Goal: Transaction & Acquisition: Book appointment/travel/reservation

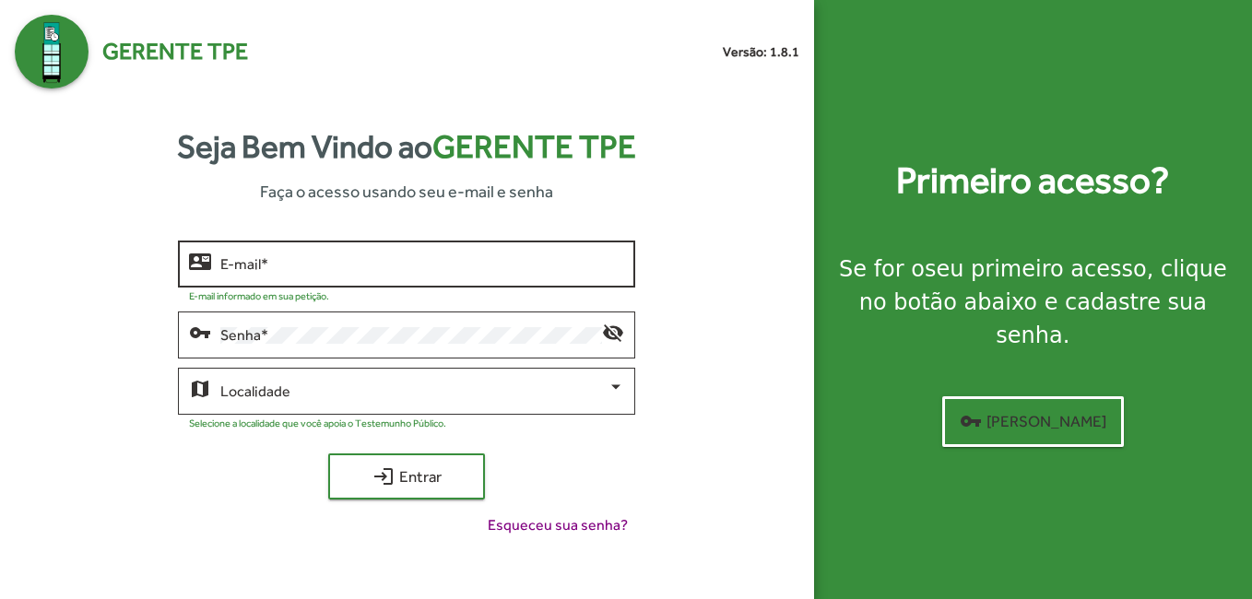
click at [249, 259] on input "E-mail *" at bounding box center [422, 264] width 404 height 17
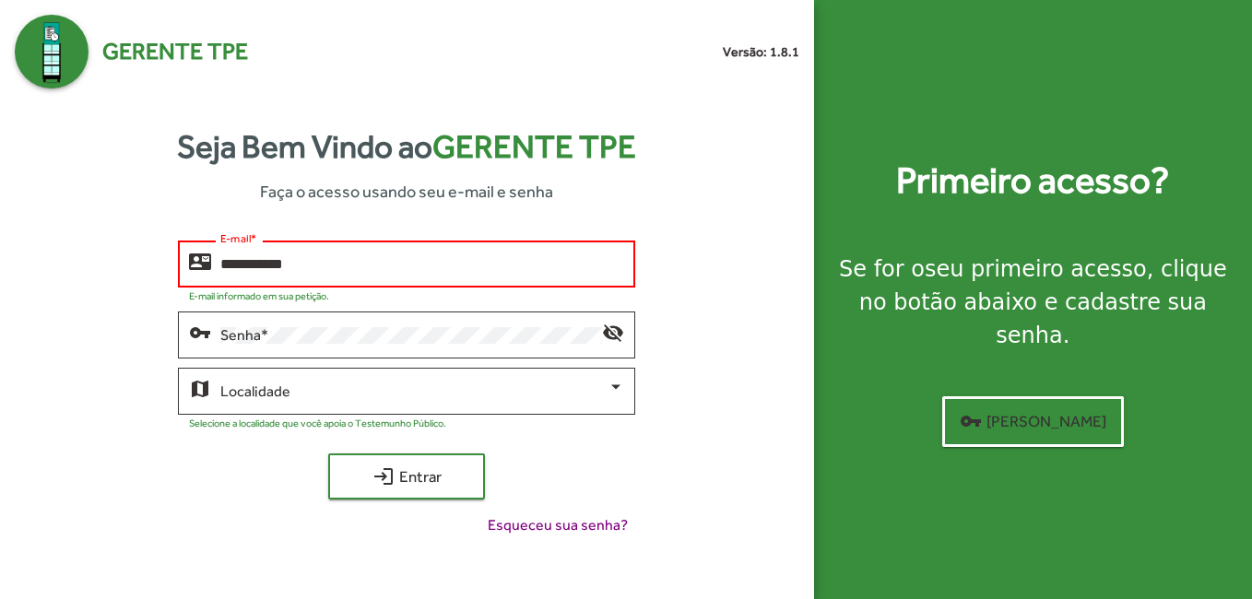
drag, startPoint x: 283, startPoint y: 253, endPoint x: 277, endPoint y: 269, distance: 17.8
click at [277, 269] on div "**********" at bounding box center [422, 262] width 404 height 51
click at [277, 268] on input "**********" at bounding box center [422, 264] width 404 height 17
click at [318, 261] on input "**********" at bounding box center [422, 264] width 404 height 17
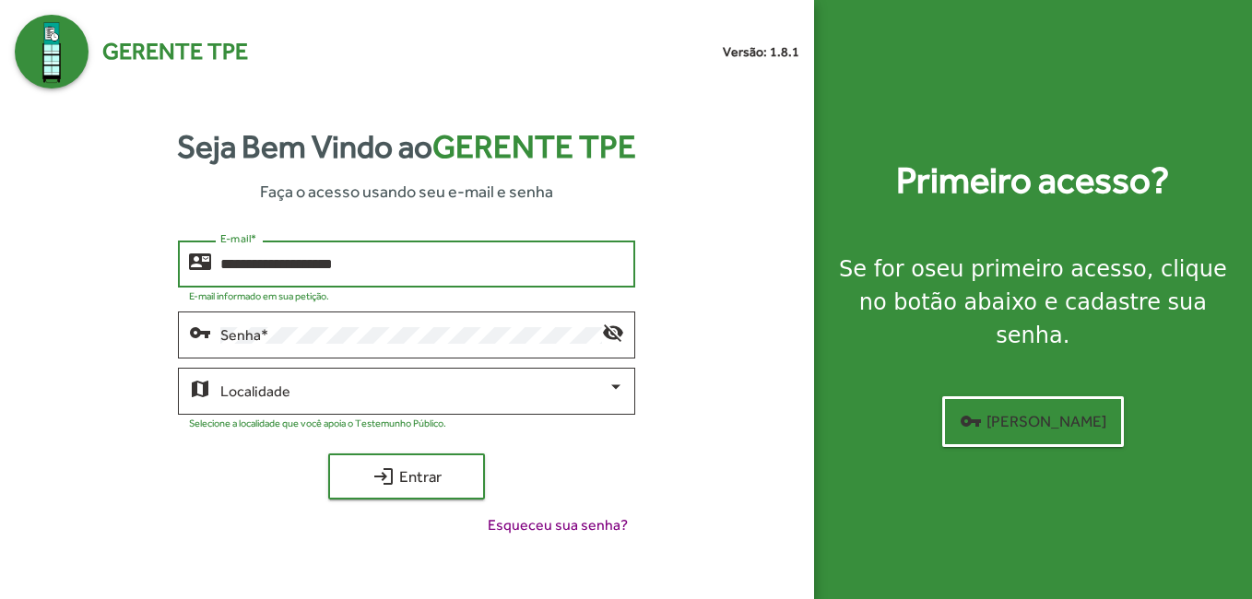
type input "**********"
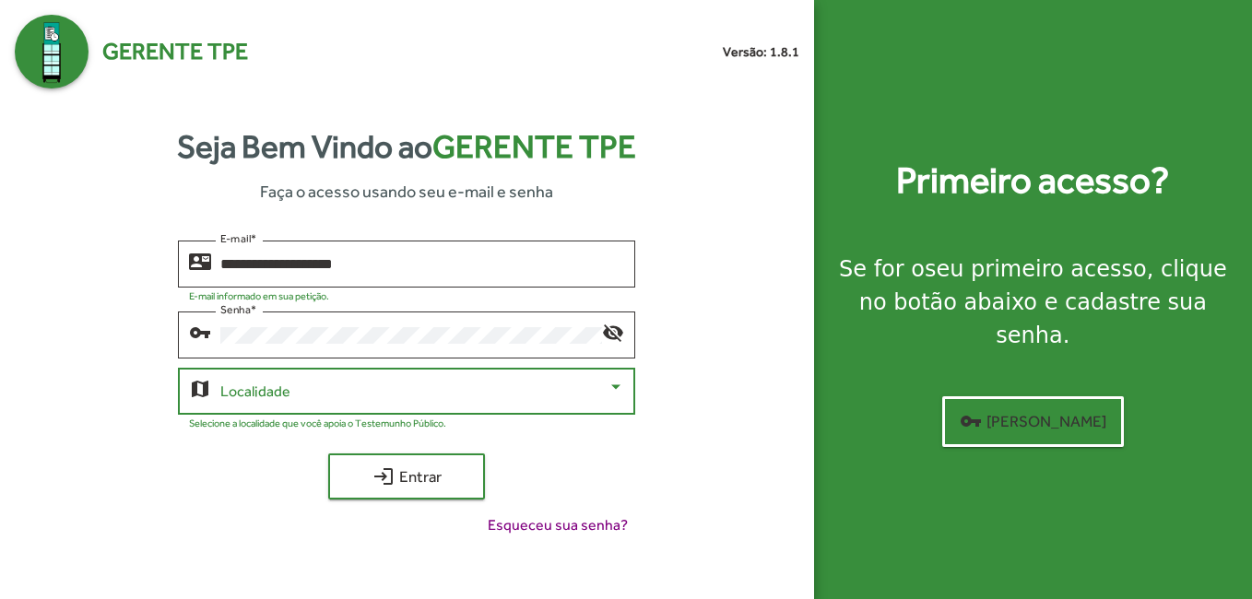
click at [242, 388] on span at bounding box center [413, 392] width 387 height 17
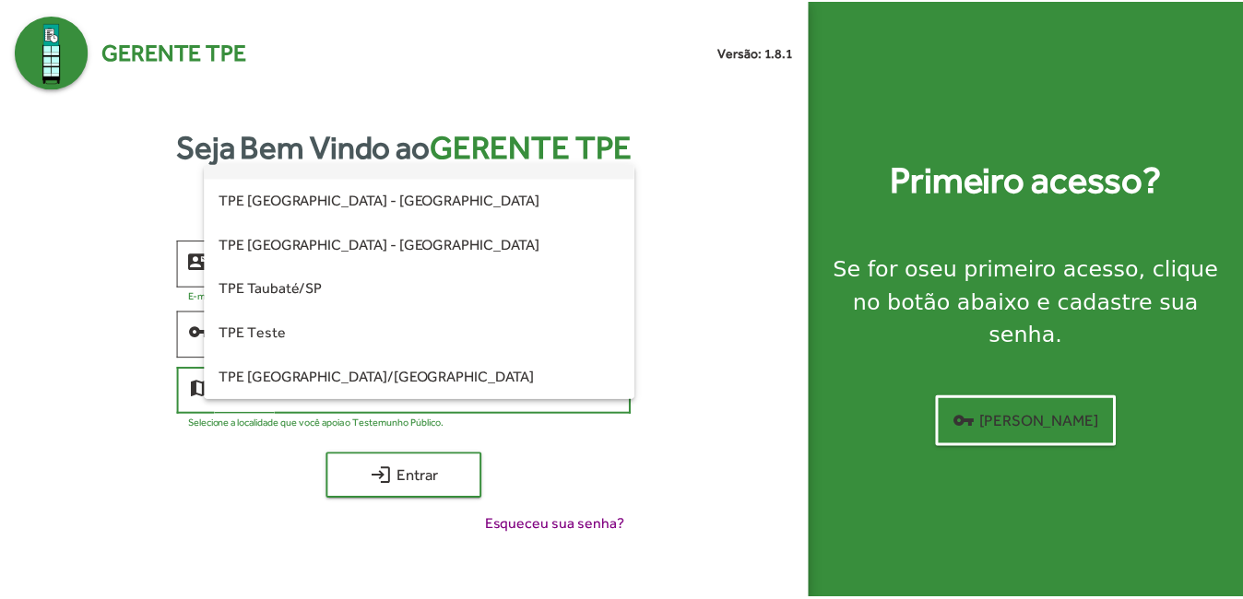
scroll to position [468, 0]
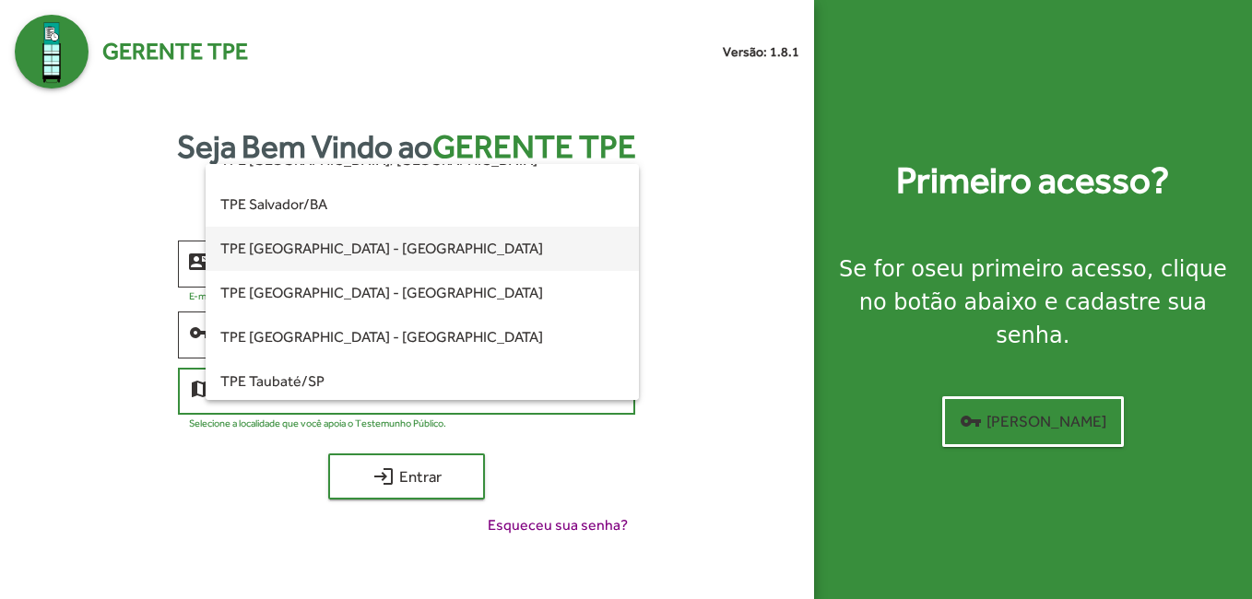
click at [344, 250] on span "TPE [GEOGRAPHIC_DATA] - [GEOGRAPHIC_DATA]" at bounding box center [422, 249] width 404 height 44
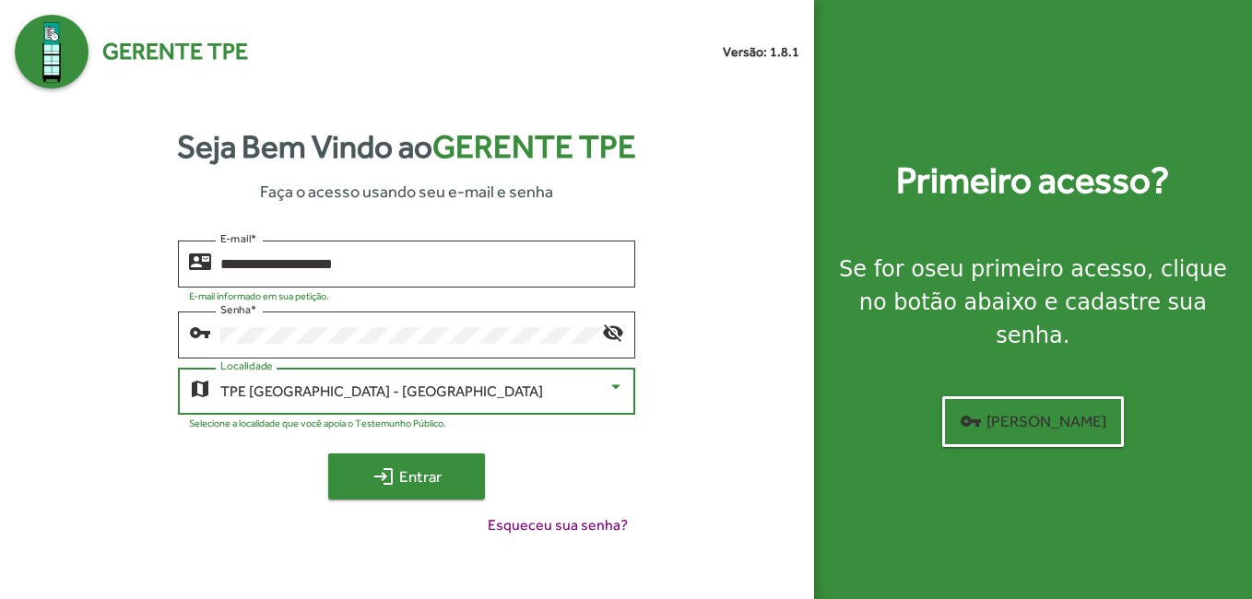
click at [415, 482] on span "login Entrar" at bounding box center [407, 476] width 124 height 33
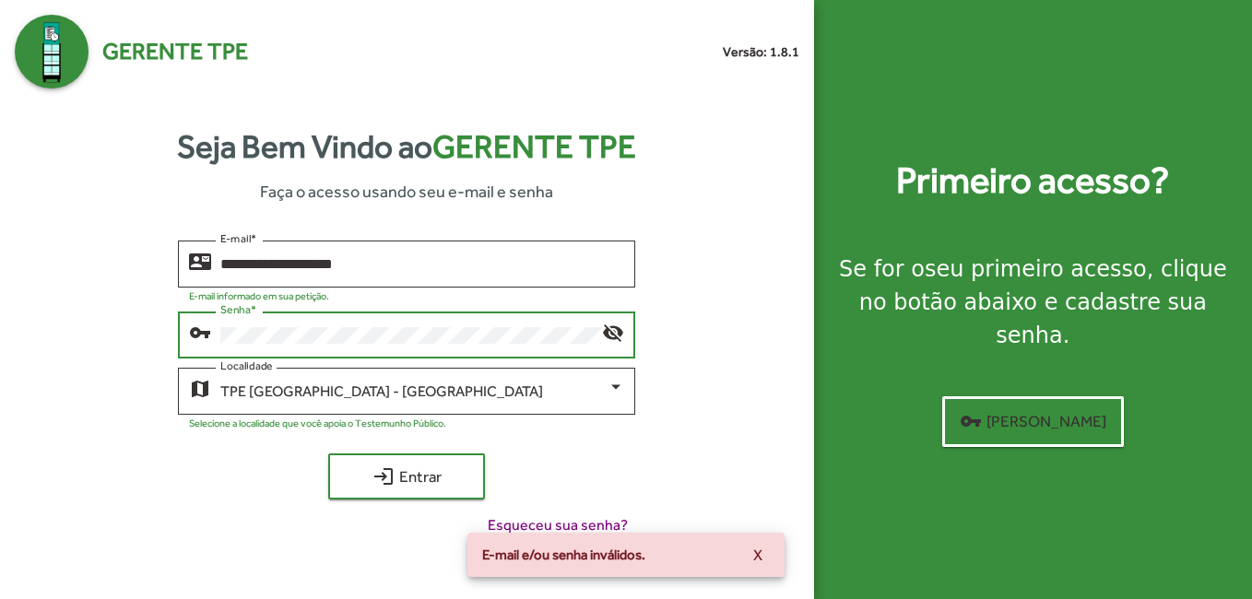
click at [61, 325] on div "**********" at bounding box center [407, 396] width 785 height 311
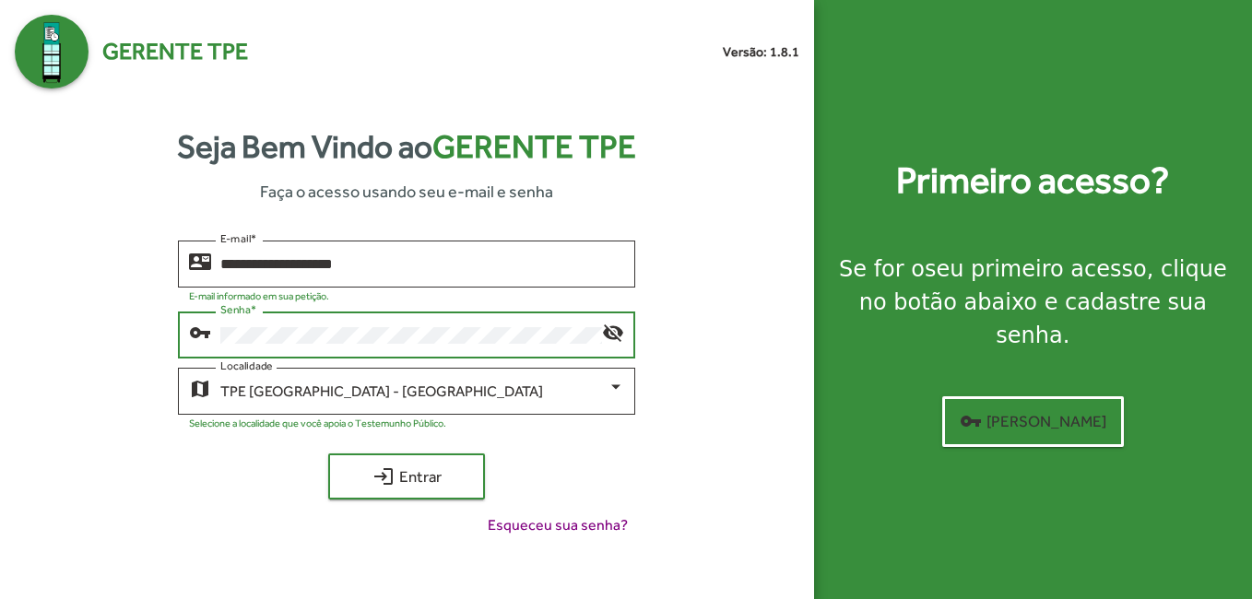
click at [328, 454] on button "login Entrar" at bounding box center [406, 477] width 157 height 46
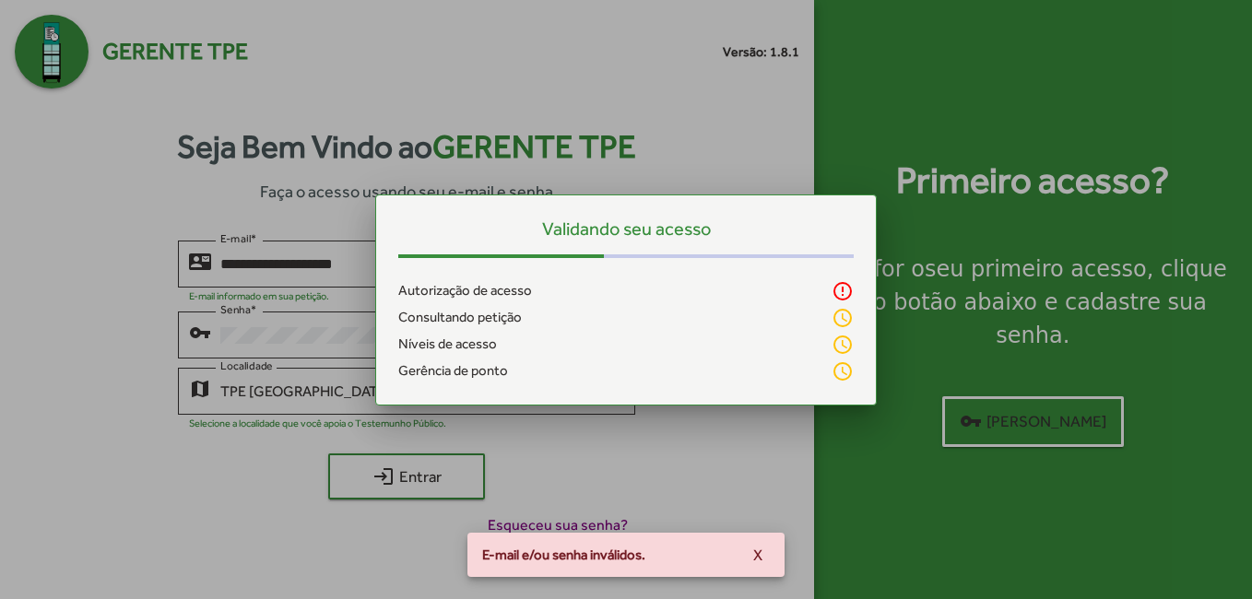
click at [762, 560] on button "X" at bounding box center [757, 554] width 39 height 33
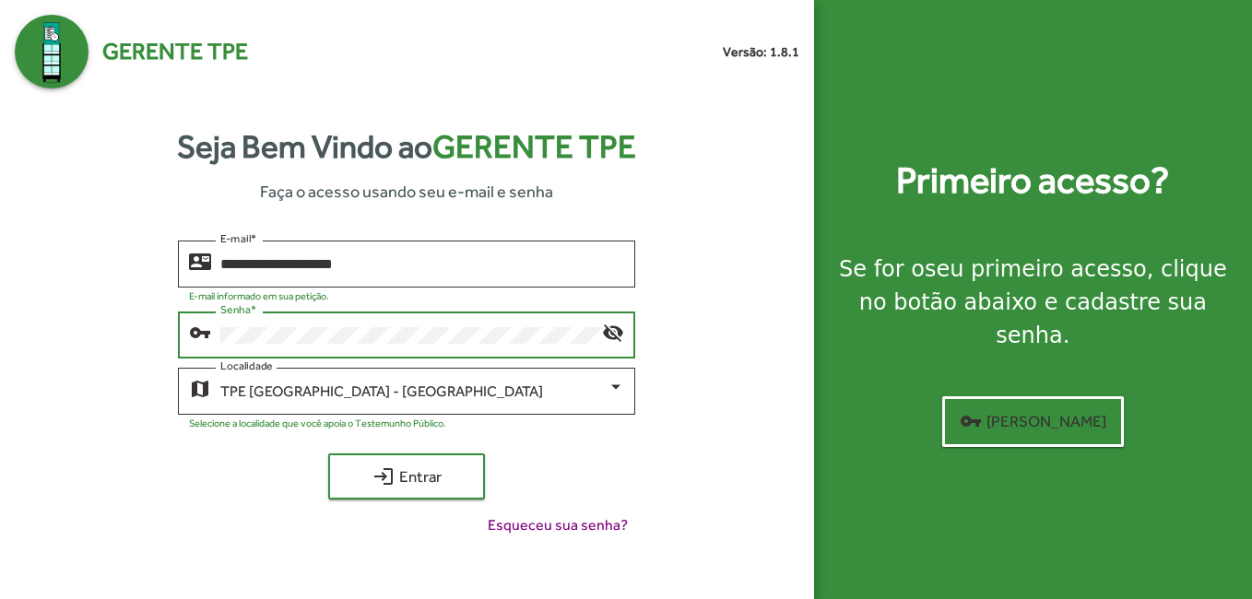
click at [328, 454] on button "login Entrar" at bounding box center [406, 477] width 157 height 46
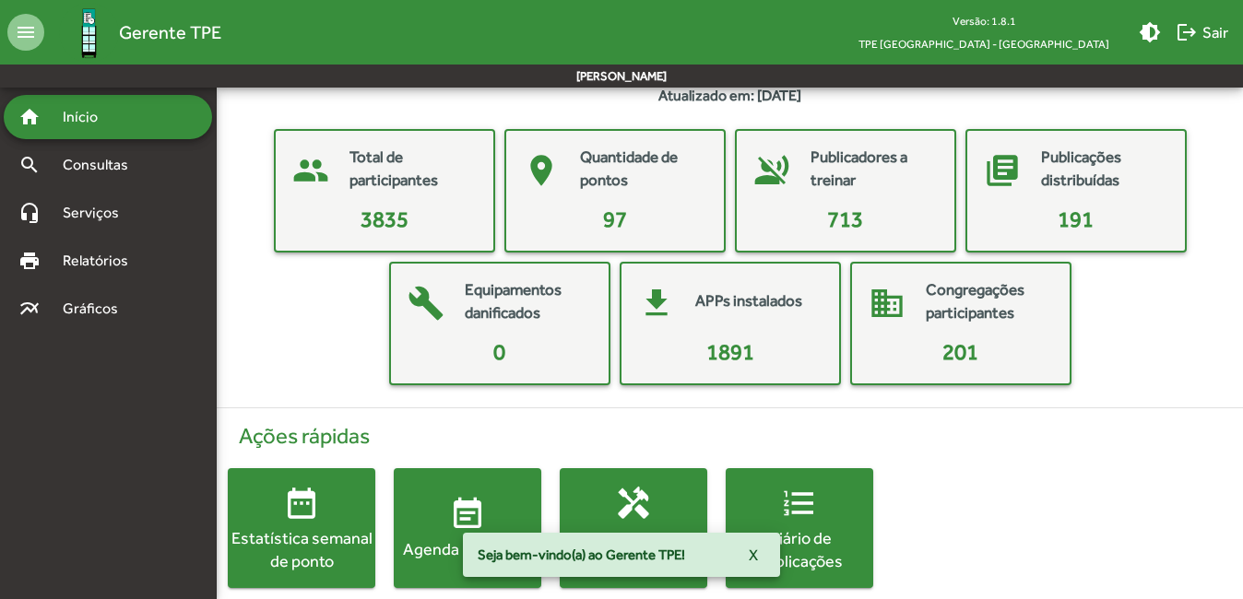
scroll to position [77, 0]
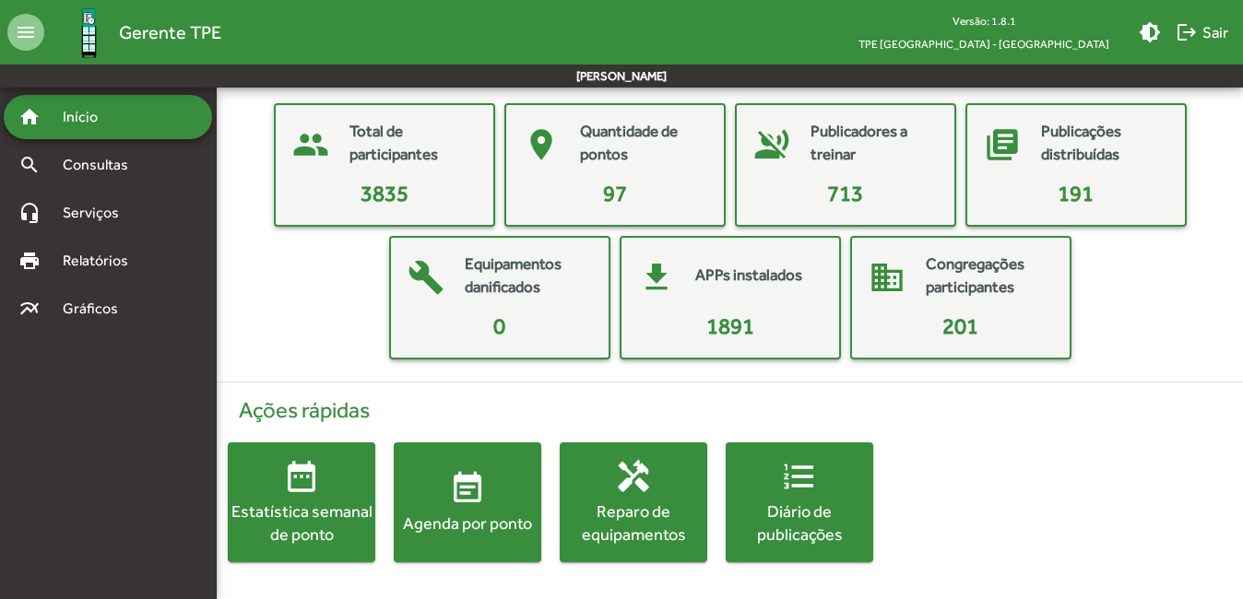
click at [455, 503] on mat-icon "event_note" at bounding box center [467, 488] width 37 height 37
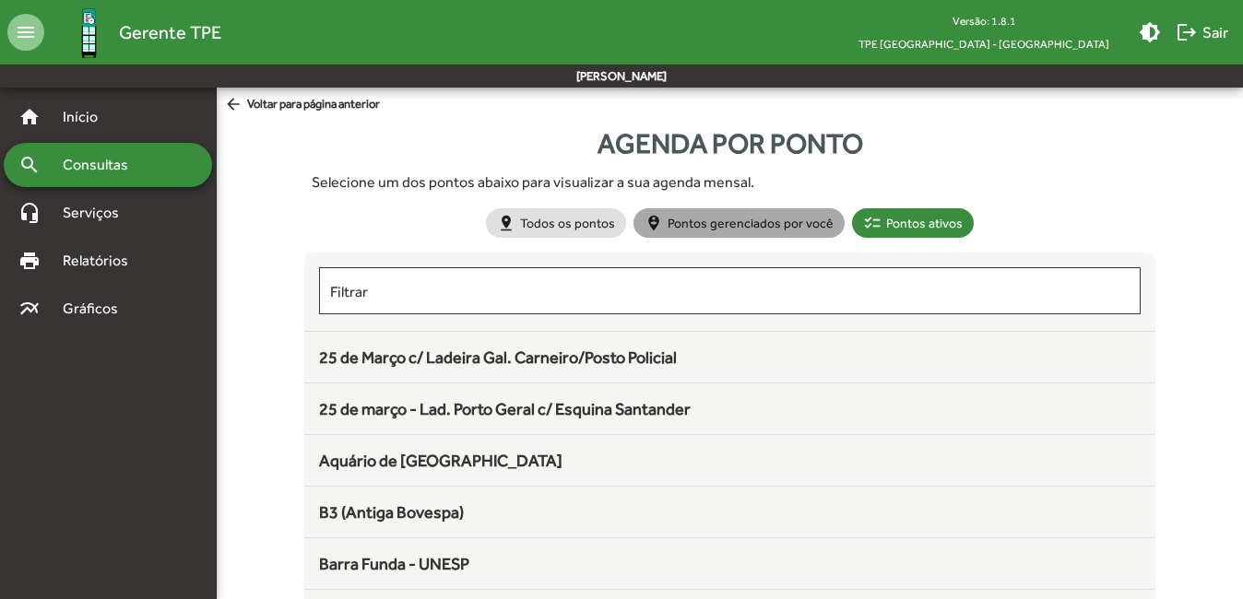
click at [785, 211] on mat-chip "person_pin_circle Pontos gerenciados por você" at bounding box center [738, 223] width 211 height 30
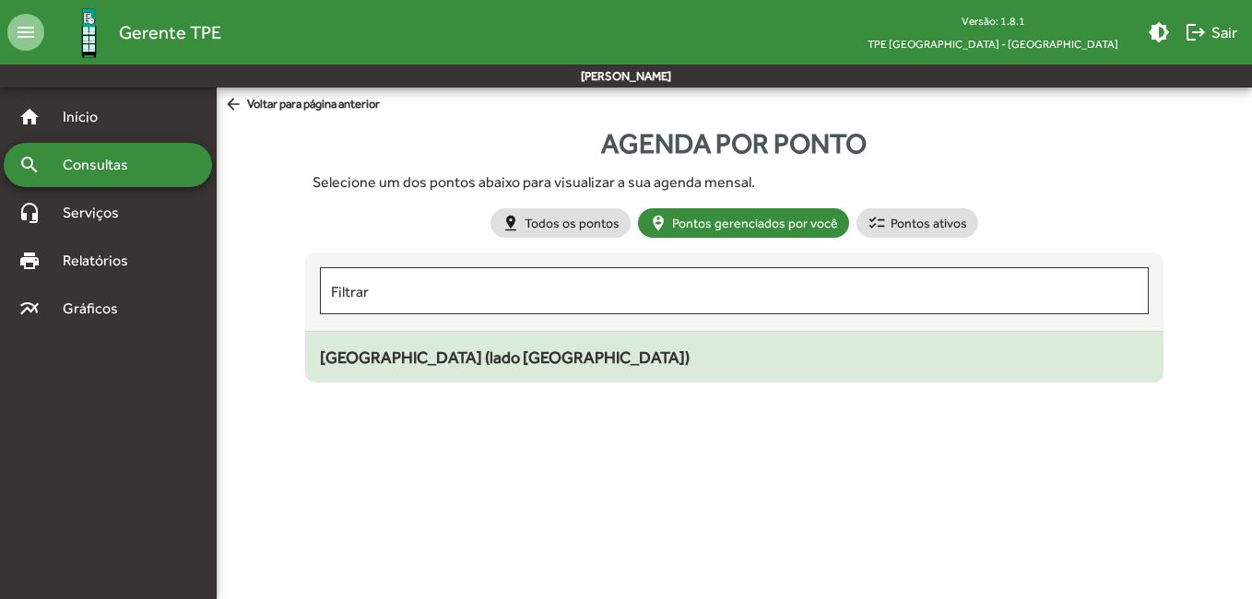
click at [448, 357] on span "[GEOGRAPHIC_DATA] (lado [GEOGRAPHIC_DATA])" at bounding box center [505, 357] width 370 height 19
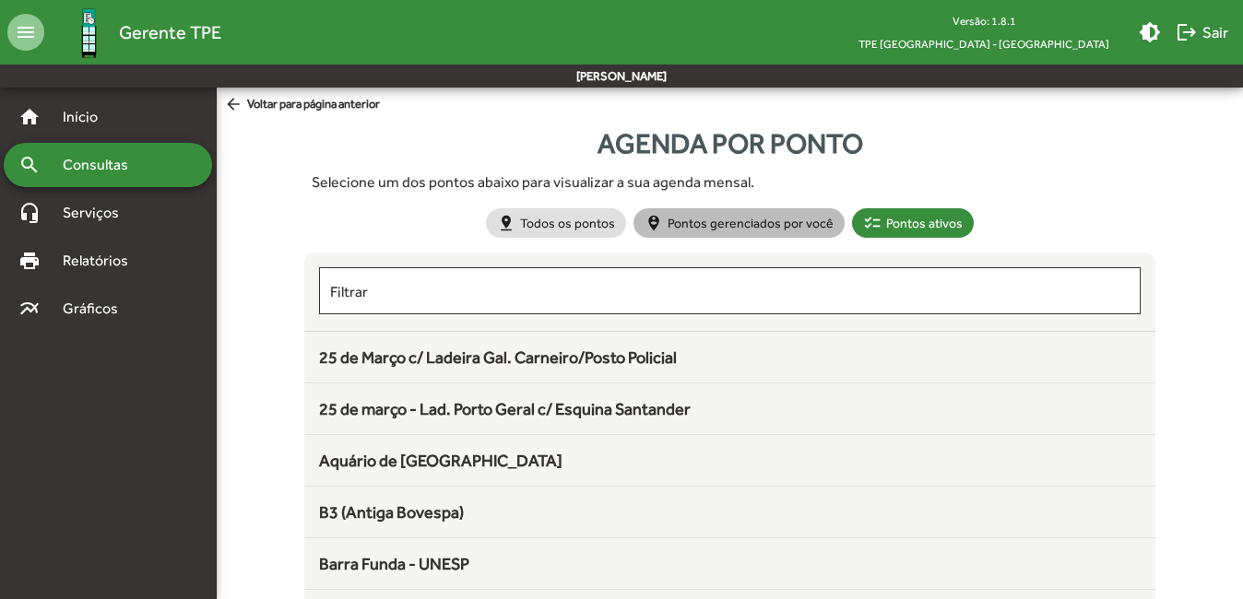
click at [726, 222] on mat-chip "person_pin_circle Pontos gerenciados por você" at bounding box center [738, 223] width 211 height 30
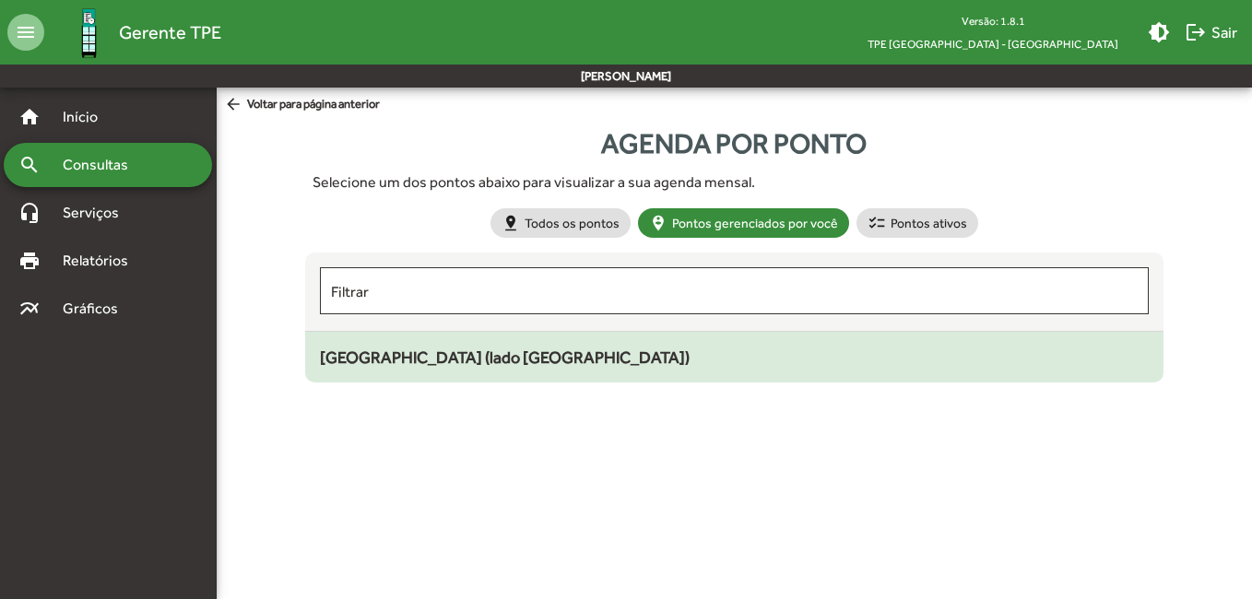
click at [502, 348] on span "[GEOGRAPHIC_DATA] (lado [GEOGRAPHIC_DATA])" at bounding box center [505, 357] width 370 height 19
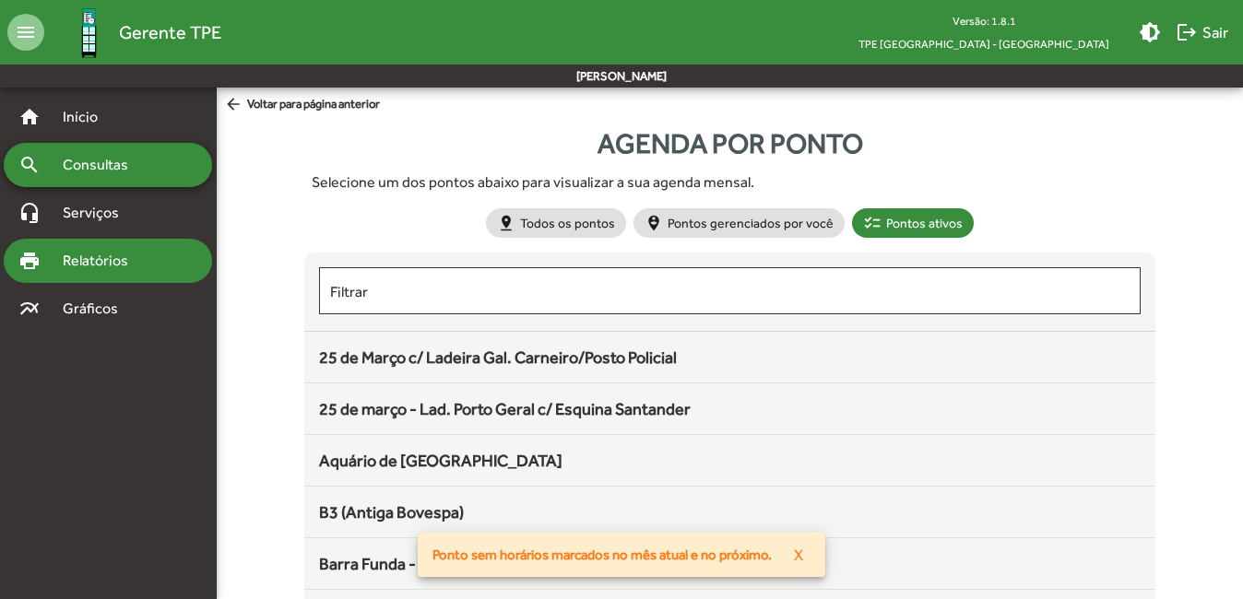
click at [90, 251] on span "Relatórios" at bounding box center [102, 261] width 100 height 22
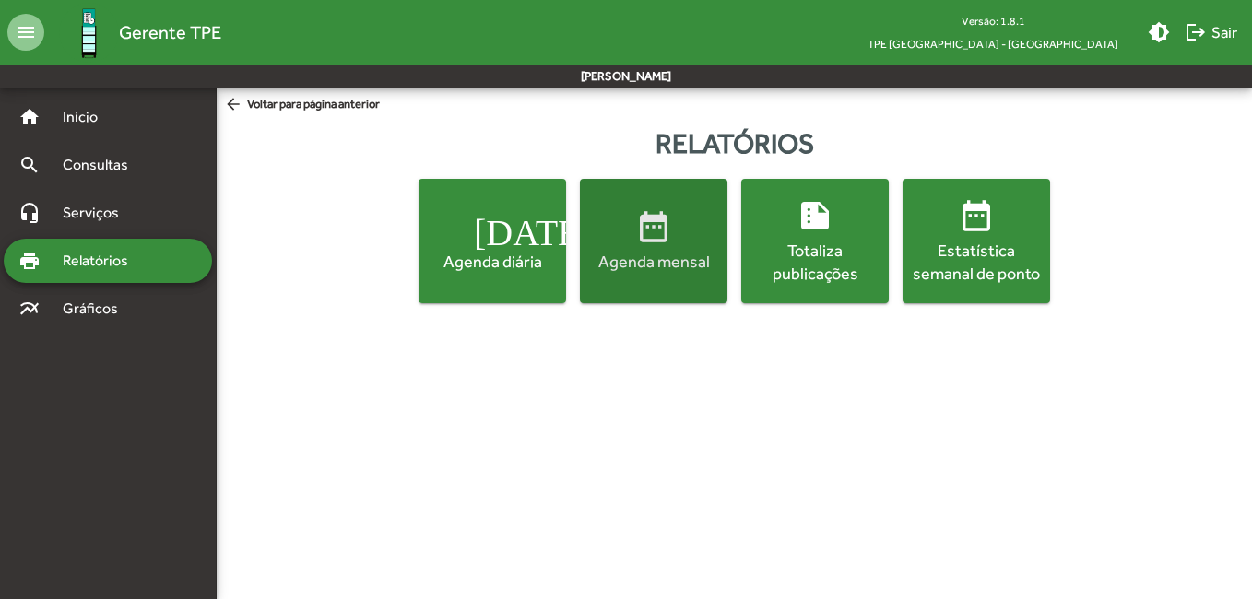
click at [652, 215] on mat-icon "date_range" at bounding box center [653, 226] width 37 height 37
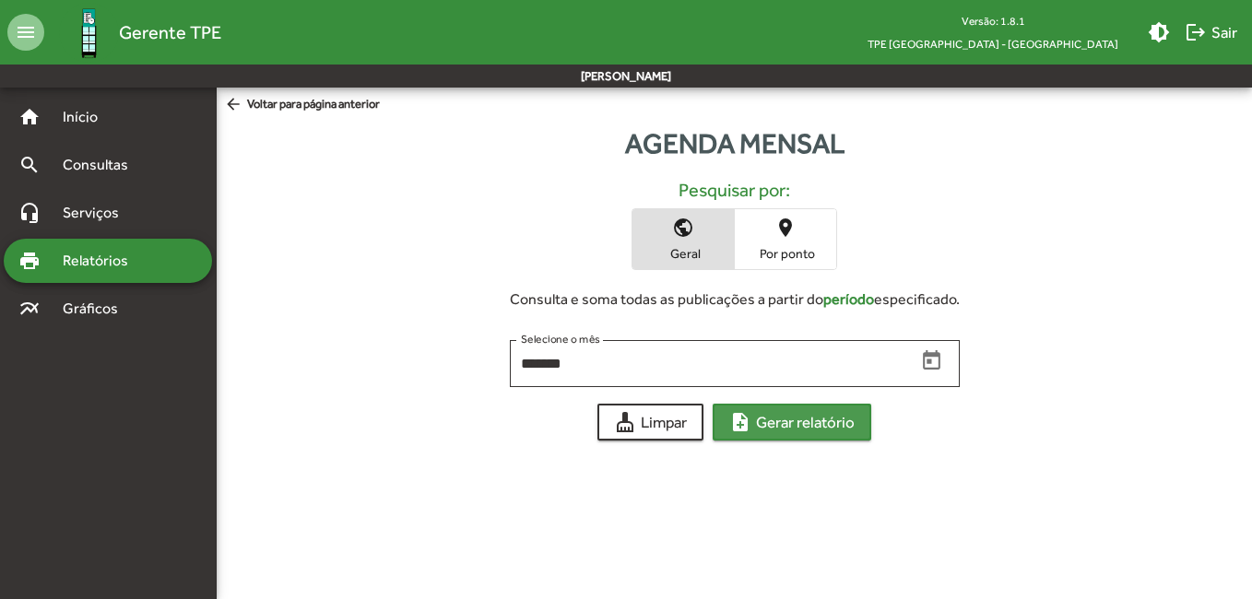
click at [785, 417] on span "note_add Gerar relatório" at bounding box center [791, 422] width 125 height 33
click at [773, 224] on span "place Por ponto" at bounding box center [785, 239] width 101 height 60
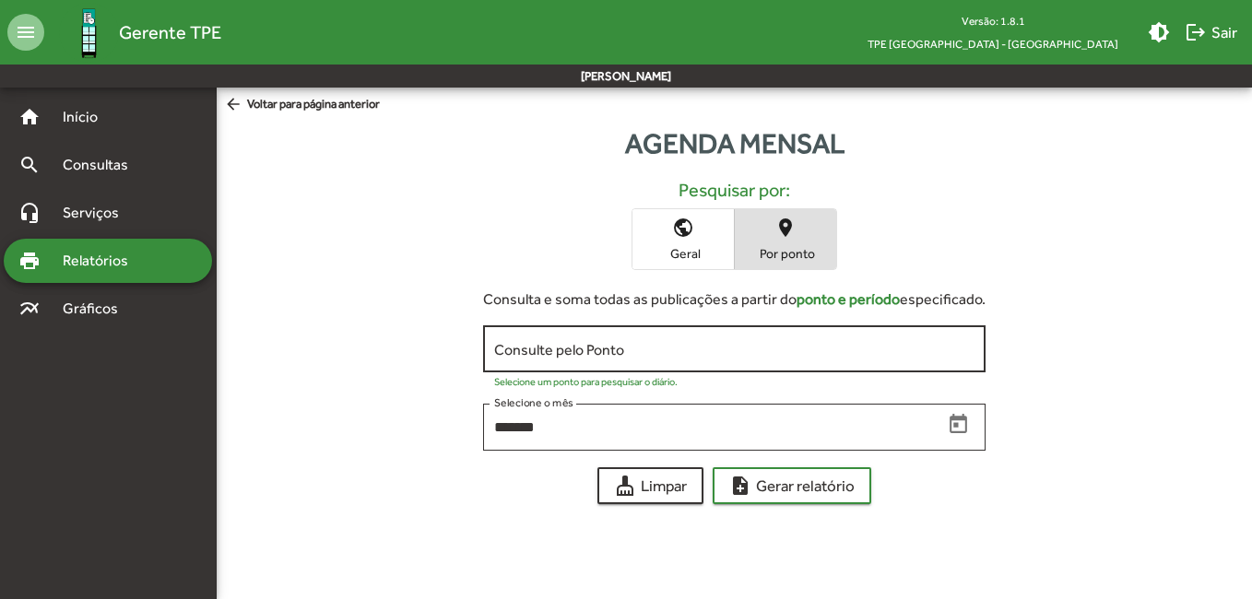
click at [566, 350] on input "Consulte pelo Ponto" at bounding box center [734, 349] width 480 height 17
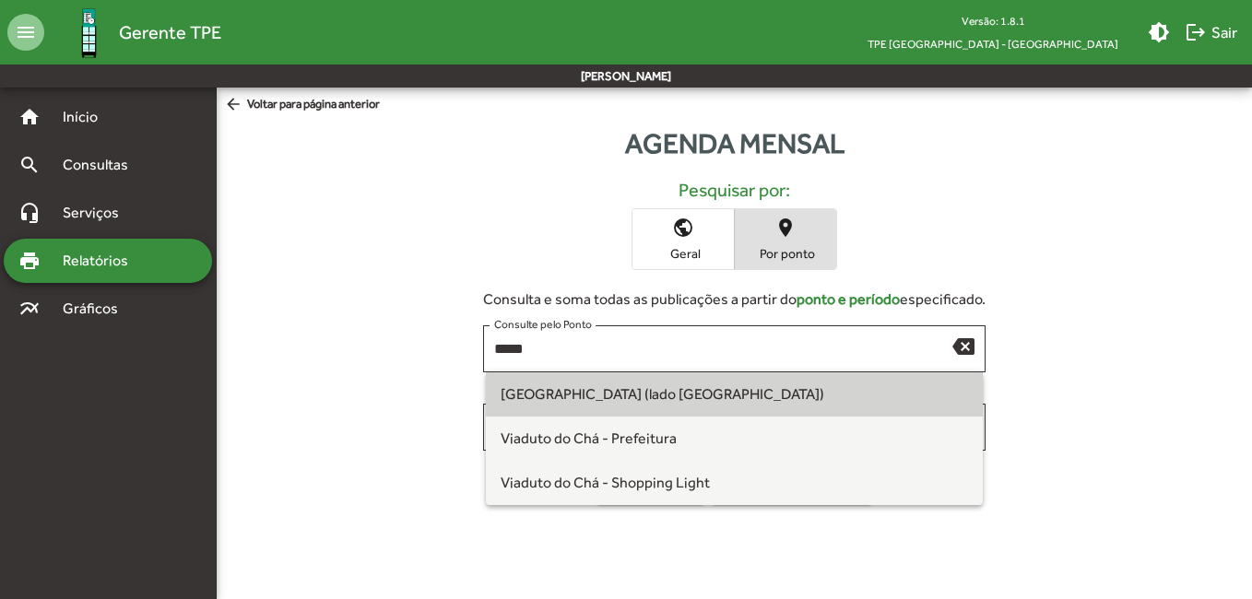
click at [579, 387] on span "[GEOGRAPHIC_DATA] (lado [GEOGRAPHIC_DATA])" at bounding box center [663, 394] width 324 height 18
type input "**********"
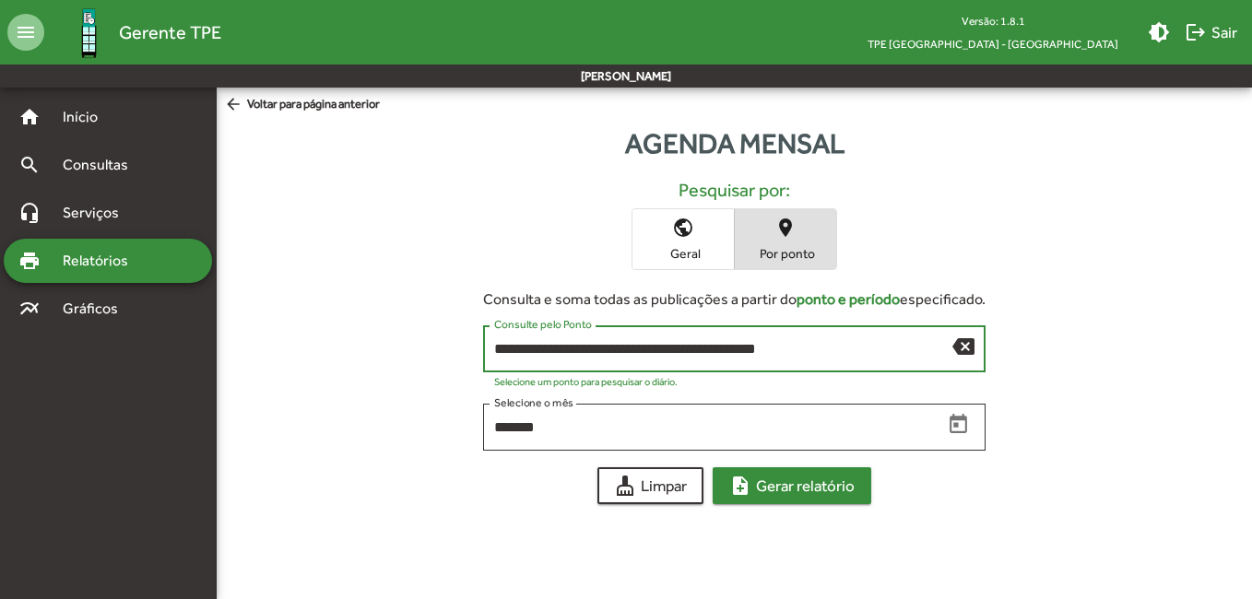
click at [797, 490] on span "note_add Gerar relatório" at bounding box center [791, 485] width 125 height 33
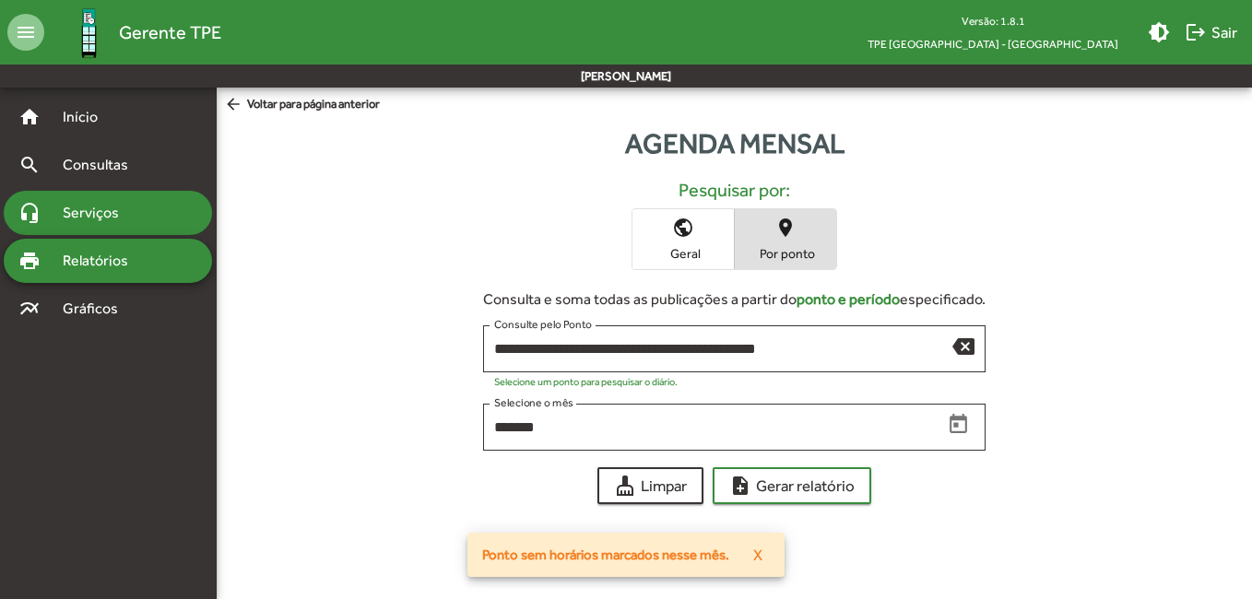
click at [72, 204] on span "Serviços" at bounding box center [98, 213] width 92 height 22
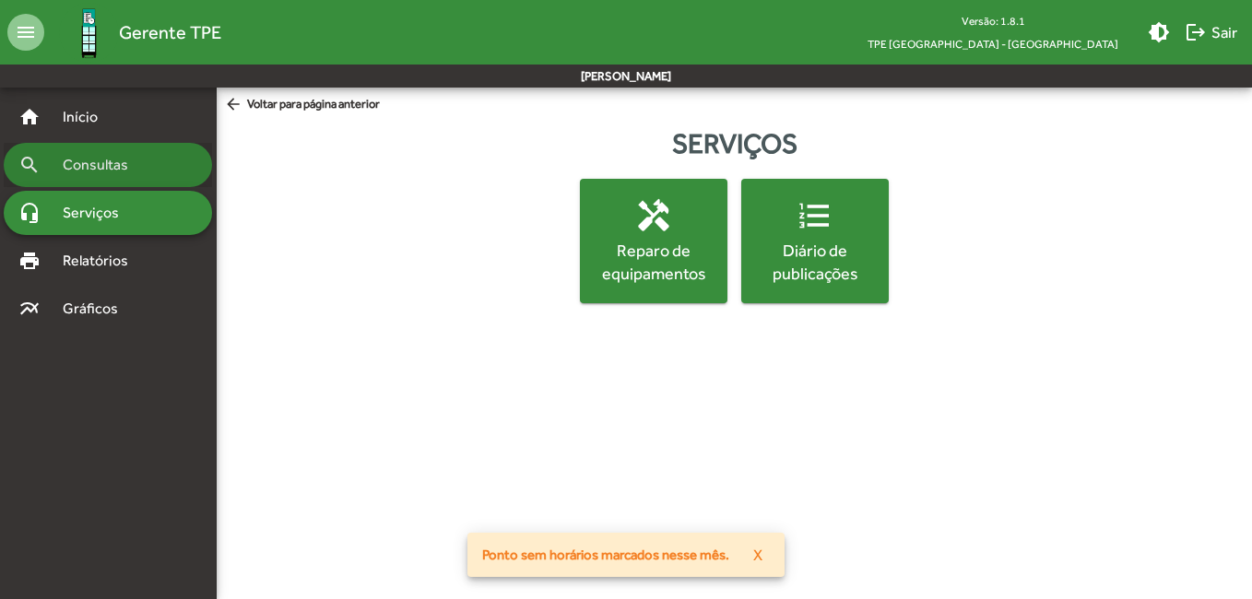
click at [115, 173] on span "Consultas" at bounding box center [102, 165] width 100 height 22
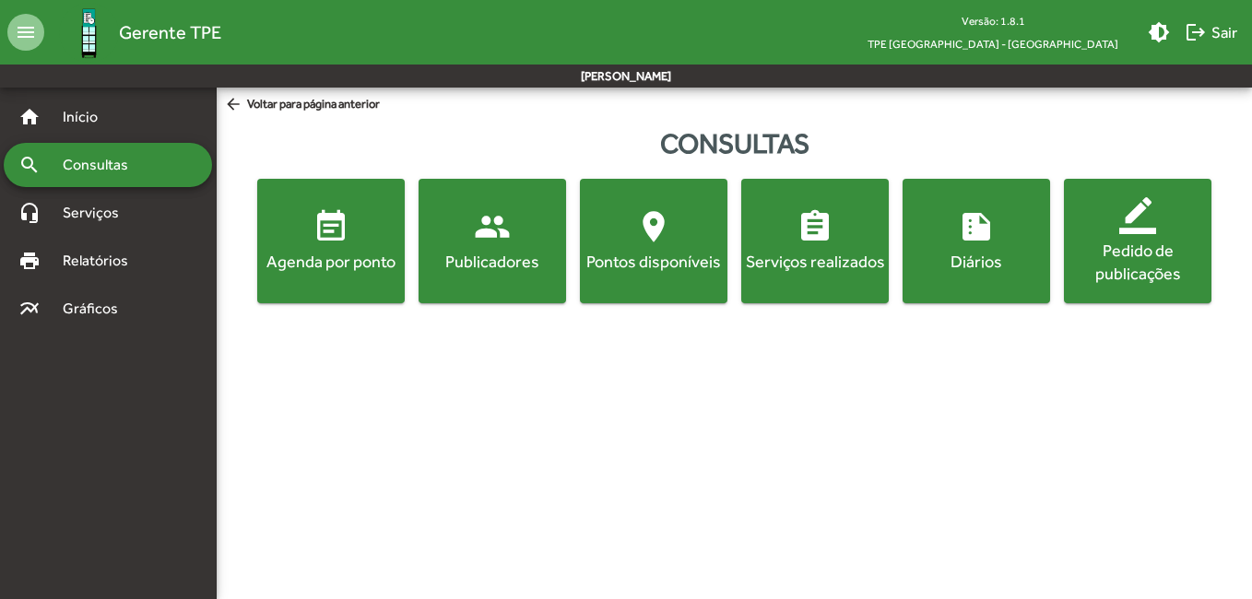
click at [345, 233] on mat-icon "event_note" at bounding box center [331, 226] width 37 height 37
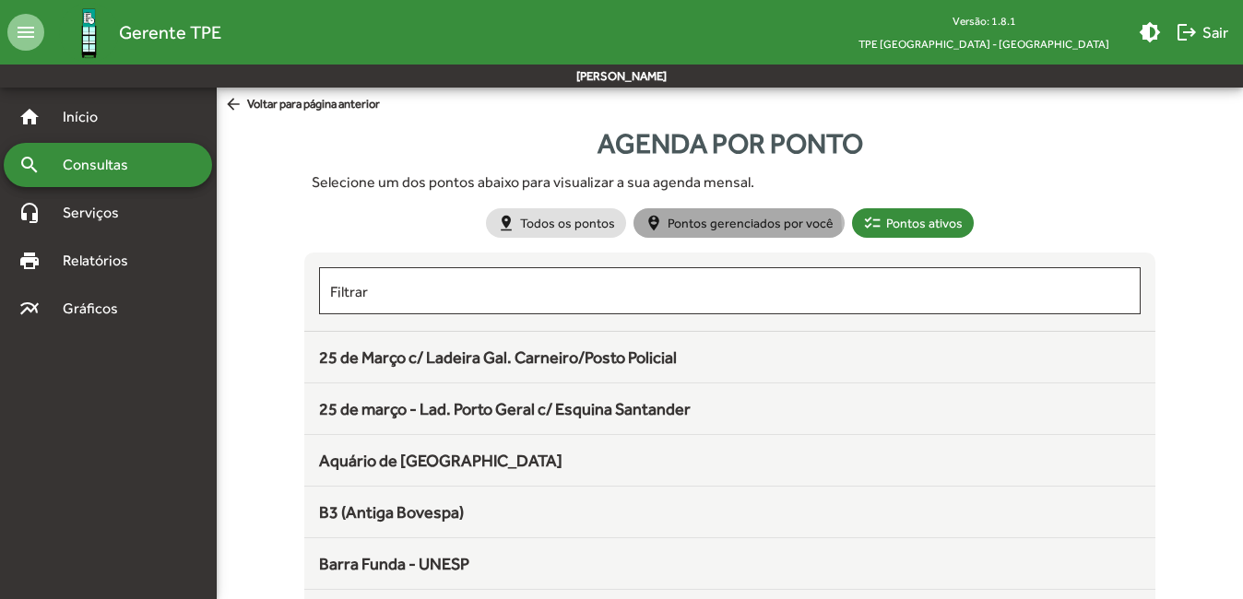
click at [710, 231] on mat-chip "person_pin_circle Pontos gerenciados por você" at bounding box center [738, 223] width 211 height 30
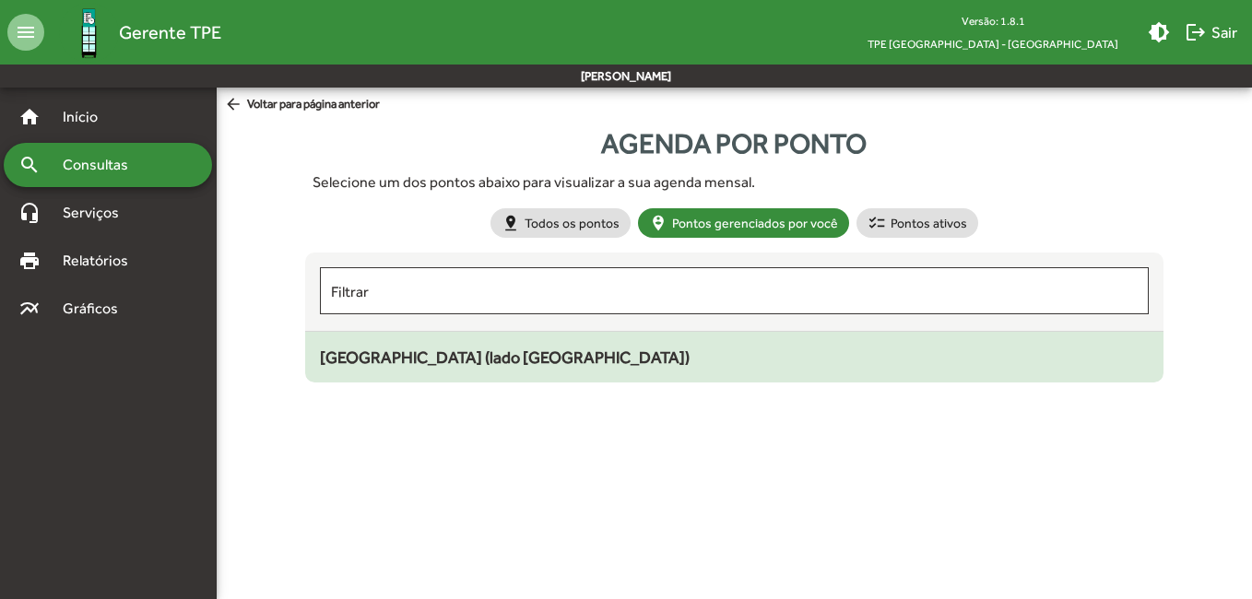
click at [478, 356] on span "[GEOGRAPHIC_DATA] (lado [GEOGRAPHIC_DATA])" at bounding box center [505, 357] width 370 height 19
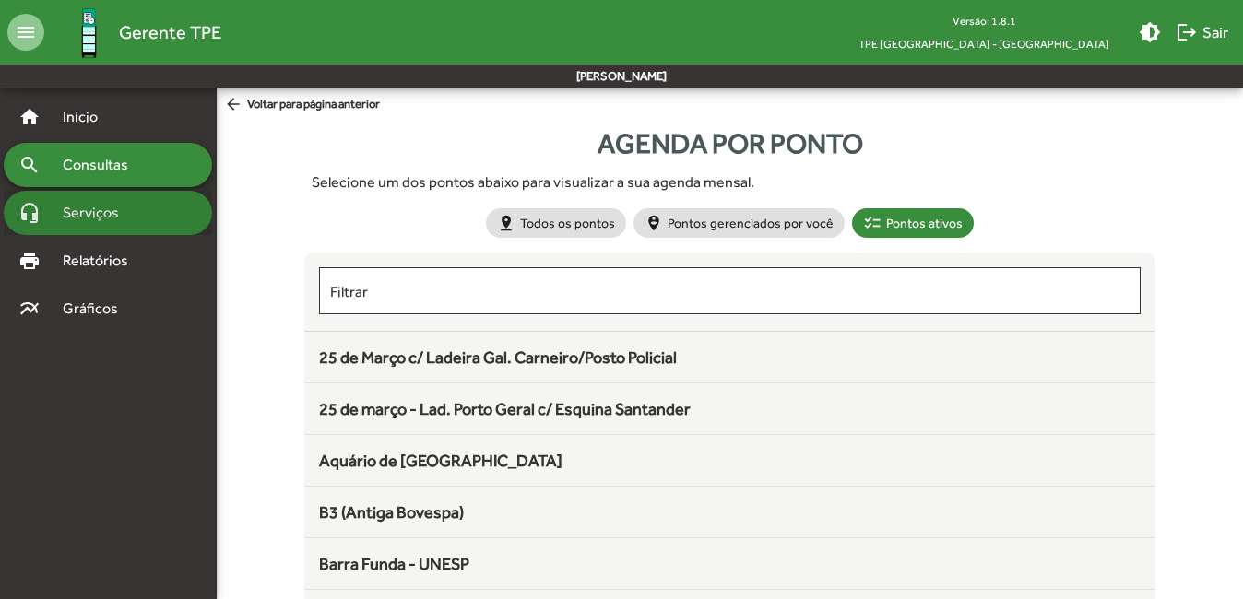
click at [80, 220] on span "Serviços" at bounding box center [98, 213] width 92 height 22
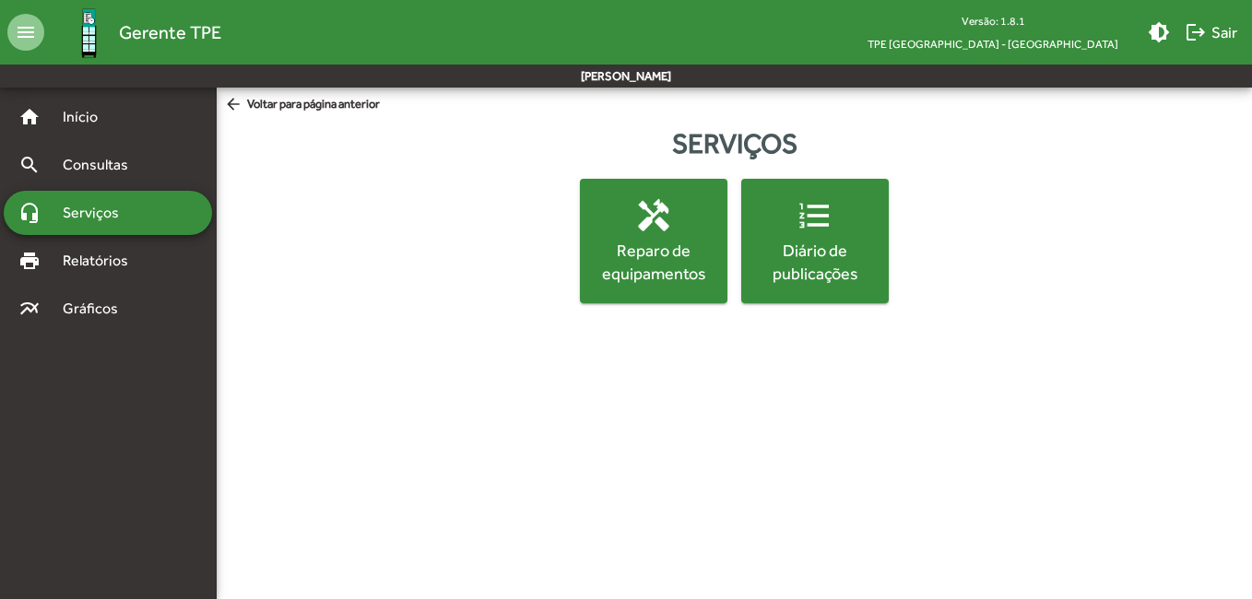
click at [833, 256] on div "Diário de publicações" at bounding box center [815, 262] width 140 height 46
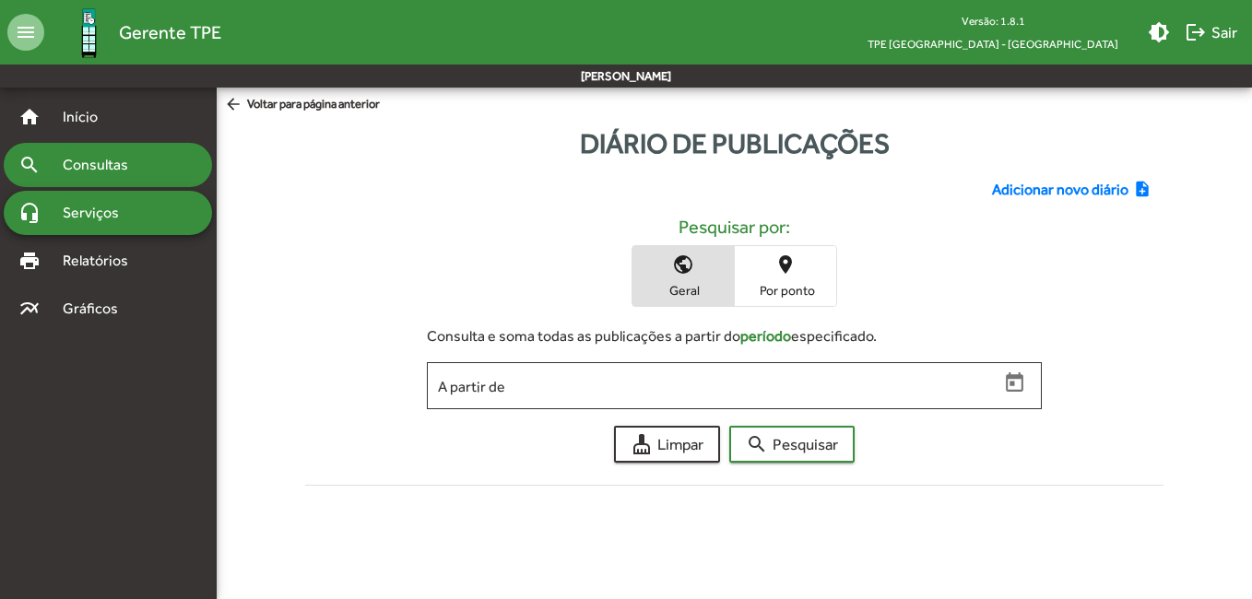
click at [86, 174] on span "Consultas" at bounding box center [102, 165] width 100 height 22
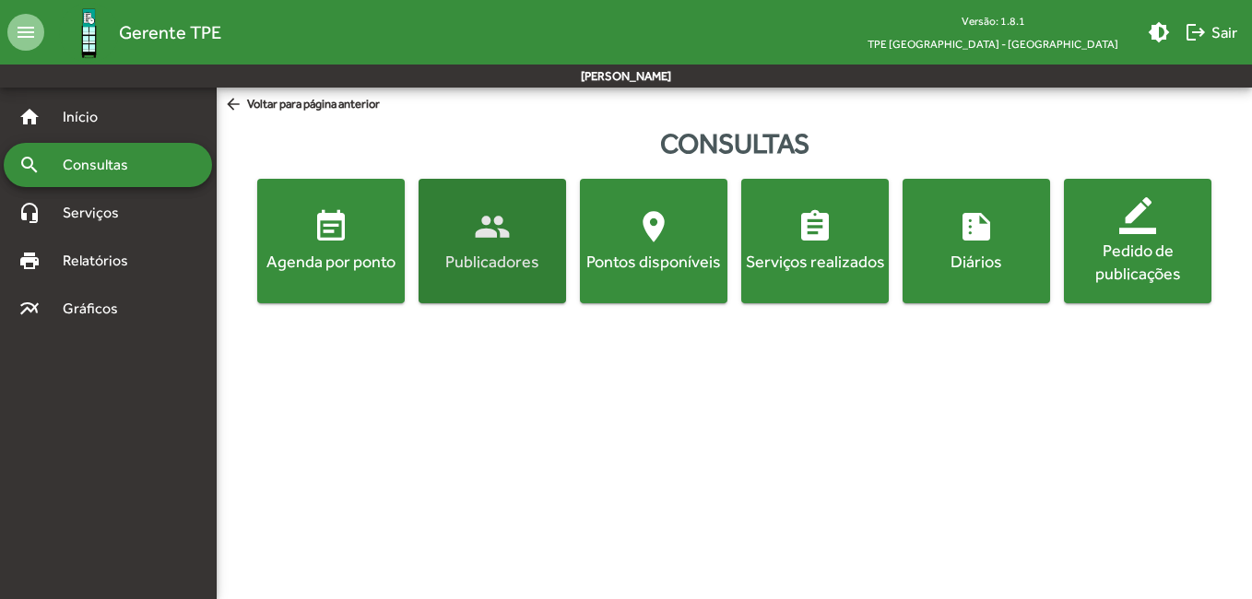
click at [511, 256] on div "Publicadores" at bounding box center [492, 261] width 140 height 23
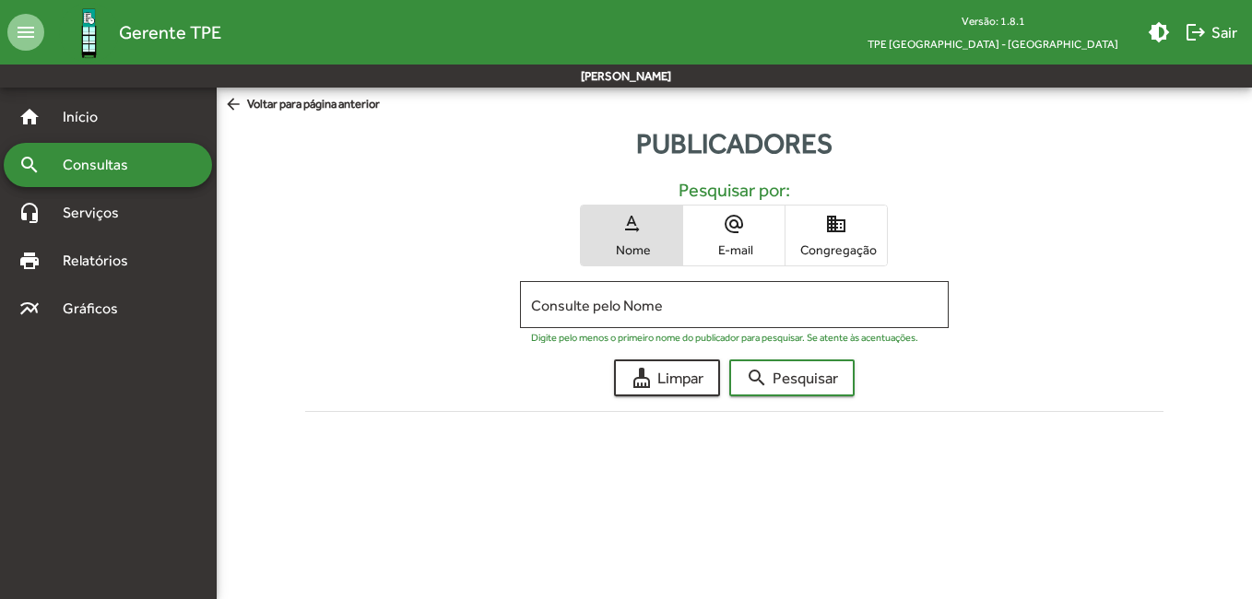
click at [111, 172] on span "Consultas" at bounding box center [102, 165] width 100 height 22
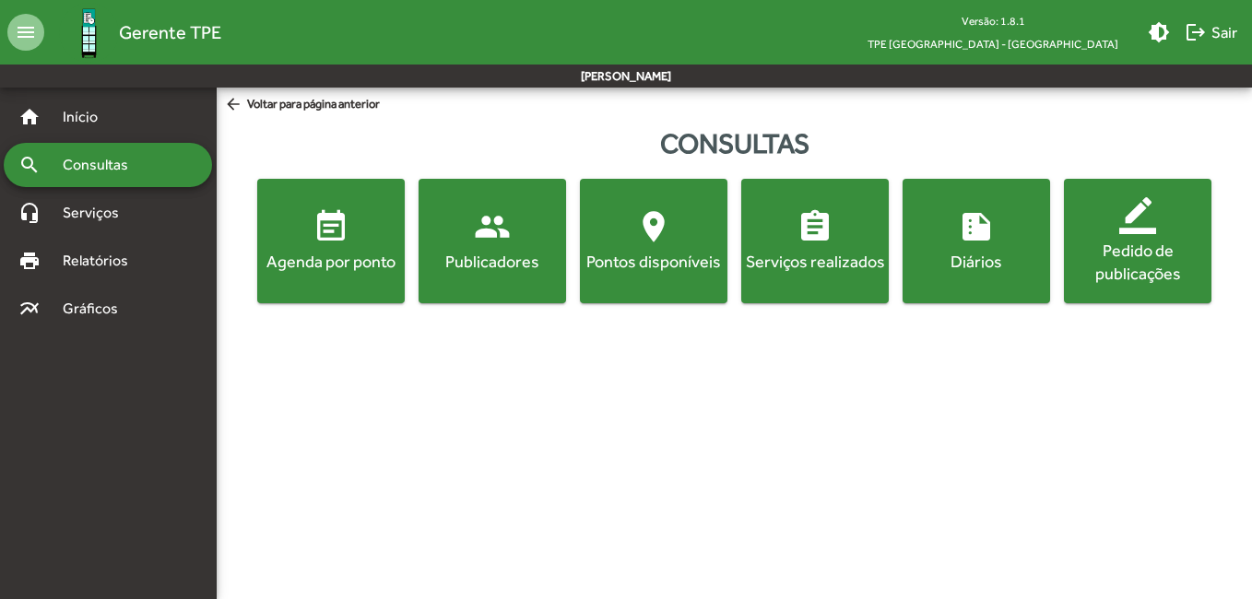
click at [964, 249] on span "summarize Diários" at bounding box center [976, 240] width 140 height 65
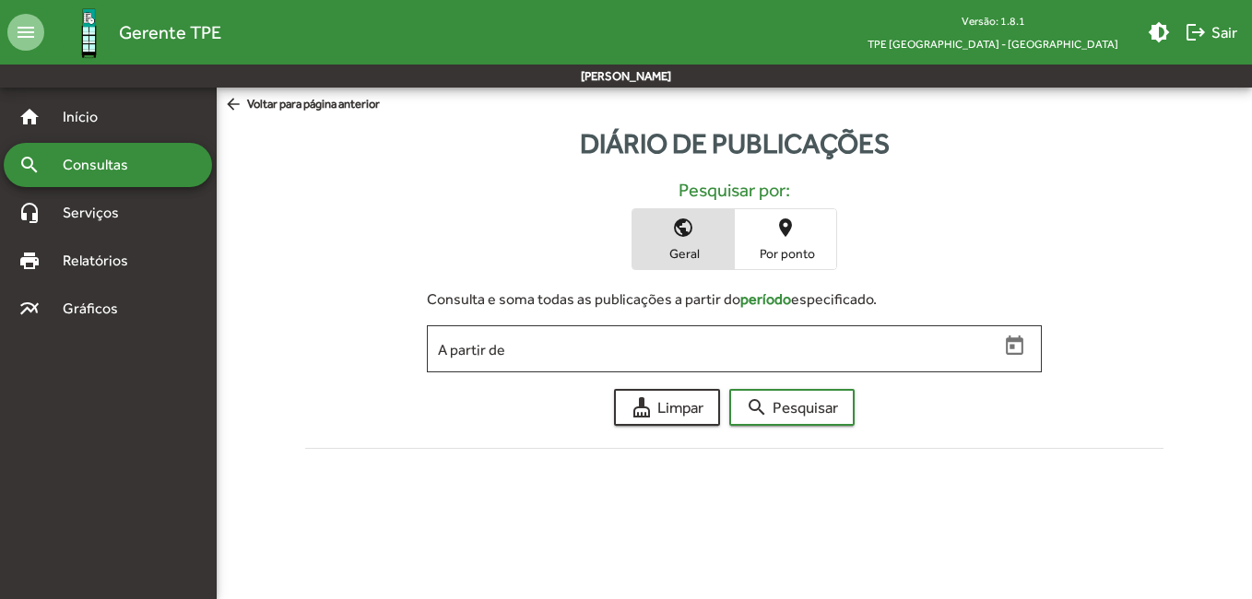
drag, startPoint x: 71, startPoint y: 154, endPoint x: 120, endPoint y: 161, distance: 49.4
click at [72, 154] on span "Consultas" at bounding box center [102, 165] width 100 height 22
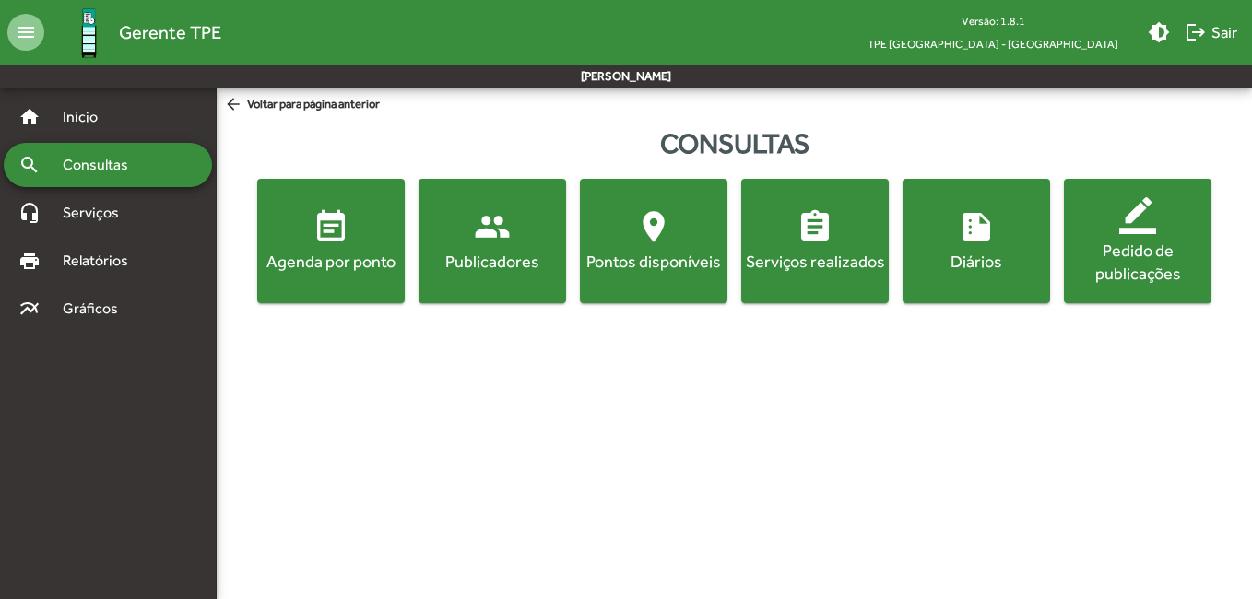
click at [344, 216] on mat-icon "event_note" at bounding box center [331, 226] width 37 height 37
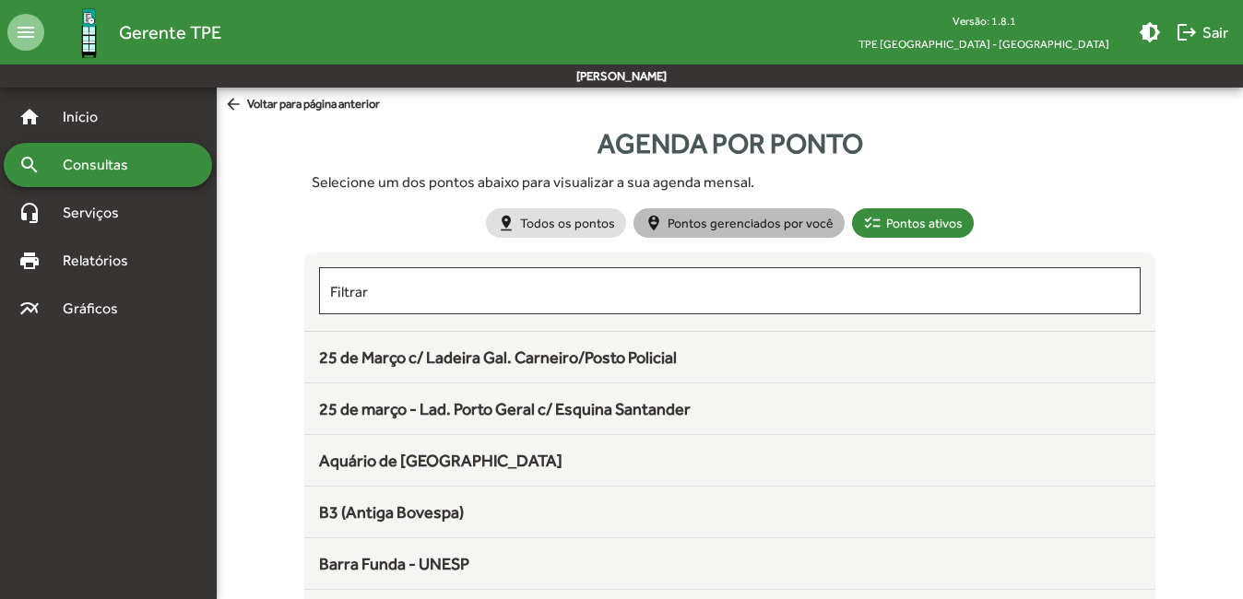
click at [771, 228] on mat-chip "person_pin_circle Pontos gerenciados por você" at bounding box center [738, 223] width 211 height 30
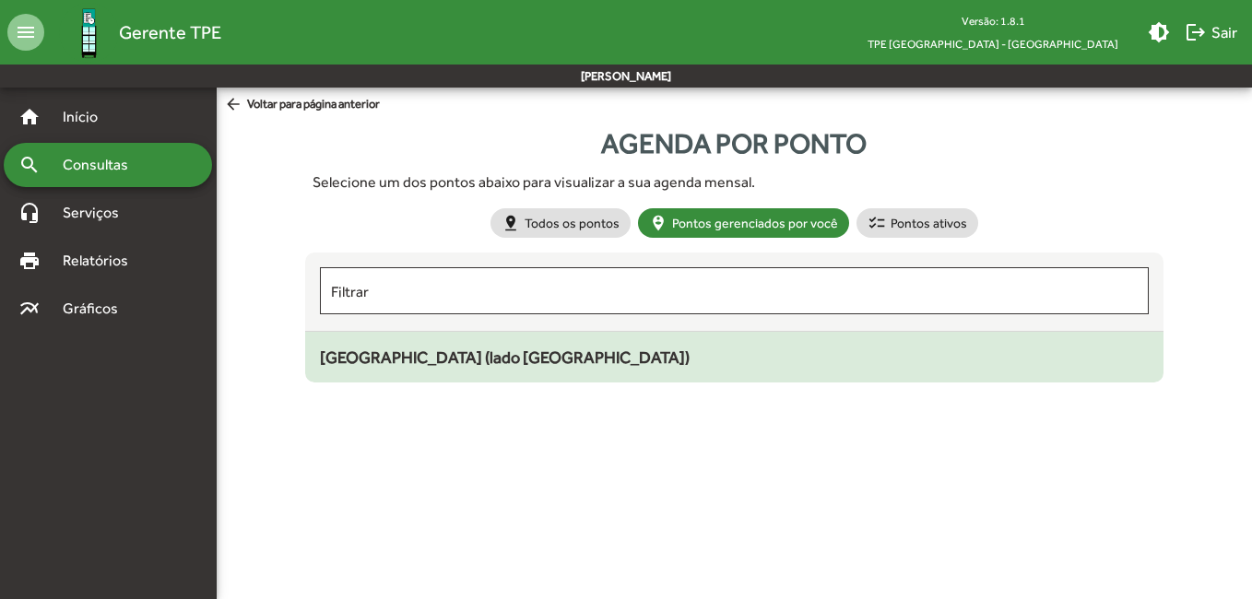
click at [615, 360] on span "[GEOGRAPHIC_DATA] (lado [GEOGRAPHIC_DATA])" at bounding box center [505, 357] width 370 height 19
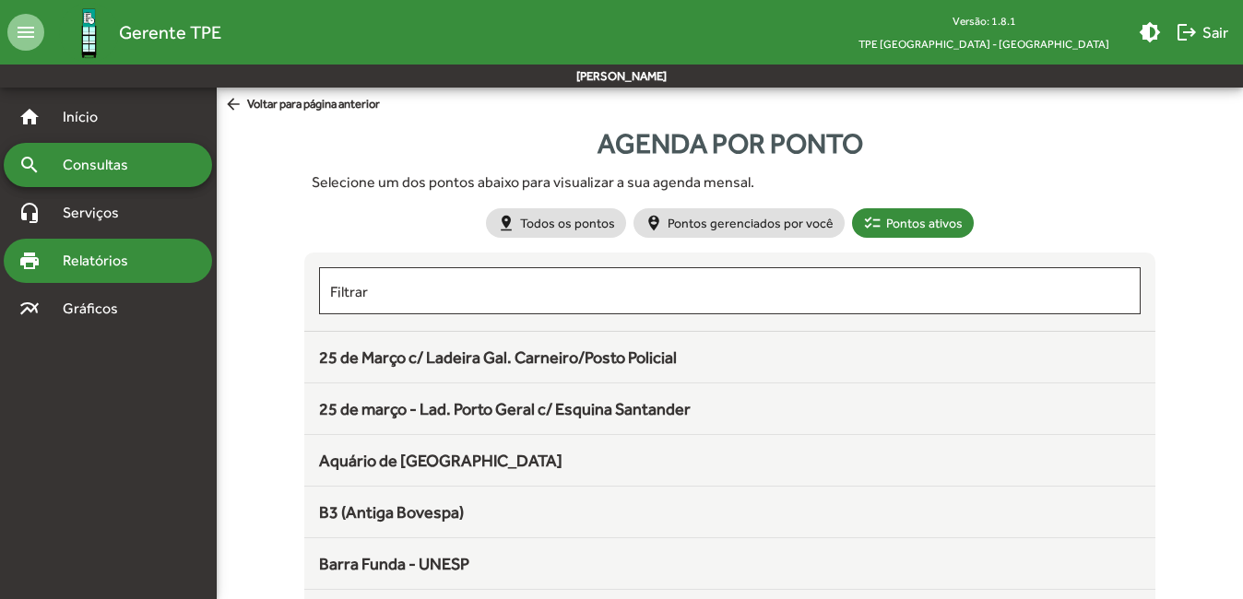
click at [85, 242] on div "print Relatórios" at bounding box center [108, 261] width 208 height 44
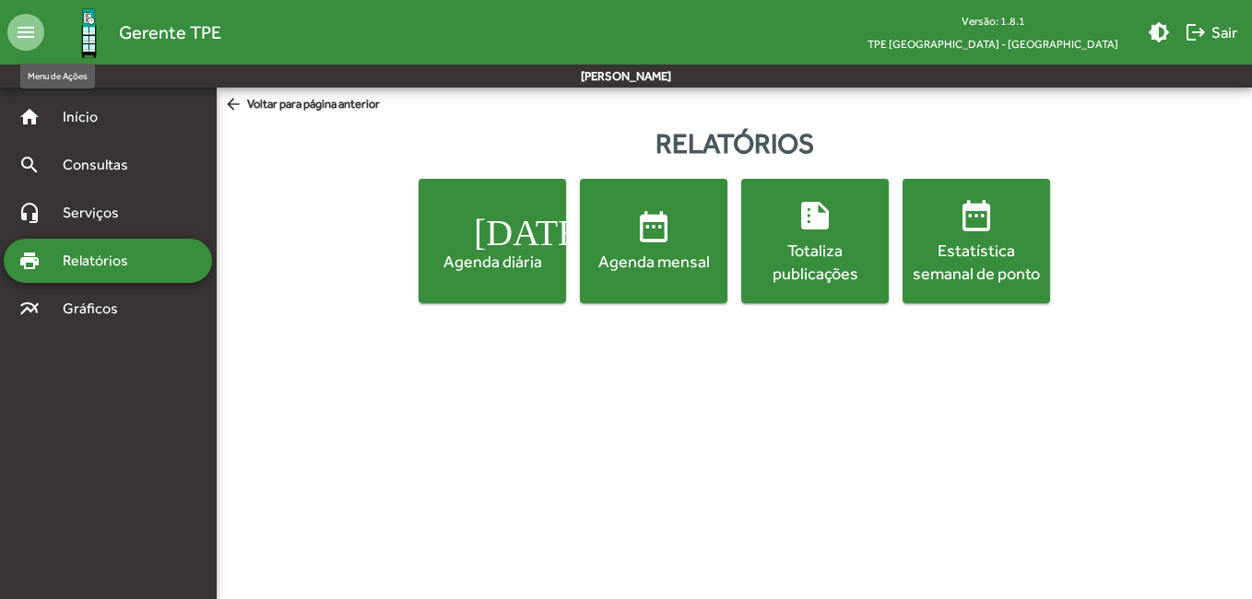
click at [32, 24] on mat-icon "menu" at bounding box center [25, 32] width 37 height 37
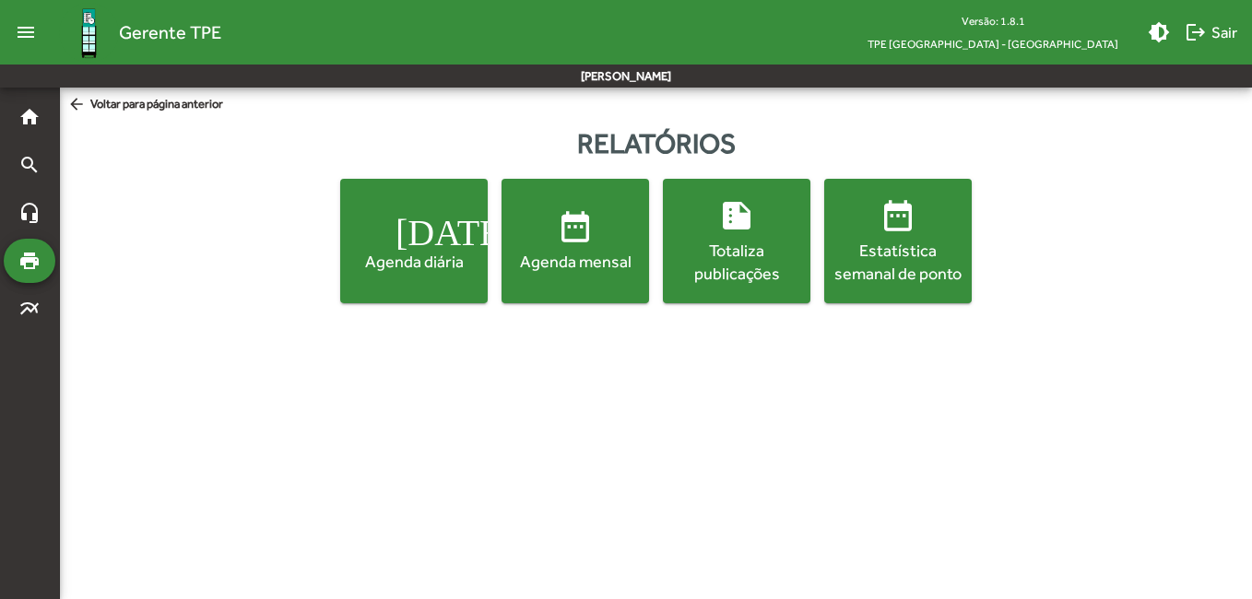
click at [32, 24] on mat-icon "menu" at bounding box center [25, 32] width 37 height 37
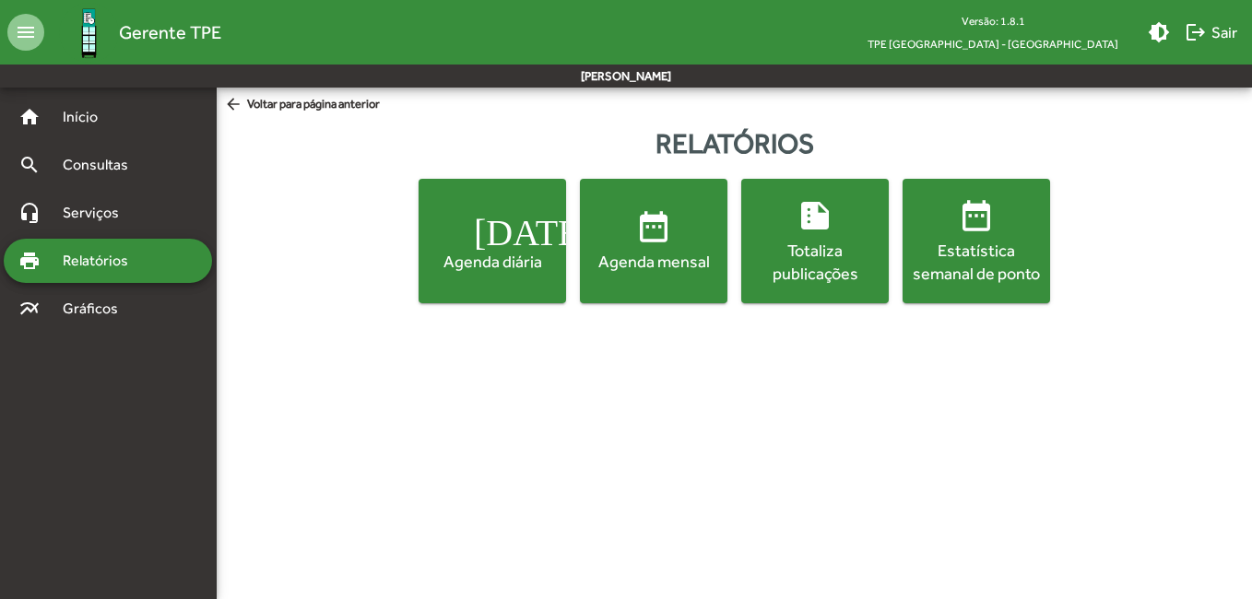
click at [32, 24] on mat-icon "menu" at bounding box center [25, 32] width 37 height 37
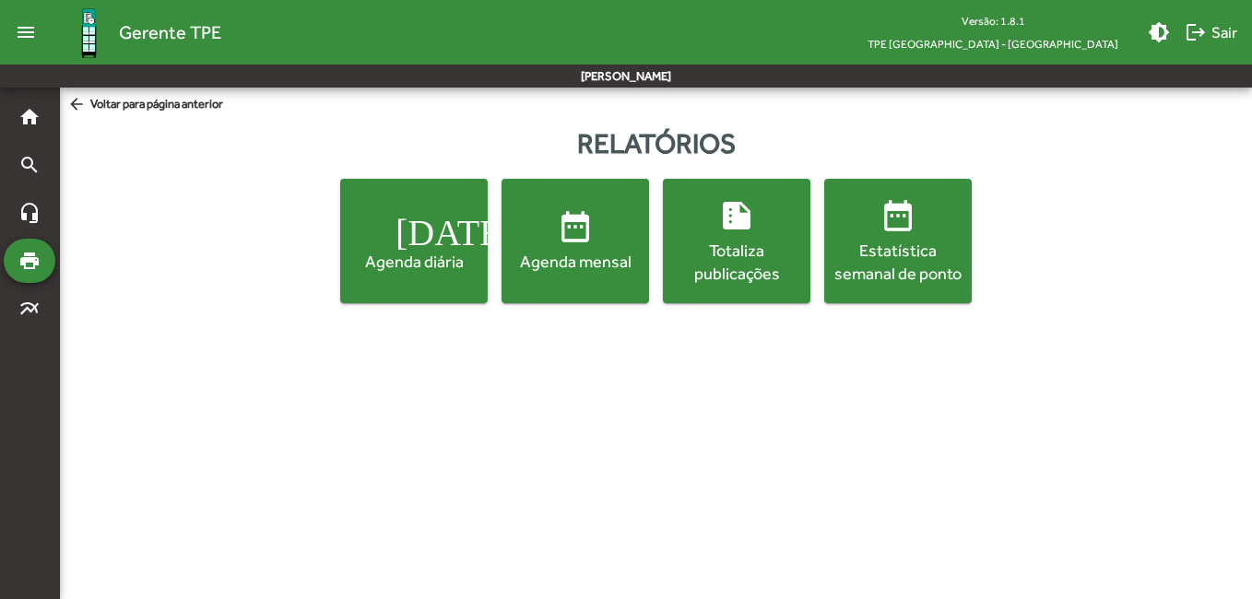
click at [32, 24] on mat-icon "menu" at bounding box center [25, 32] width 37 height 37
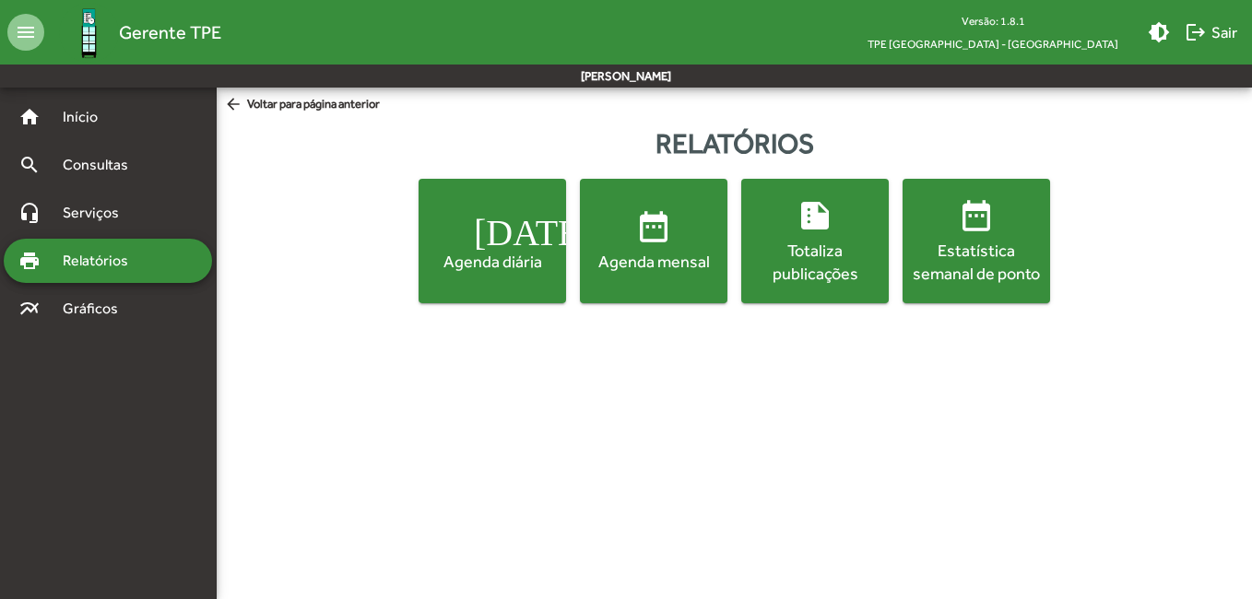
click at [539, 239] on span "[DATE] Agenda diária" at bounding box center [492, 240] width 140 height 65
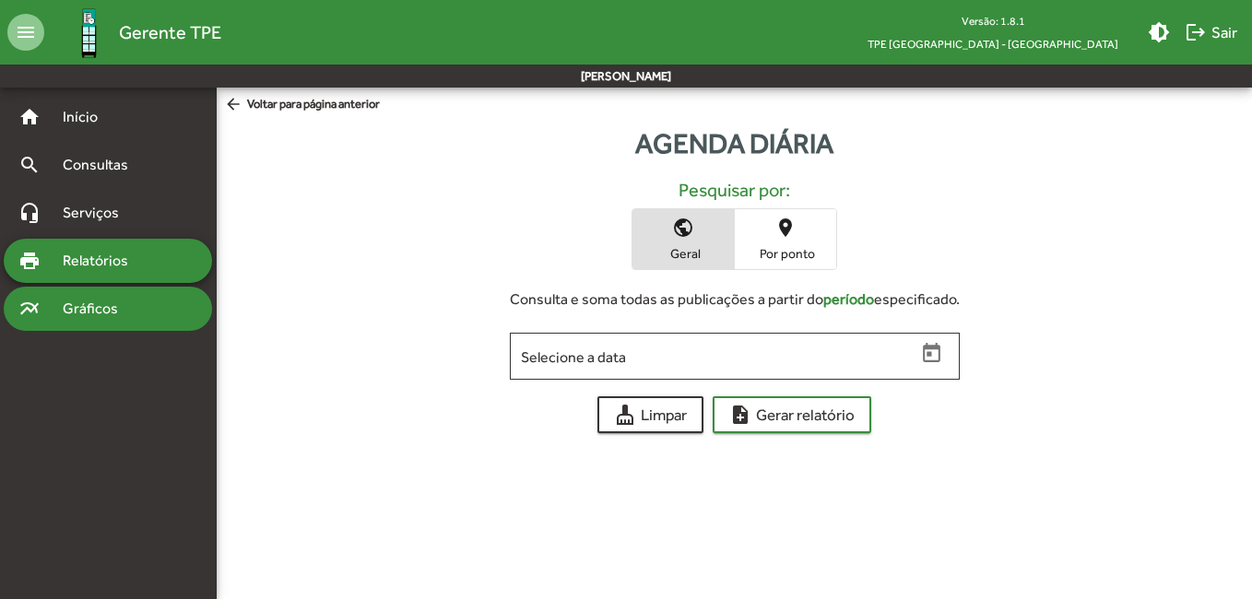
click at [100, 305] on span "Gráficos" at bounding box center [97, 309] width 91 height 22
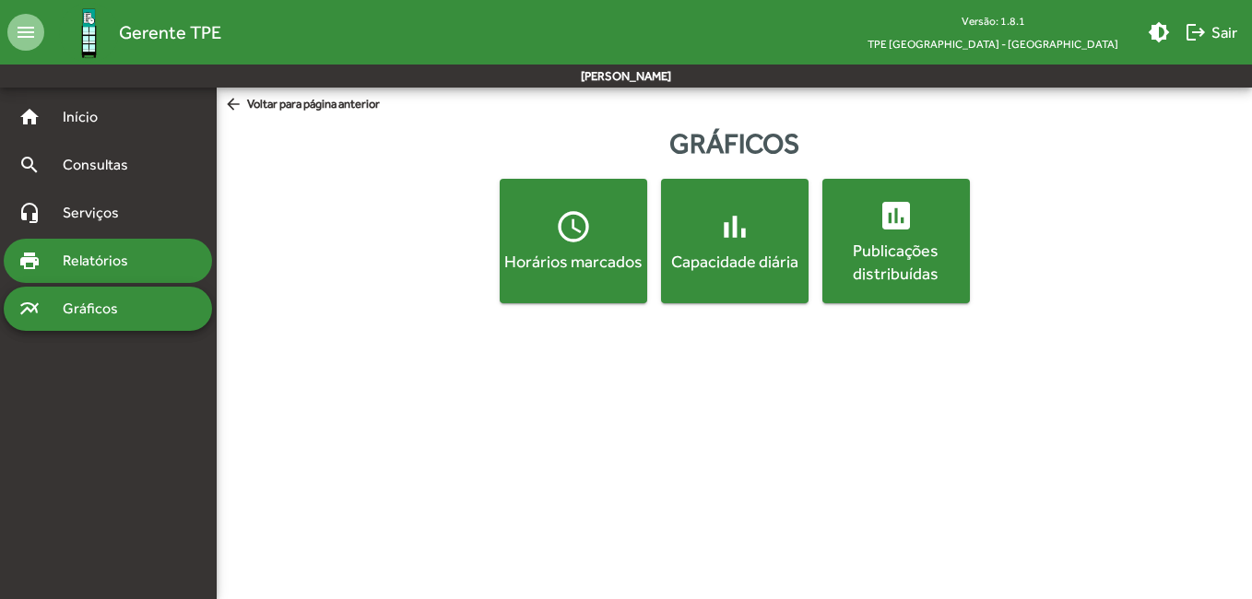
click at [91, 266] on span "Relatórios" at bounding box center [102, 261] width 100 height 22
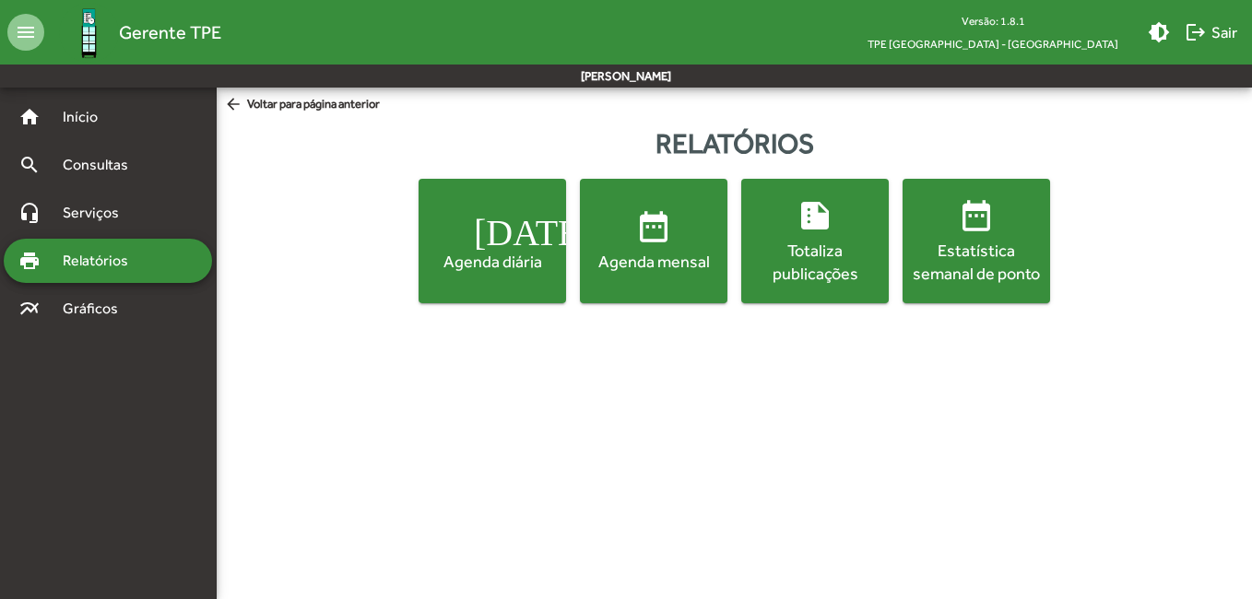
click at [994, 242] on div "Estatística semanal de ponto" at bounding box center [976, 262] width 140 height 46
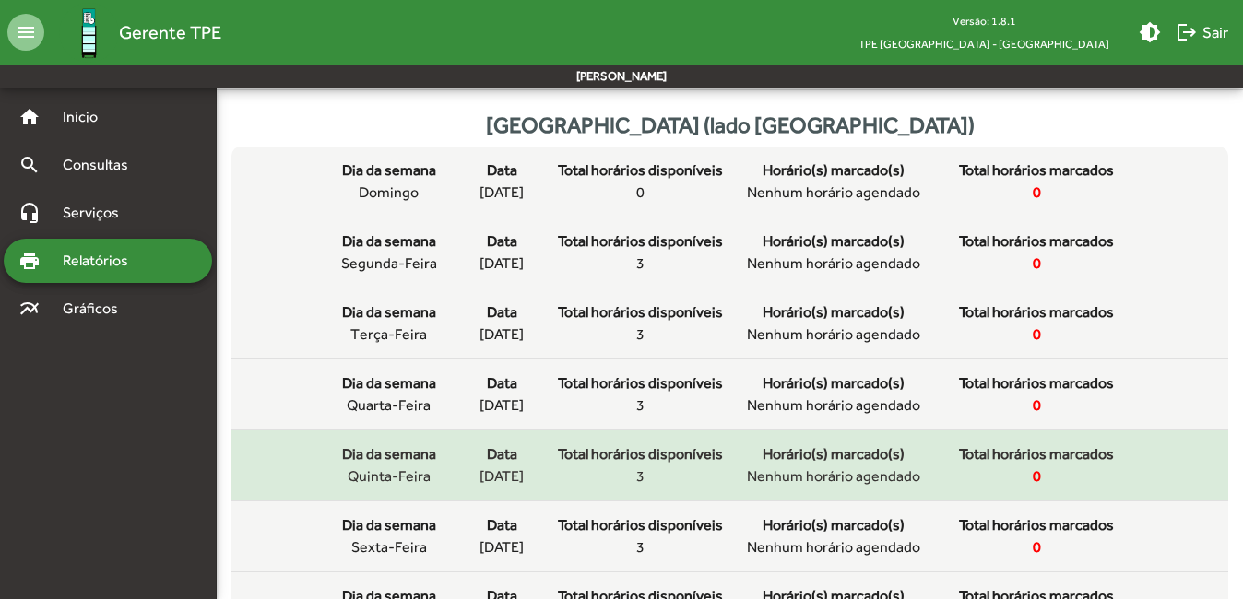
scroll to position [92, 0]
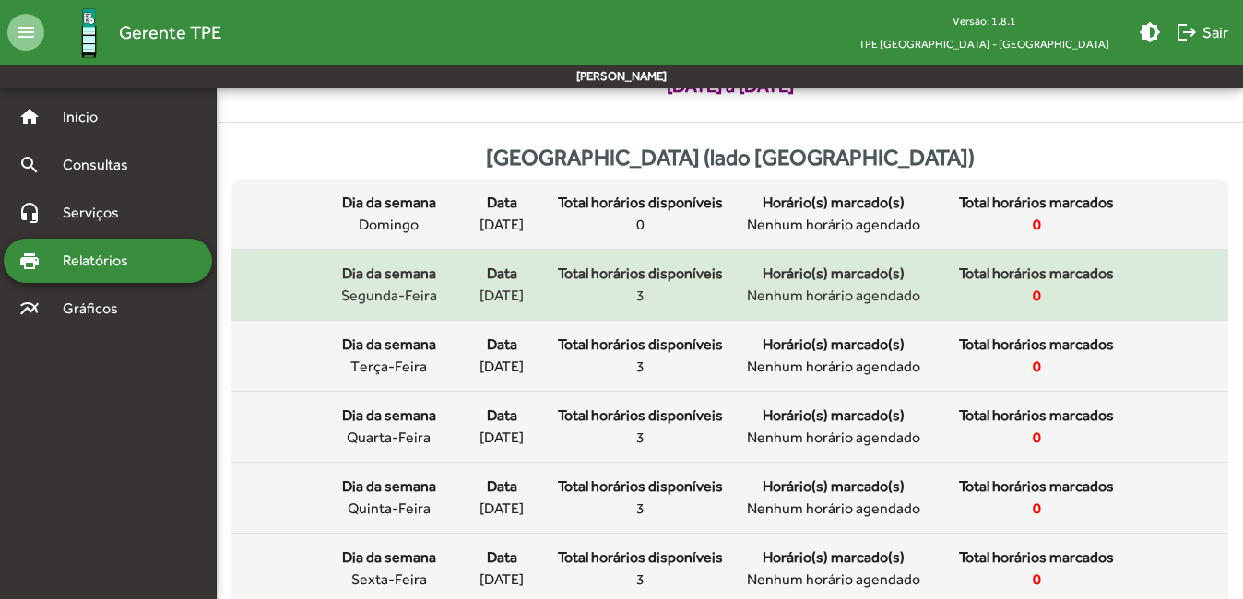
click at [634, 299] on div "Total horários disponíveis 3" at bounding box center [640, 285] width 166 height 44
click at [655, 299] on div "Total horários disponíveis 3" at bounding box center [640, 285] width 166 height 44
click at [776, 299] on span "Nenhum horário agendado" at bounding box center [833, 296] width 173 height 22
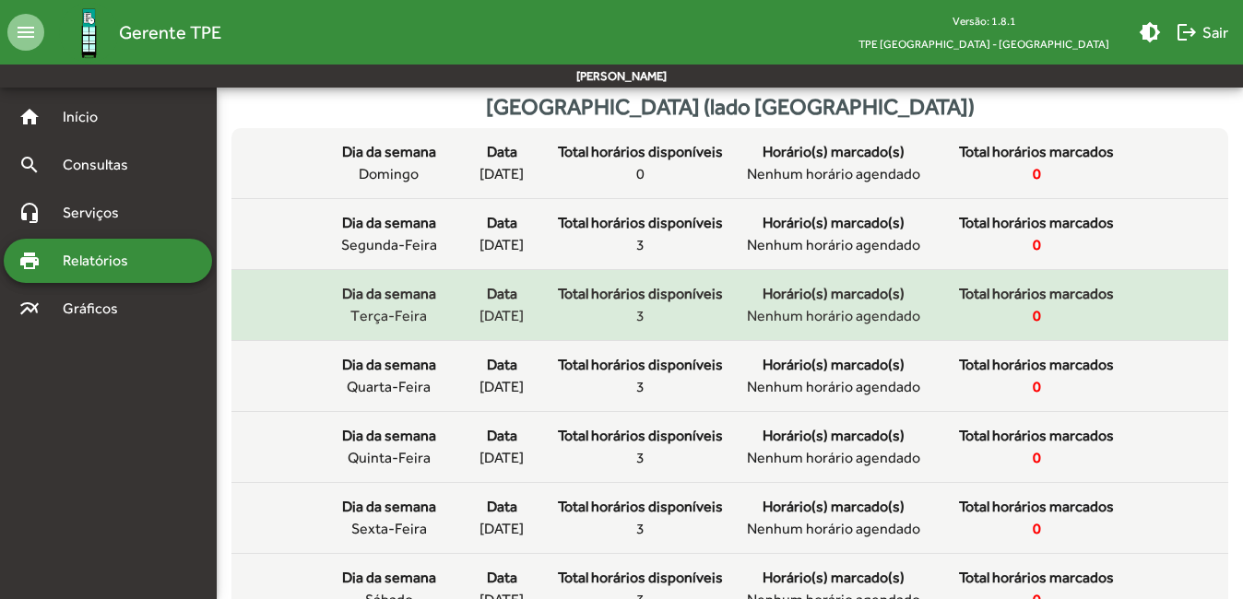
scroll to position [184, 0]
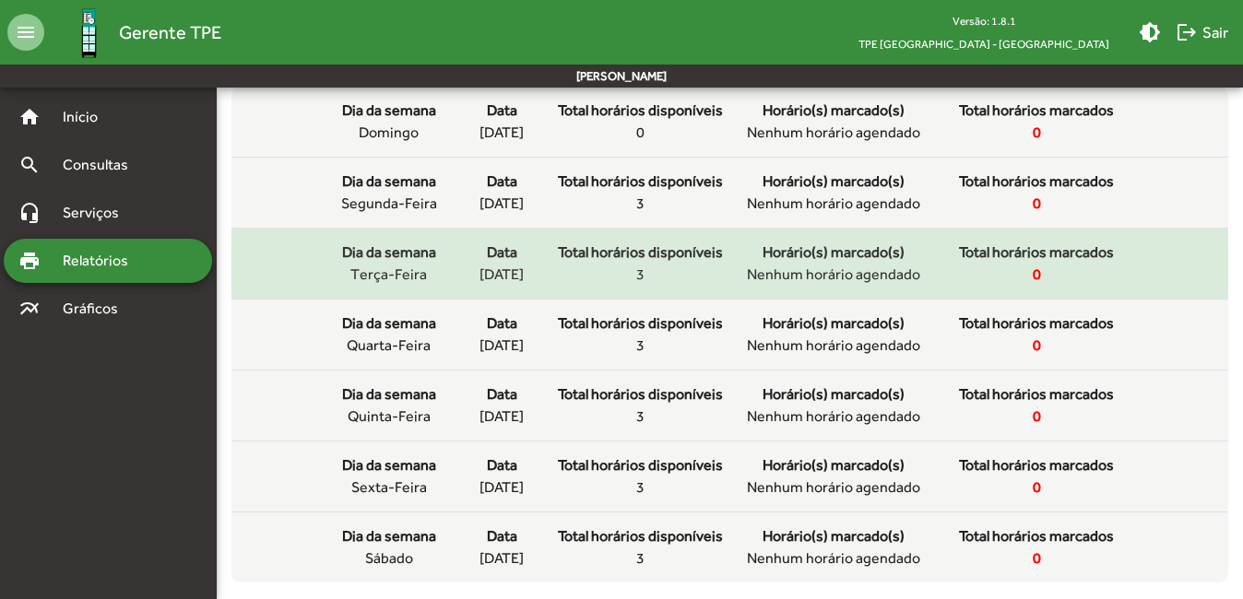
drag, startPoint x: 962, startPoint y: 290, endPoint x: 707, endPoint y: 290, distance: 254.5
drag, startPoint x: 786, startPoint y: 291, endPoint x: 970, endPoint y: 291, distance: 183.5
click at [970, 291] on mat-list-item "Dia da semana terça-feira Data [DATE] Total horários disponíveis 3 Horário(s) m…" at bounding box center [729, 264] width 997 height 71
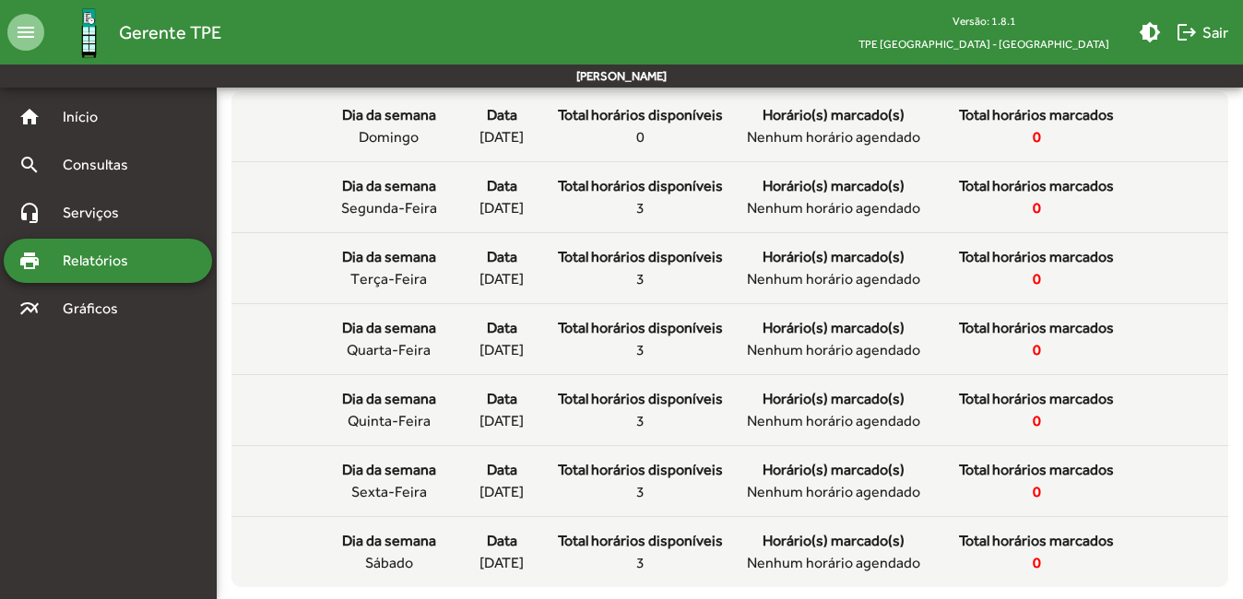
scroll to position [174, 0]
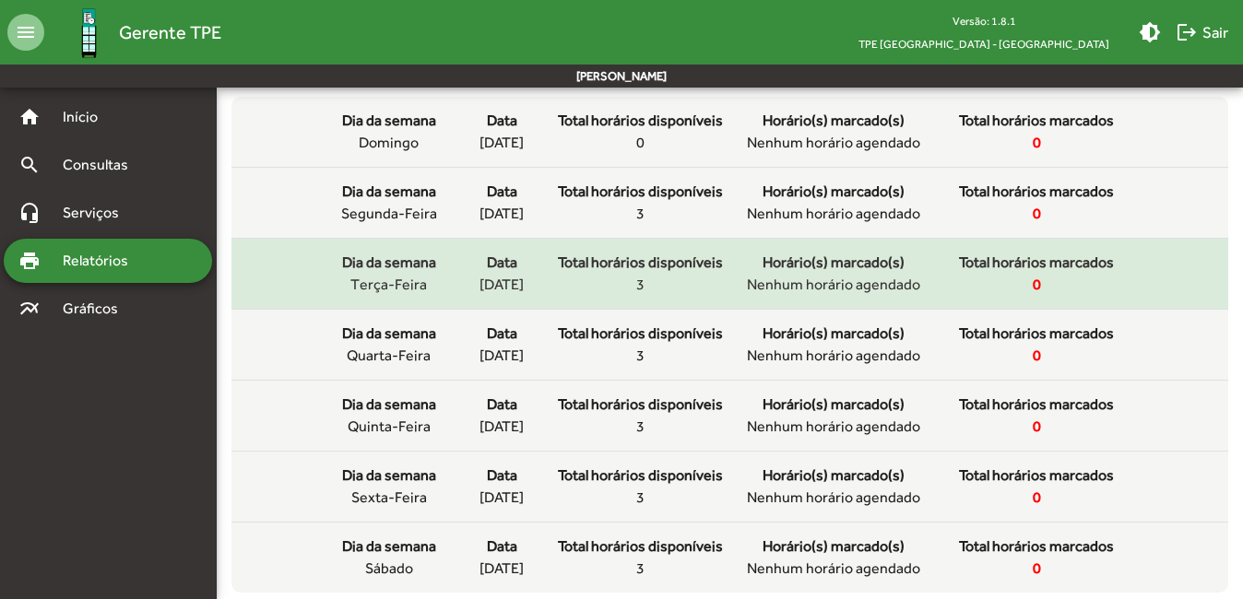
click at [1193, 261] on mat-list-item "Dia da semana terça-feira Data [DATE] Total horários disponíveis 3 Horário(s) m…" at bounding box center [729, 274] width 997 height 71
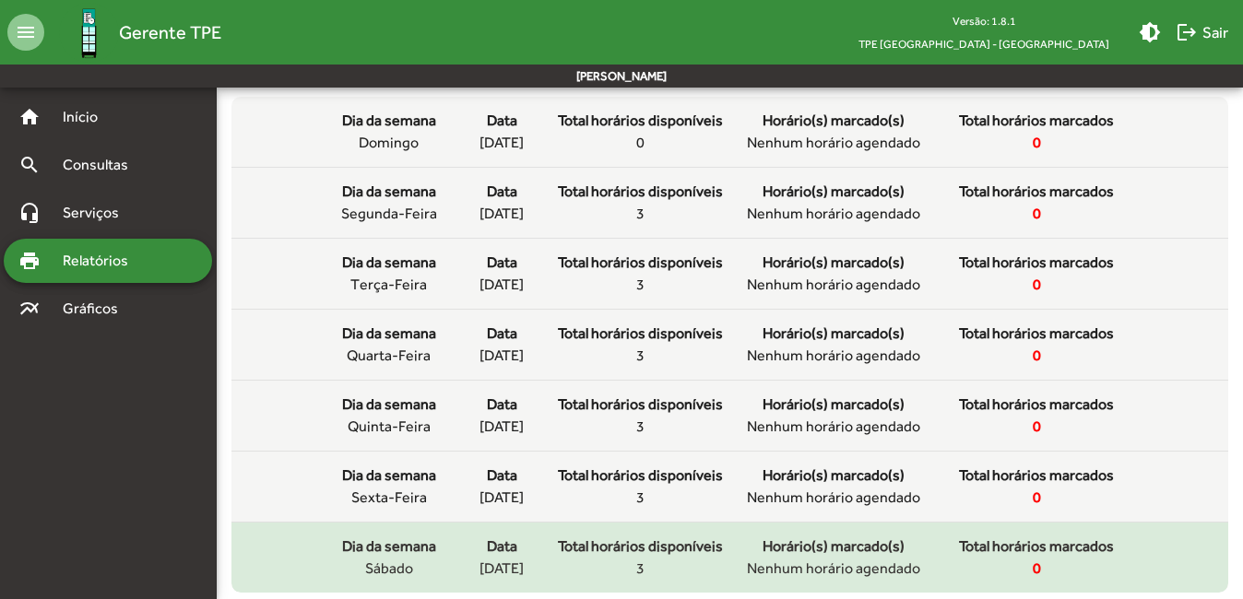
drag, startPoint x: 339, startPoint y: 188, endPoint x: 1049, endPoint y: 581, distance: 811.3
click at [1049, 581] on mat-list "Dia da semana domingo Data [DATE] Total horários disponíveis 0 Horário(s) marca…" at bounding box center [729, 345] width 997 height 496
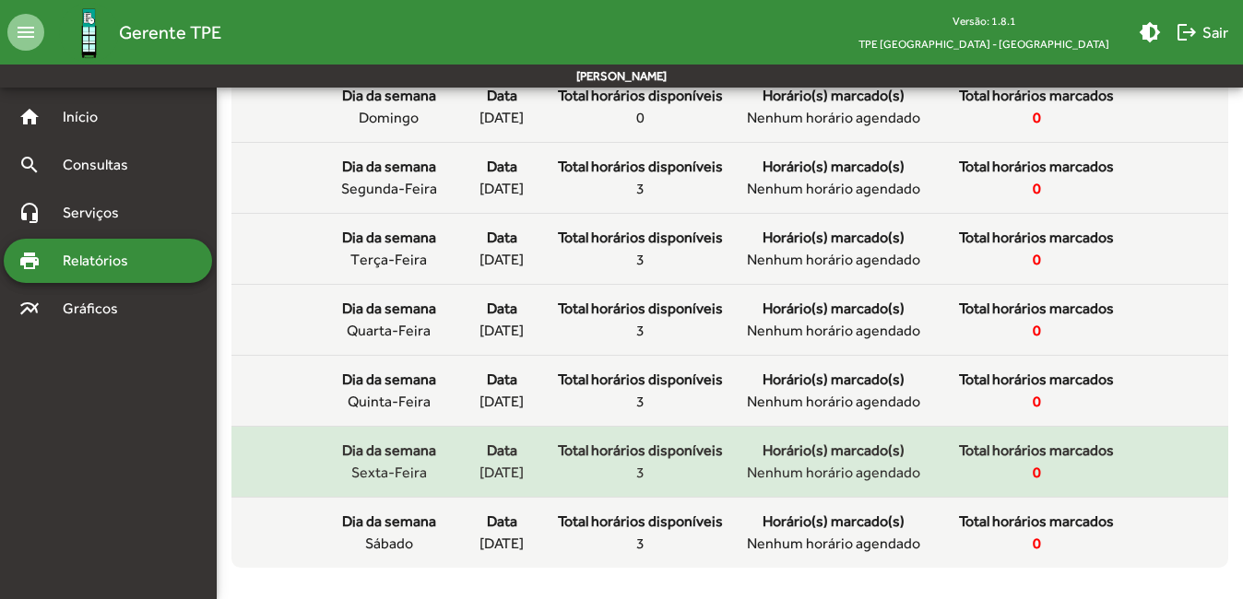
scroll to position [212, 0]
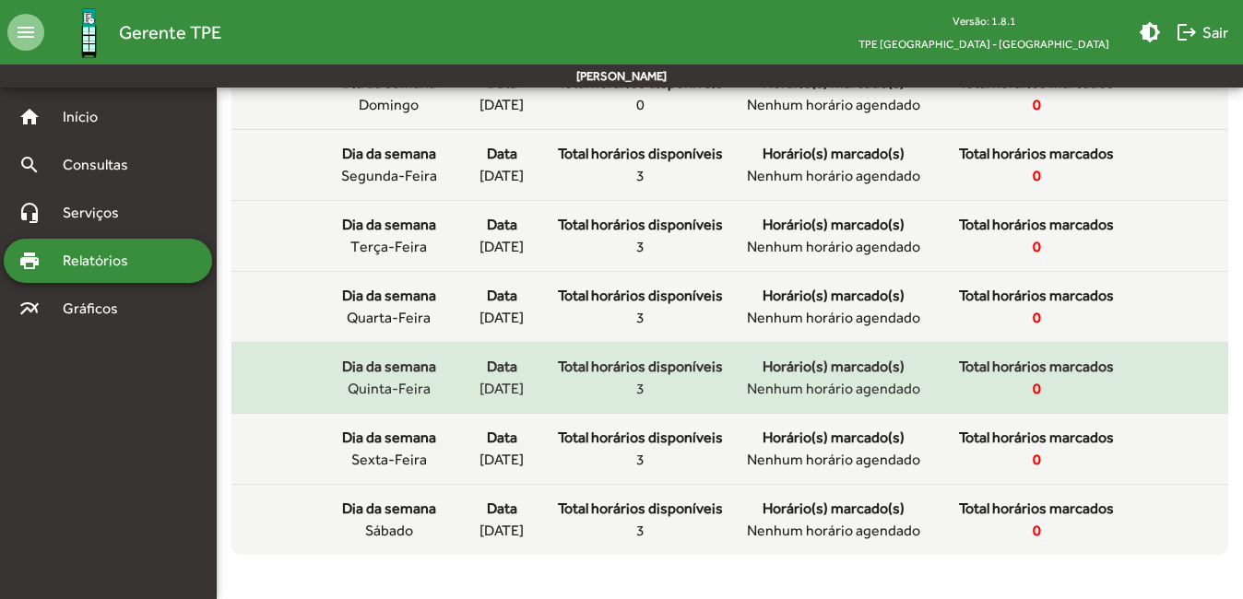
copy mat-list "Dia da semana segunda-feira Data [DATE] Total horários disponíveis 3 Horário(s)…"
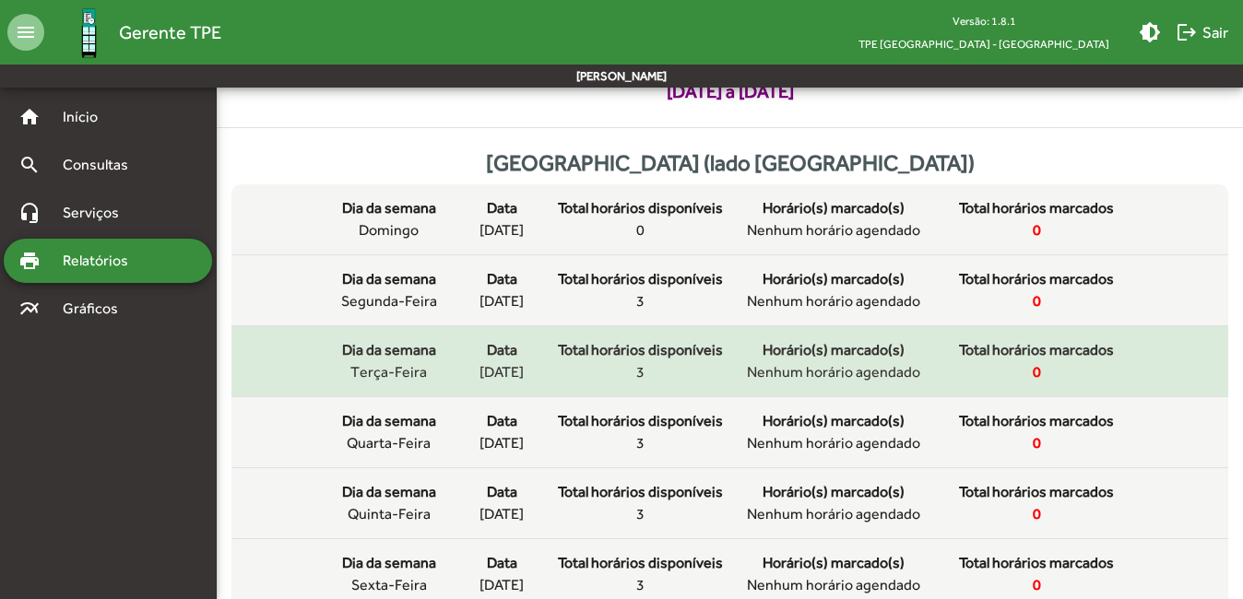
scroll to position [0, 0]
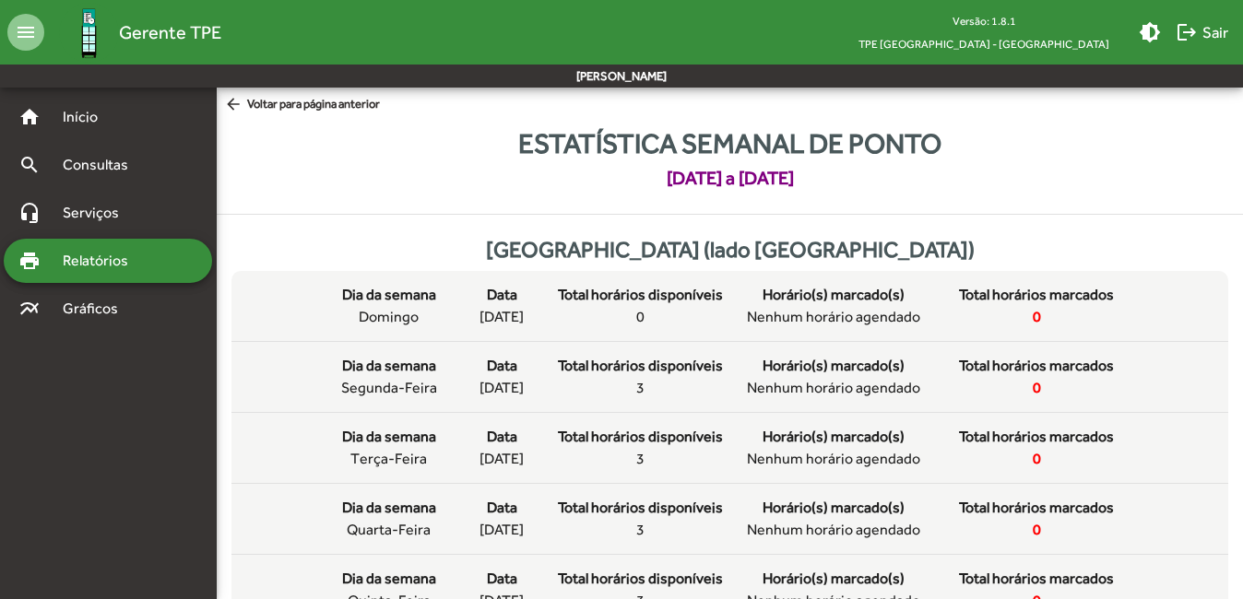
click at [1088, 190] on div "Estatística semanal de ponto [DATE] a [DATE]" at bounding box center [730, 157] width 1026 height 69
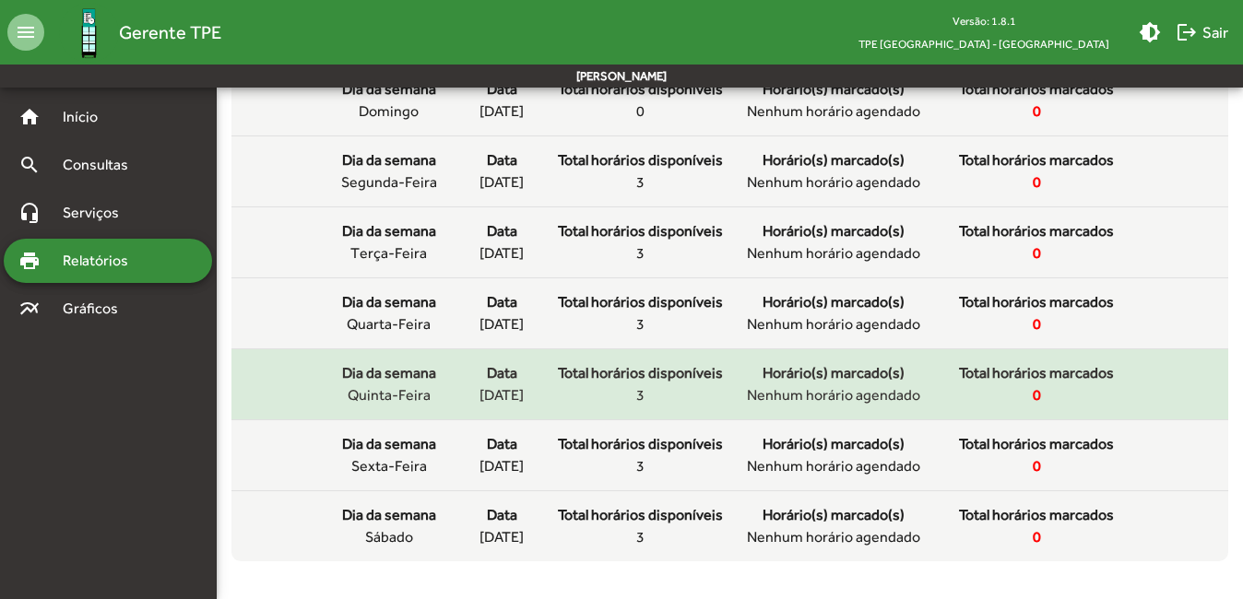
scroll to position [212, 0]
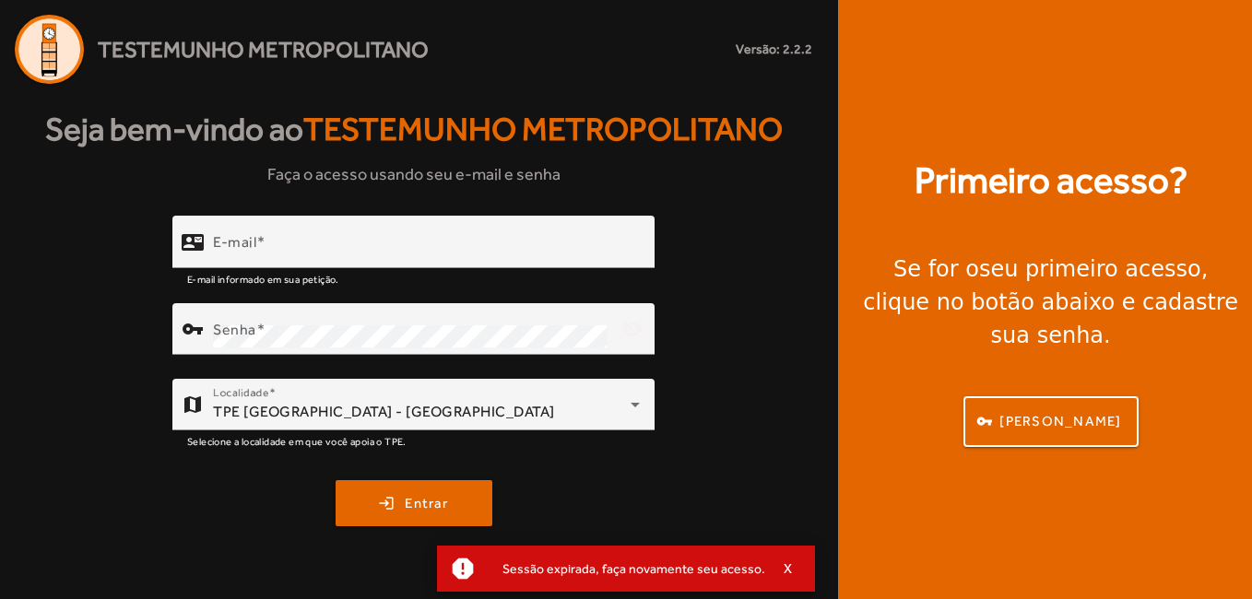
click at [262, 212] on div "Seja bem-vindo ao Testemunho Metropolitano Faça o acesso usando seu e-mail e se…" at bounding box center [413, 341] width 827 height 515
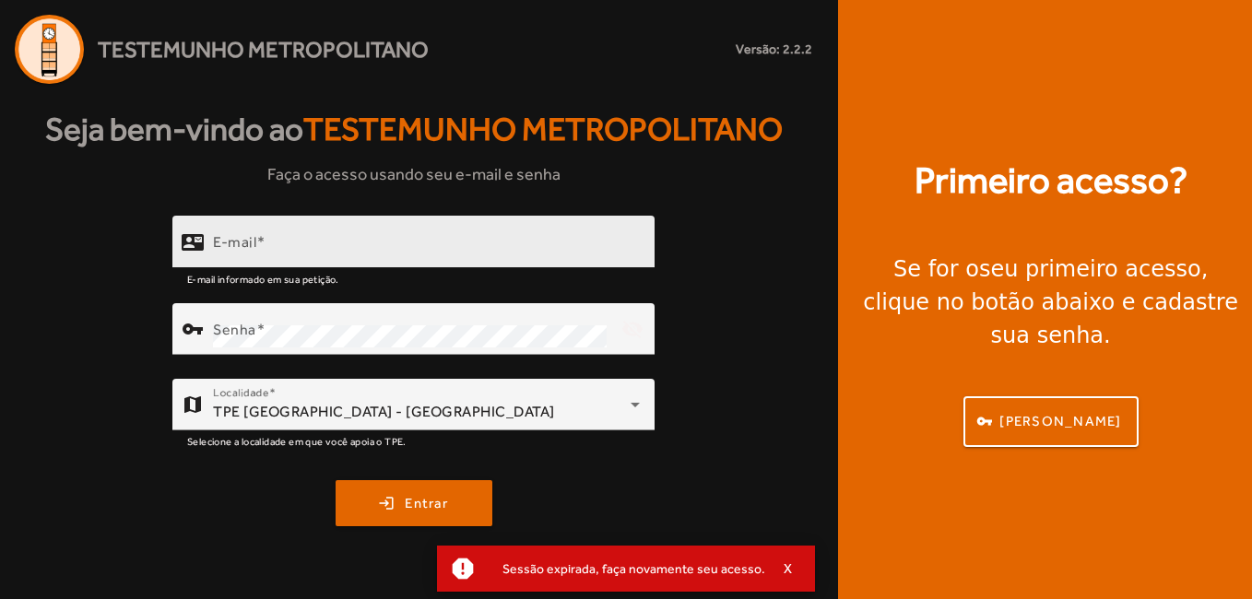
click at [263, 239] on span at bounding box center [260, 241] width 9 height 18
click at [263, 239] on input "E-mail" at bounding box center [426, 250] width 427 height 22
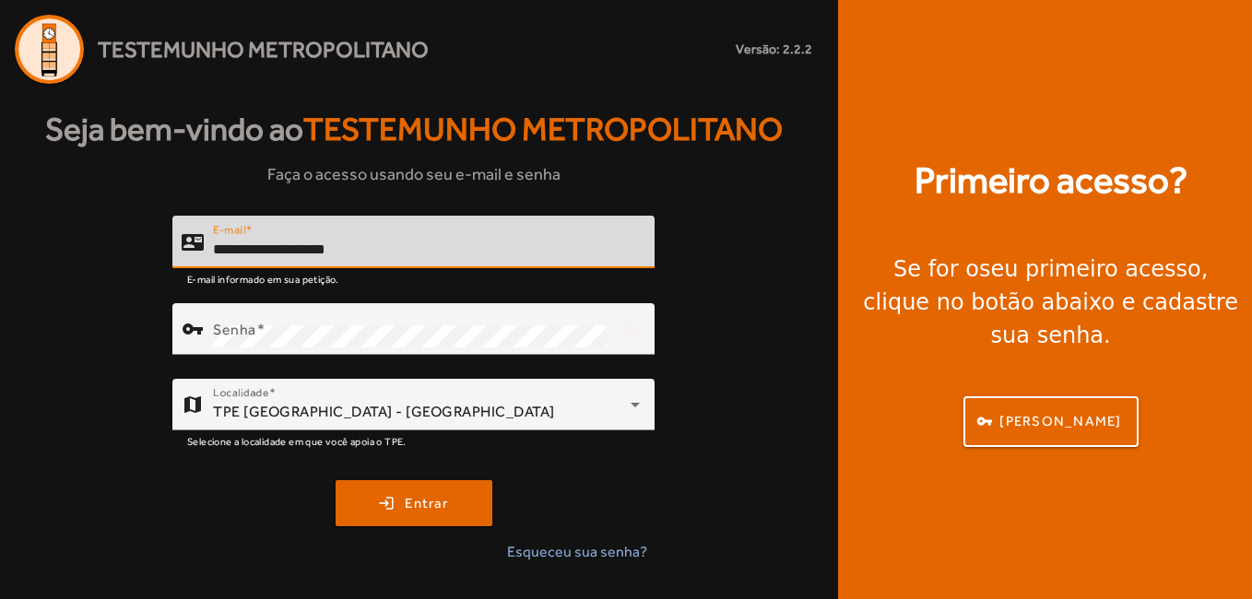
type input "**********"
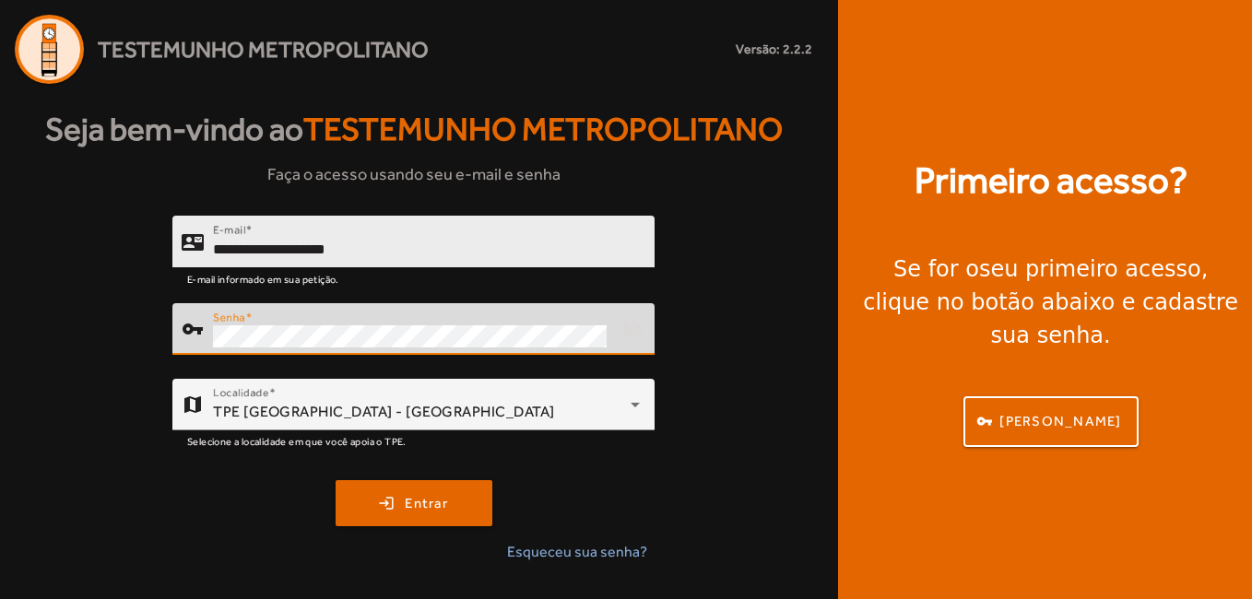
scroll to position [0, 11]
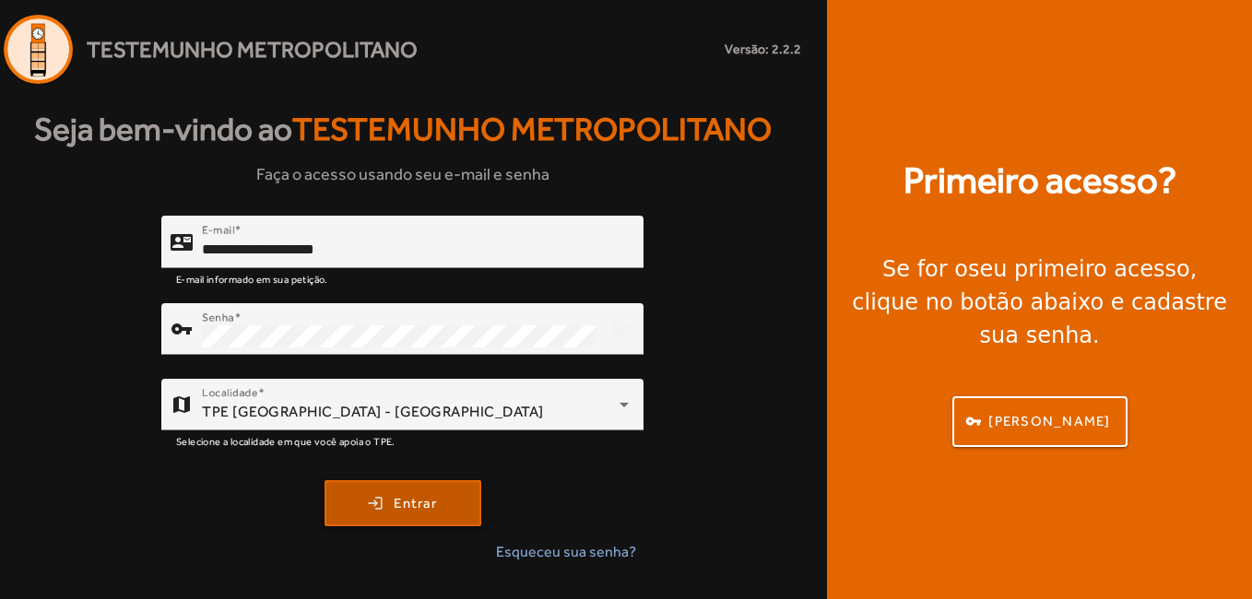
click at [434, 488] on span "submit" at bounding box center [402, 503] width 153 height 44
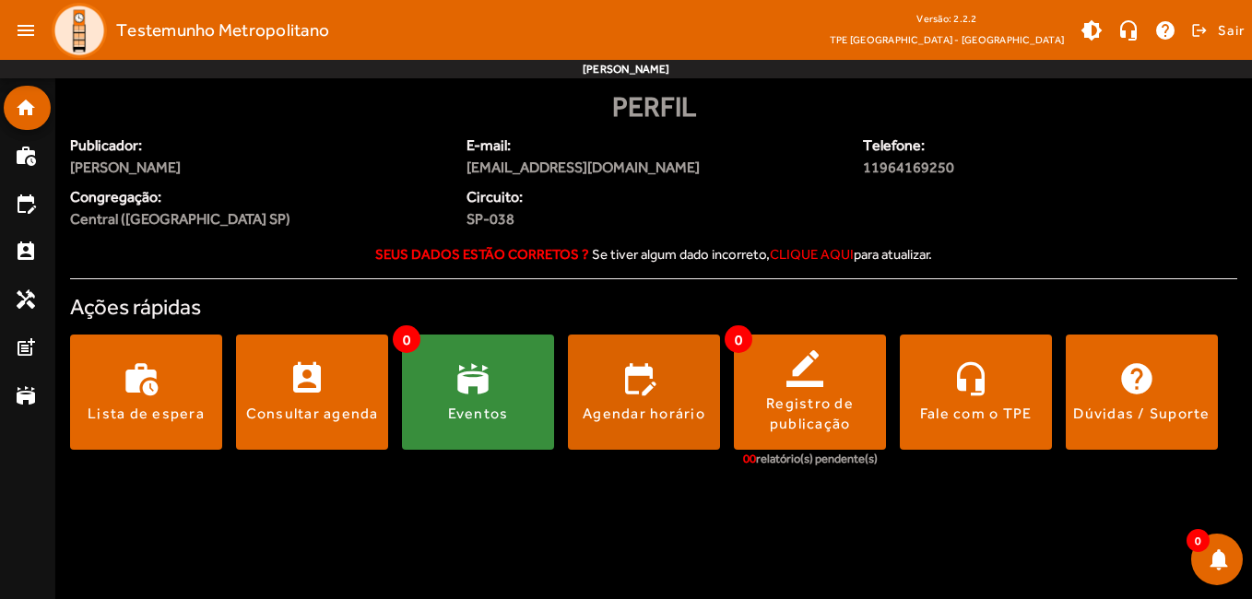
click at [638, 405] on div "Agendar horário" at bounding box center [644, 414] width 123 height 20
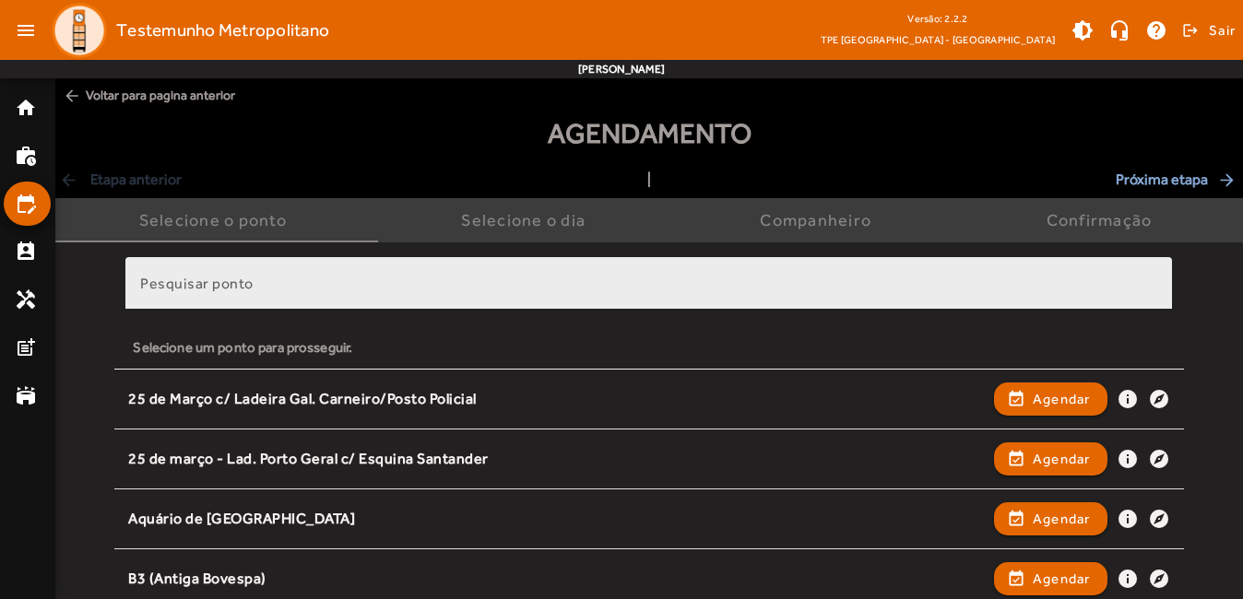
click at [322, 282] on input "Pesquisar ponto" at bounding box center [648, 291] width 1017 height 22
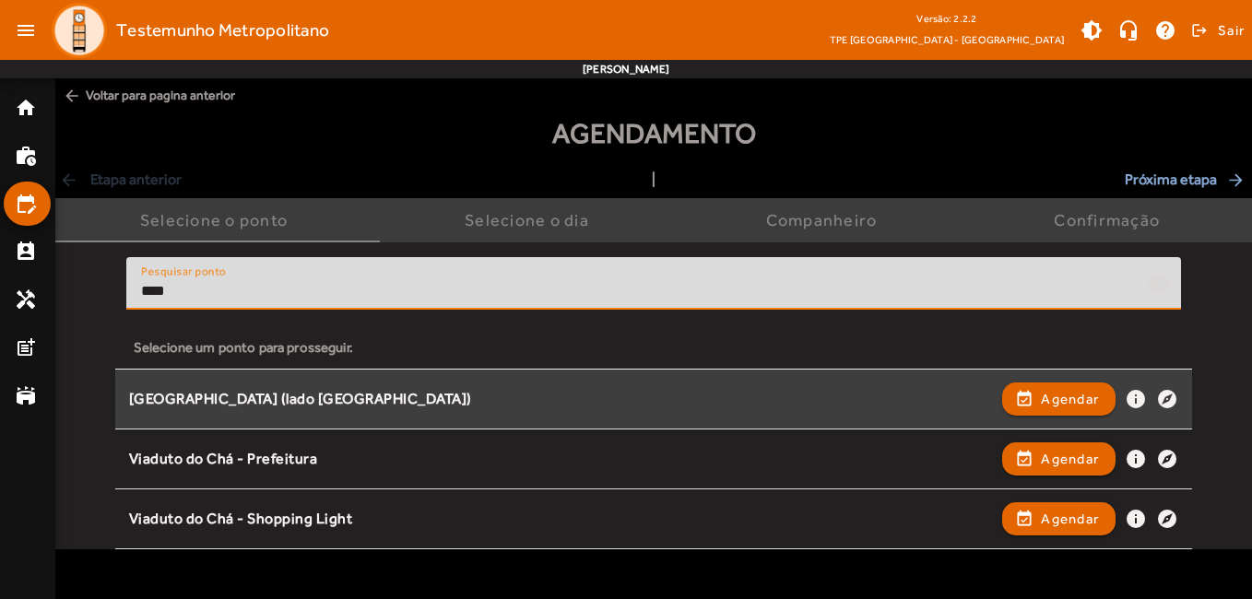
type input "****"
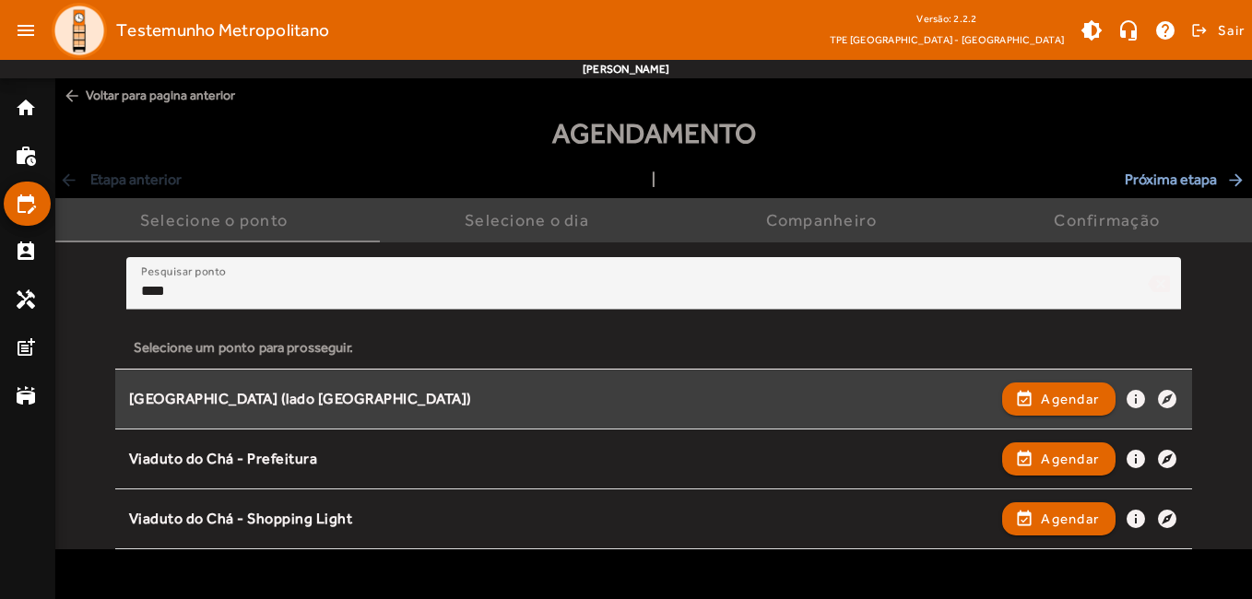
click at [294, 401] on div "[GEOGRAPHIC_DATA] (lado [GEOGRAPHIC_DATA])" at bounding box center [561, 399] width 864 height 19
click at [1069, 398] on span "Agendar" at bounding box center [1070, 399] width 58 height 22
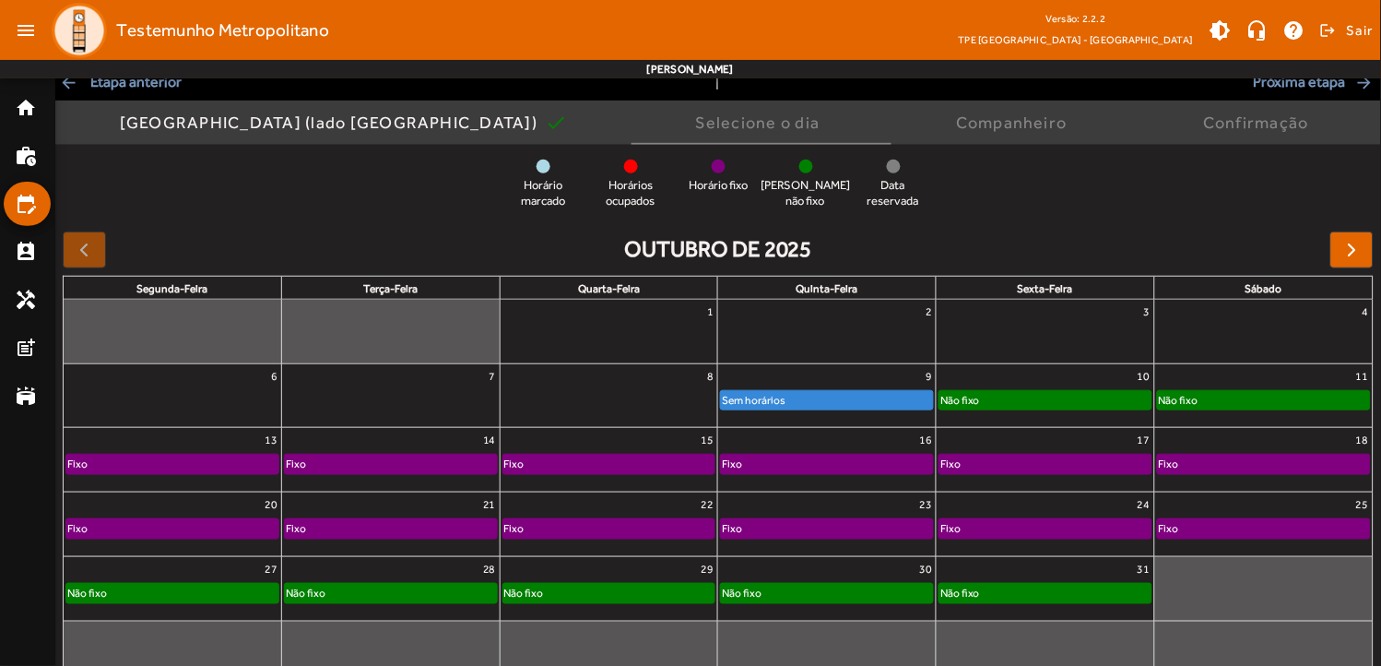
scroll to position [150, 0]
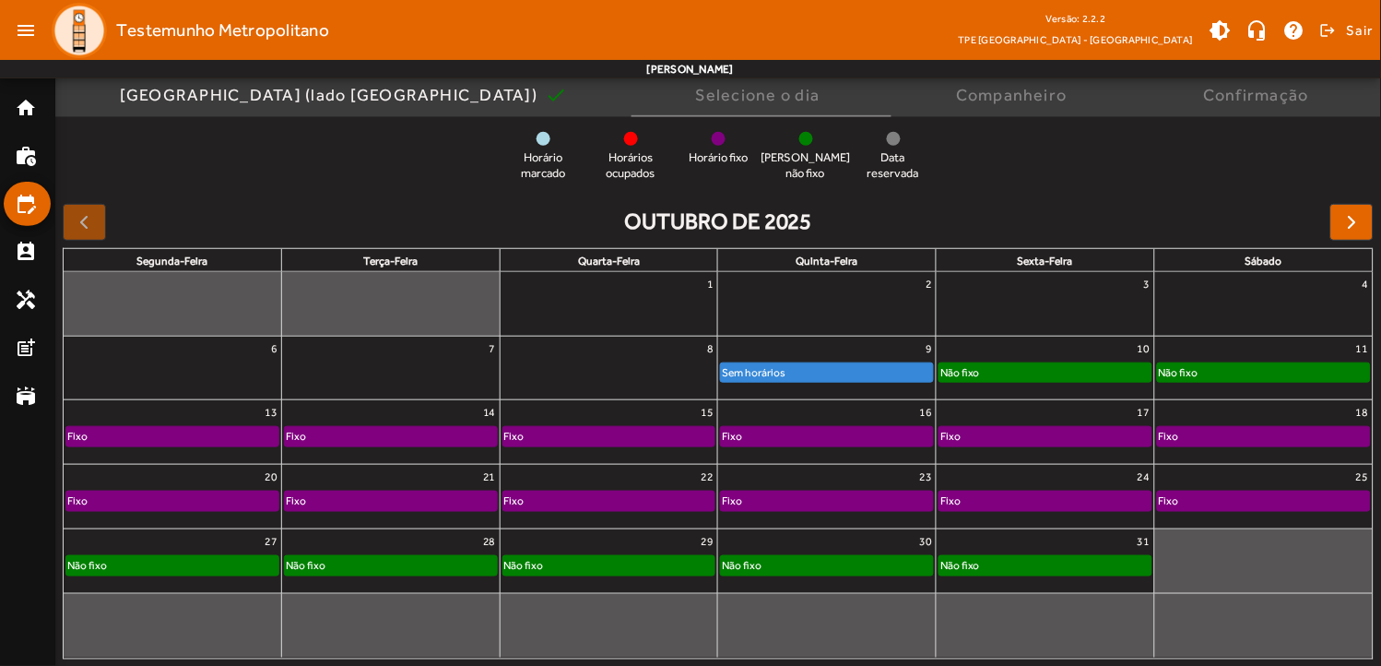
click at [311, 436] on div "Fixo" at bounding box center [391, 436] width 212 height 18
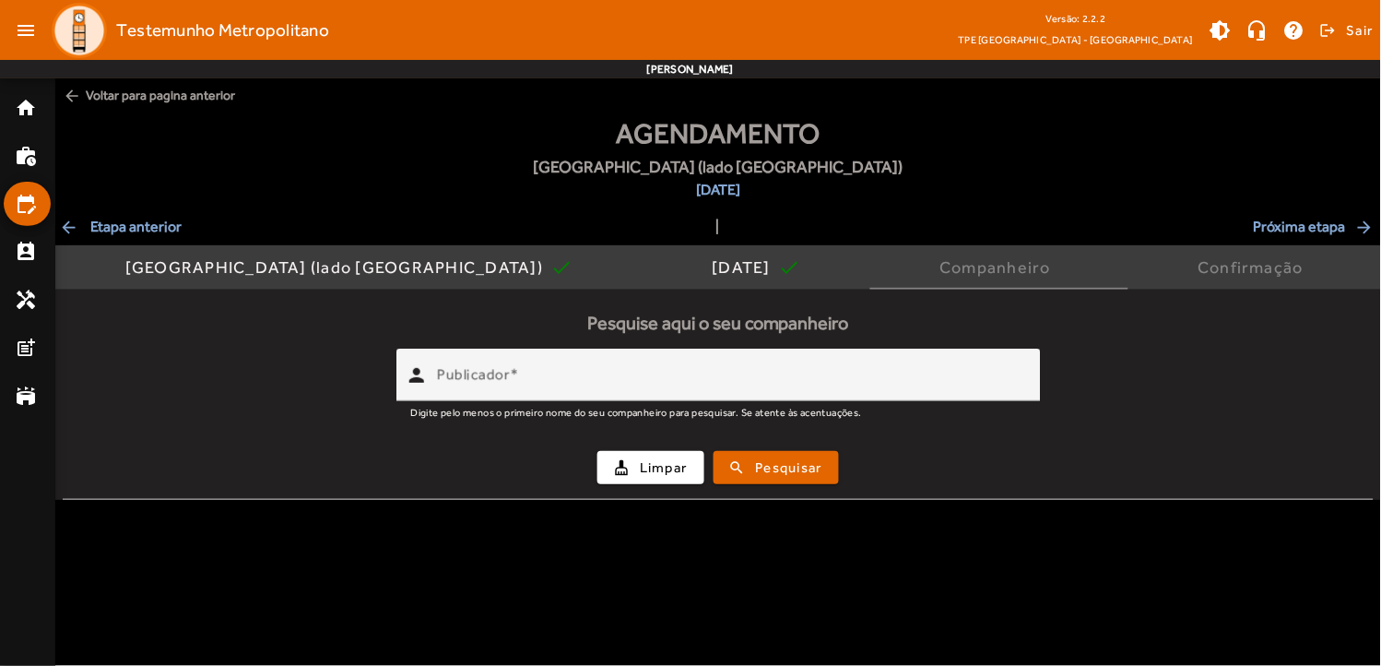
scroll to position [0, 0]
click at [141, 227] on span "arrow_back Etapa anterior" at bounding box center [120, 227] width 123 height 22
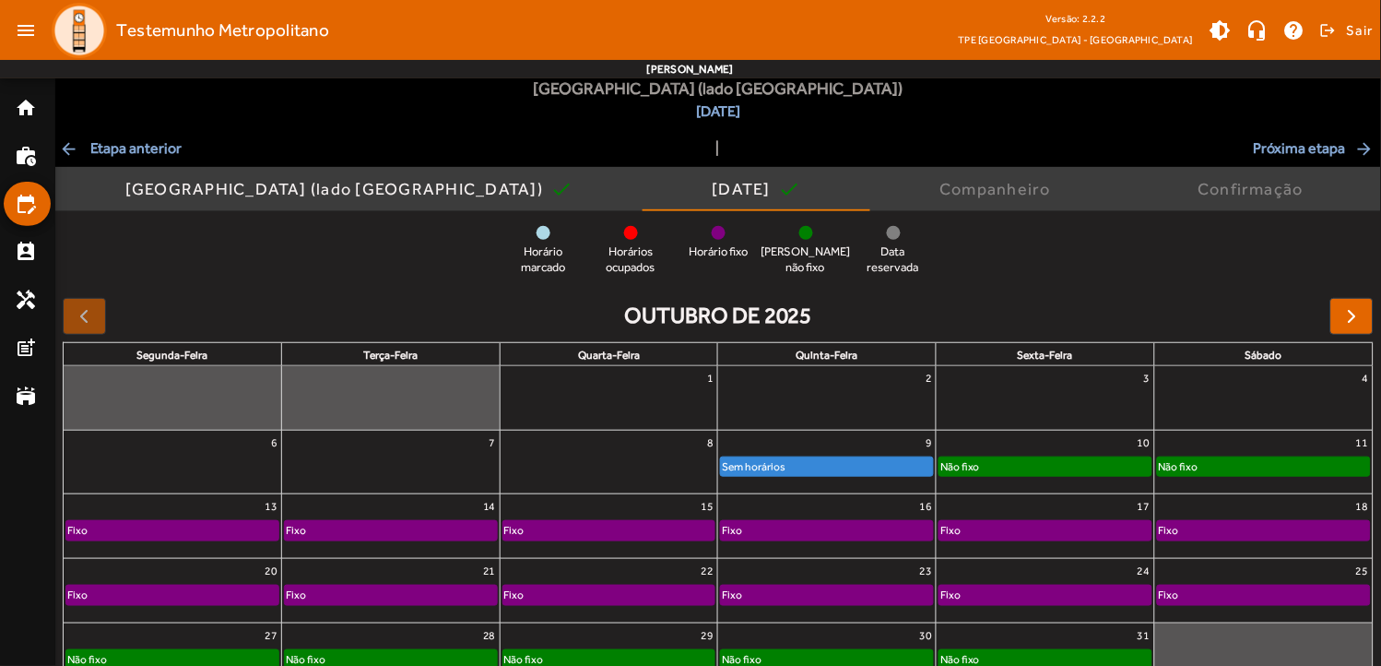
scroll to position [172, 0]
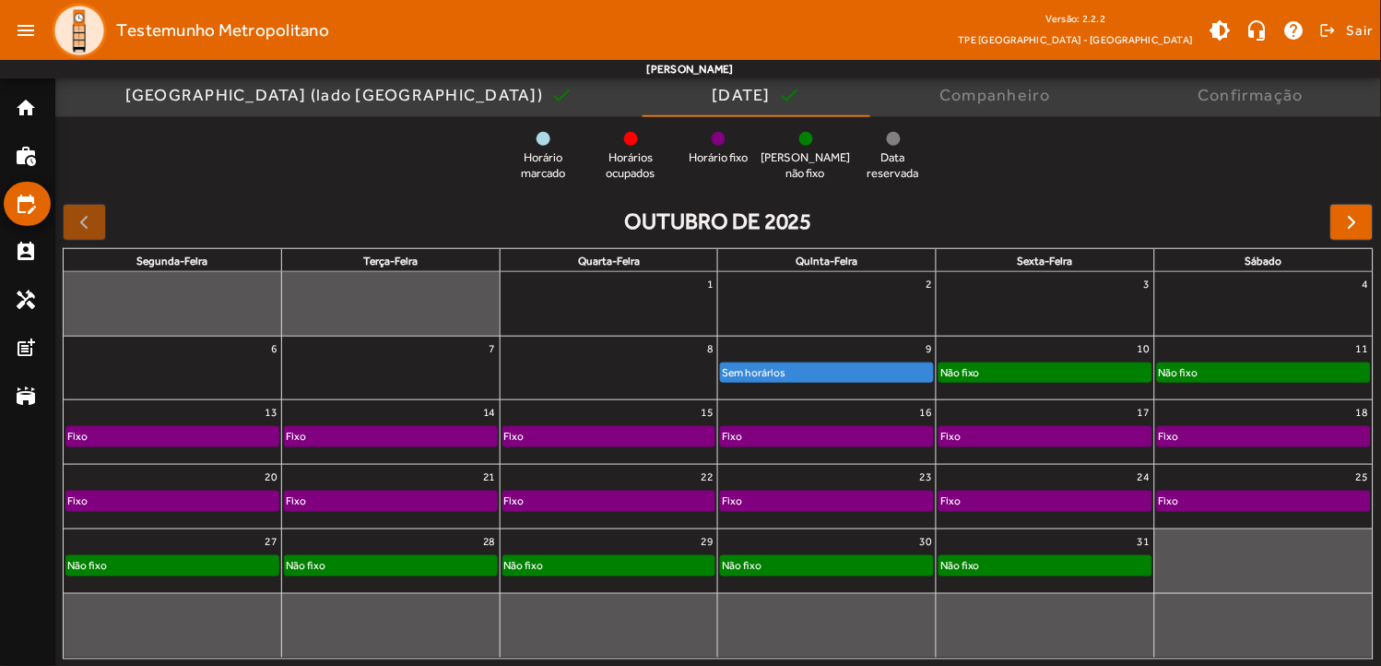
click at [136, 411] on div "13" at bounding box center [173, 412] width 218 height 24
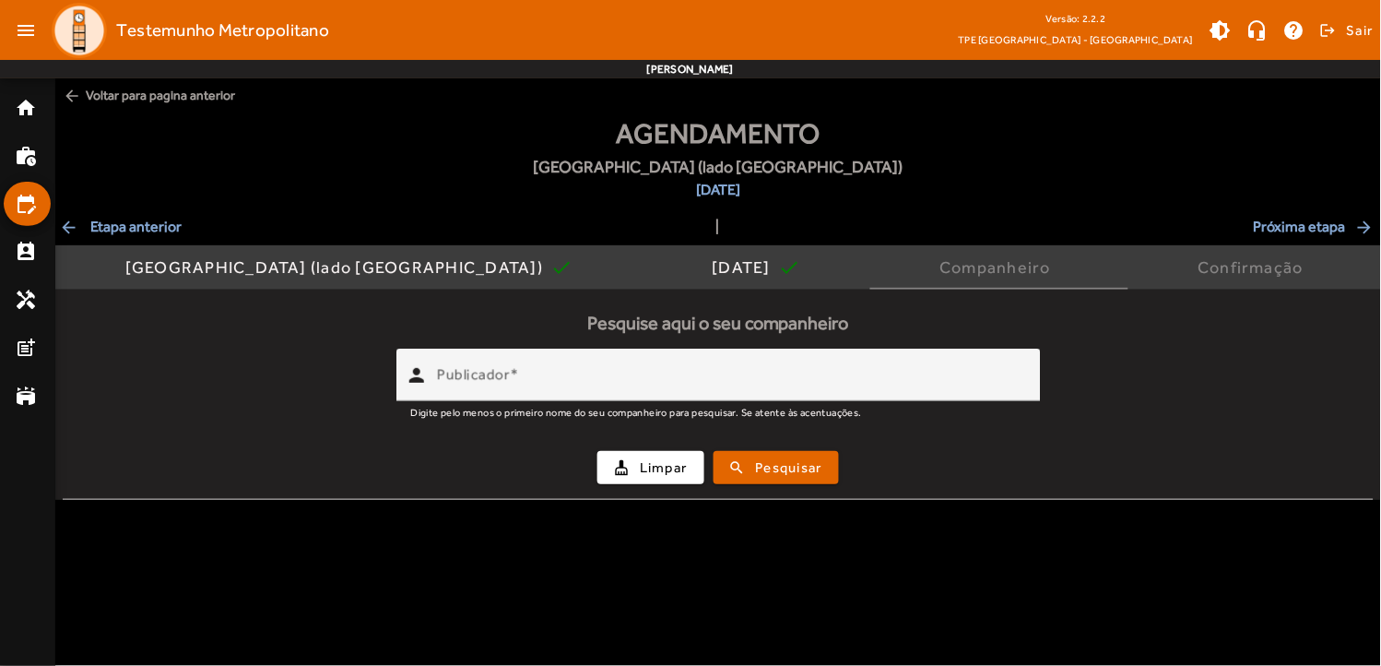
scroll to position [0, 0]
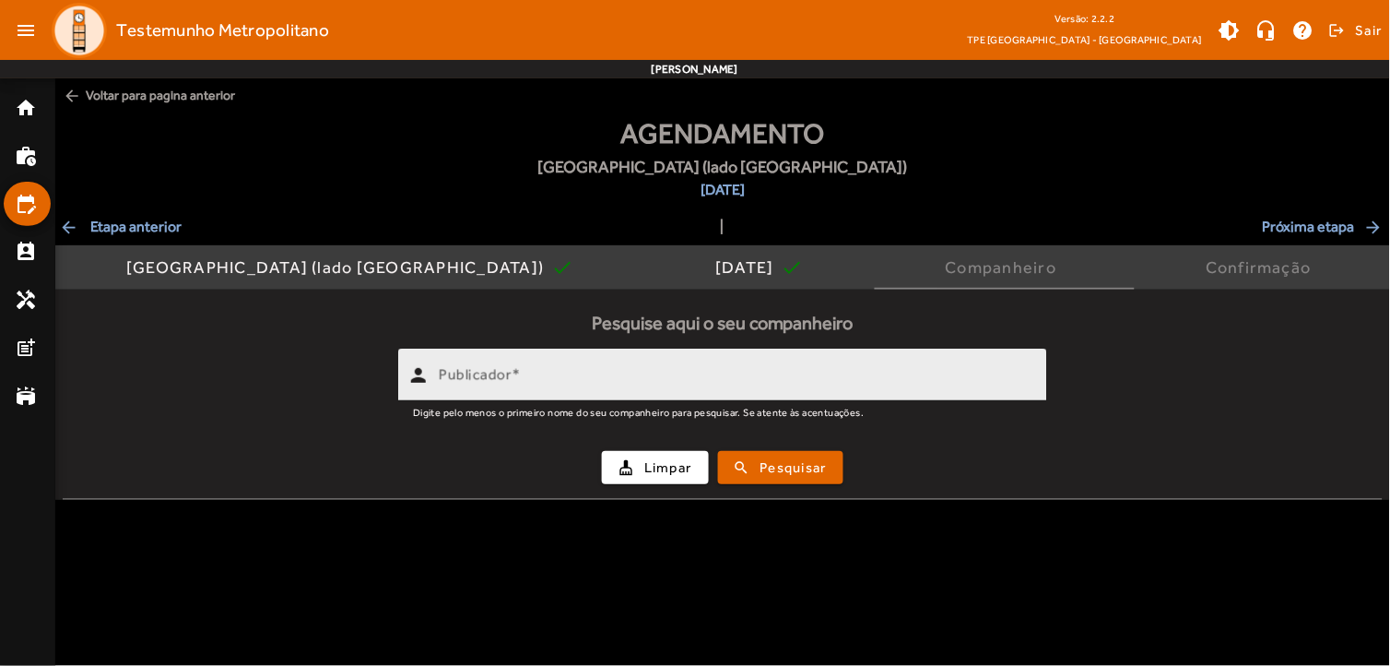
click at [504, 372] on mat-label "Publicador" at bounding box center [475, 375] width 73 height 18
click at [504, 372] on input "Publicador" at bounding box center [736, 383] width 594 height 22
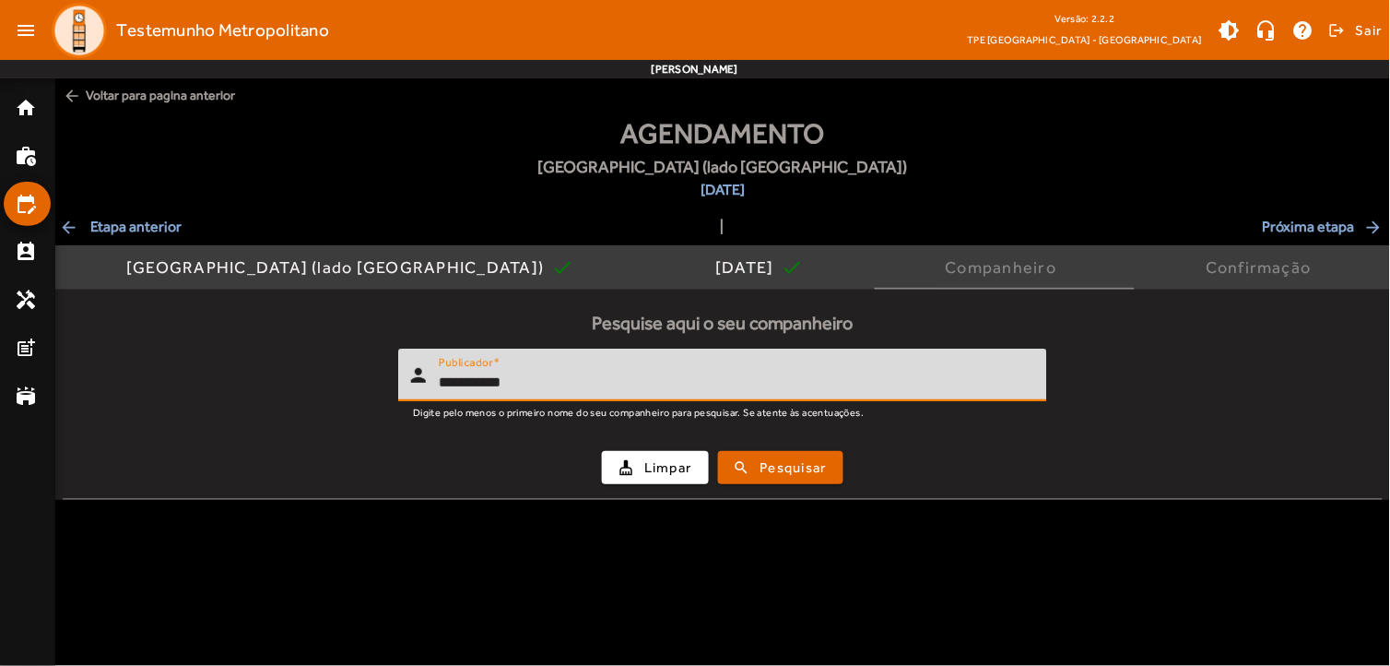
click at [718, 451] on button "search Pesquisar" at bounding box center [780, 467] width 125 height 33
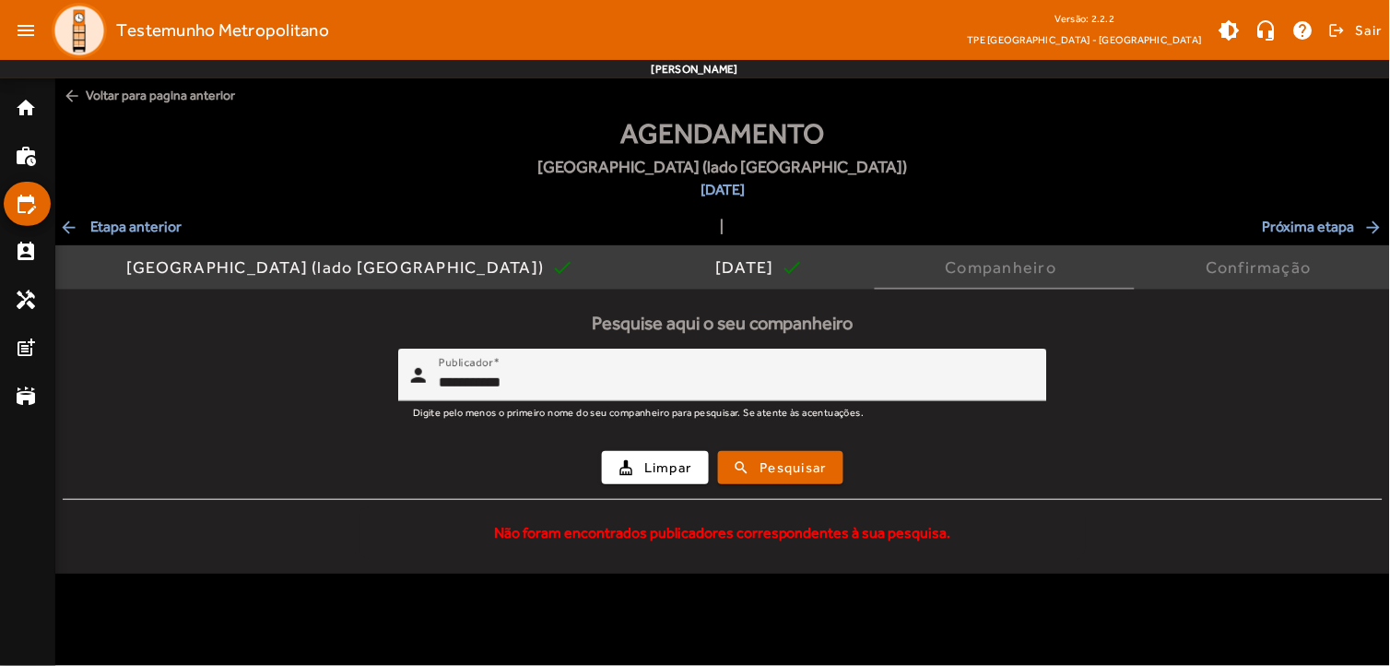
drag, startPoint x: 603, startPoint y: 366, endPoint x: 396, endPoint y: 373, distance: 206.6
click at [396, 373] on form "**********" at bounding box center [723, 423] width 1320 height 150
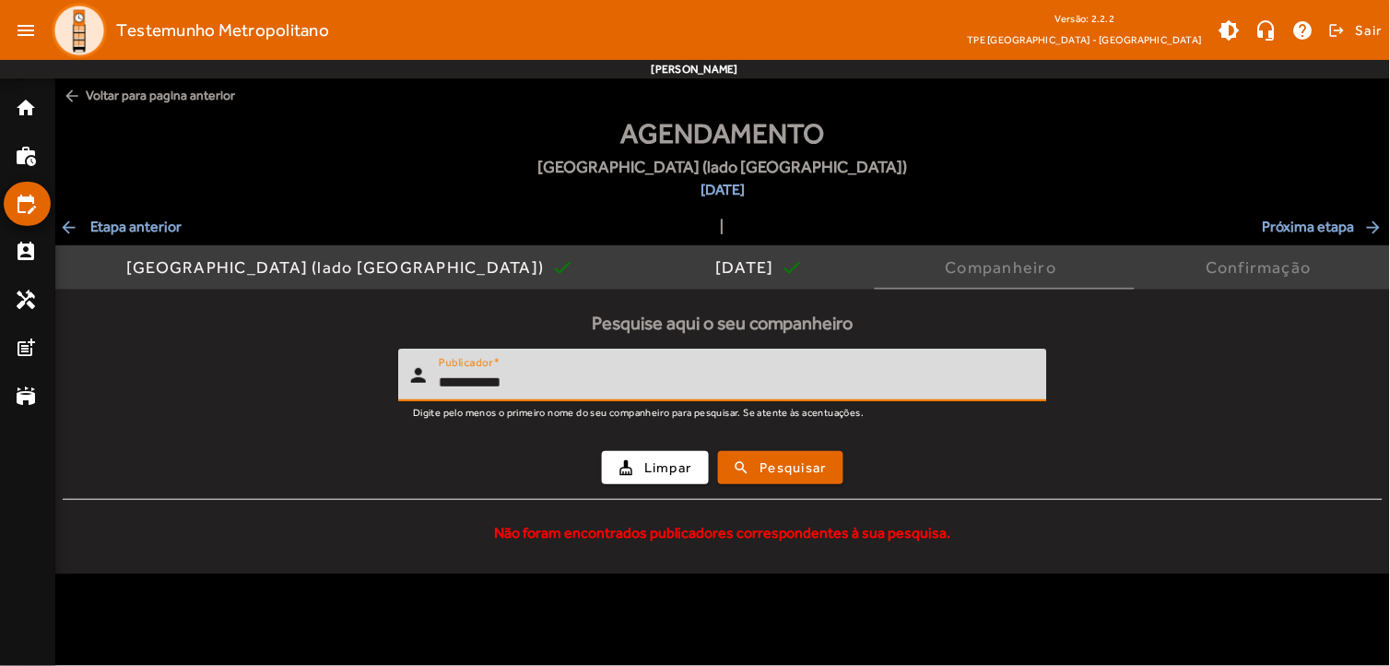
drag, startPoint x: 396, startPoint y: 373, endPoint x: 452, endPoint y: 384, distance: 56.4
click at [452, 384] on input "**********" at bounding box center [736, 383] width 594 height 22
type input "**********"
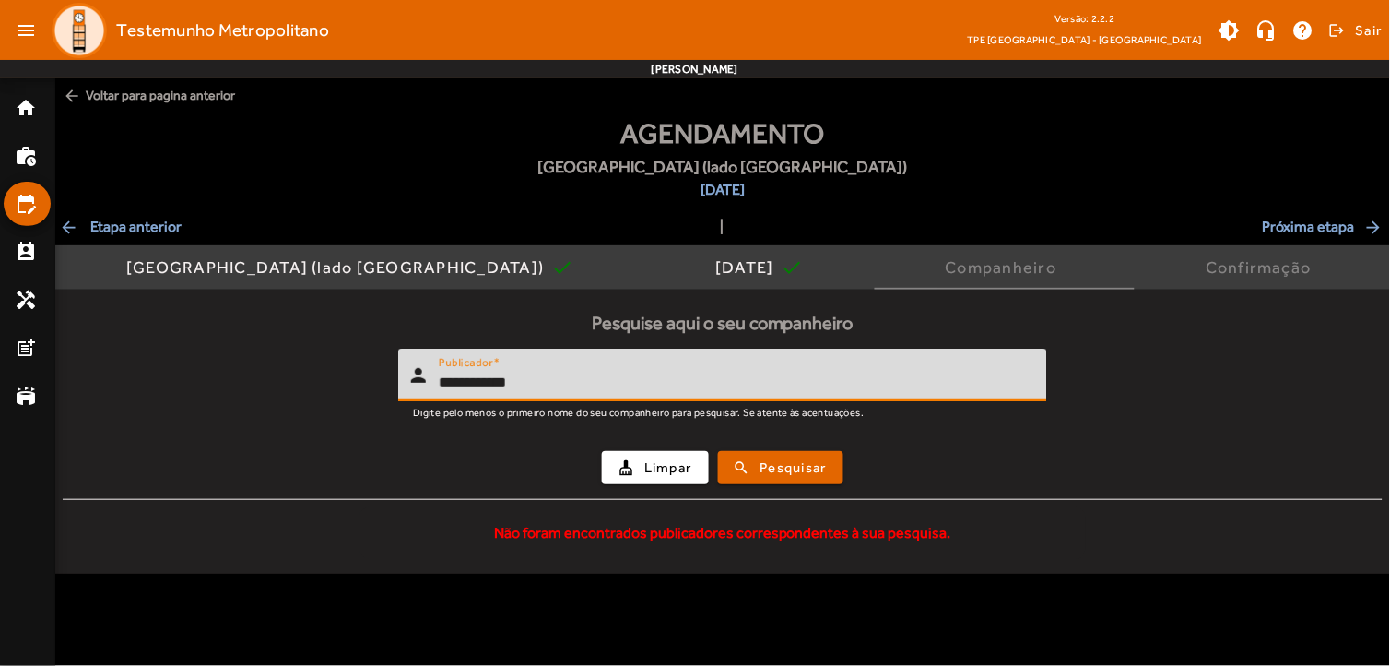
click at [718, 451] on button "search Pesquisar" at bounding box center [780, 467] width 125 height 33
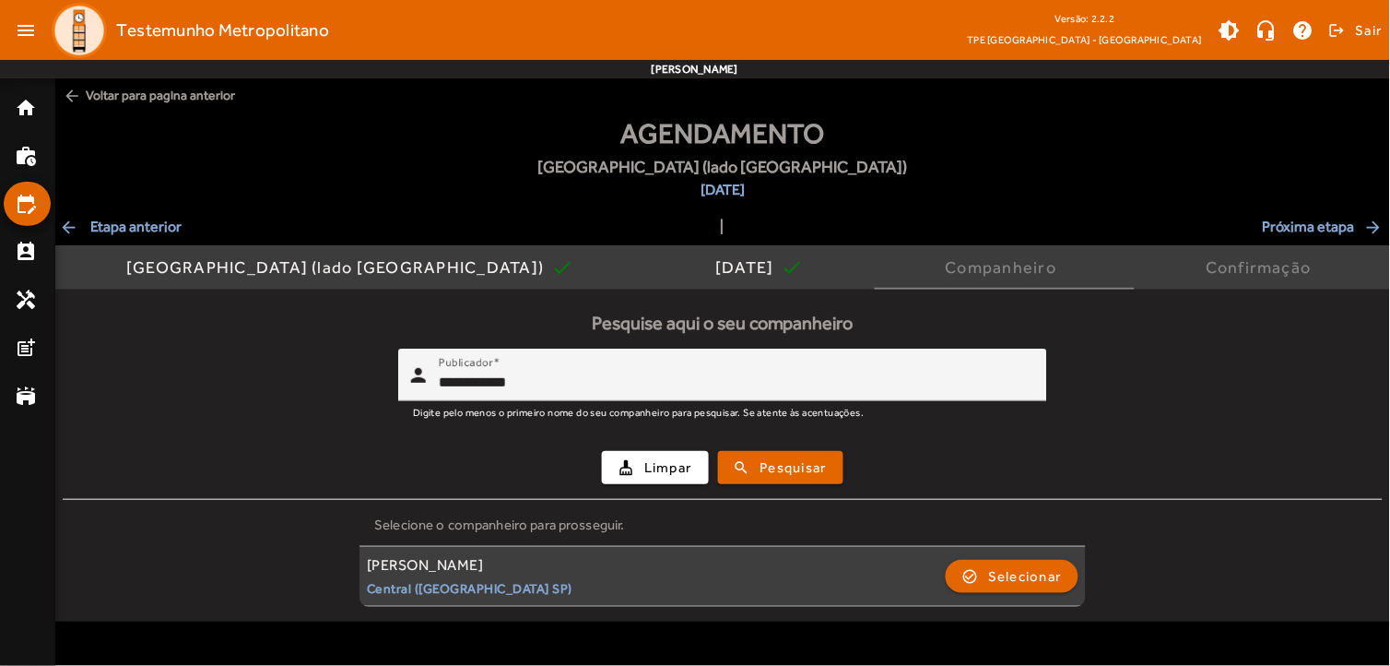
click at [420, 577] on div "Paloma Silva Felipe Soares Central (São Paulo SP)" at bounding box center [470, 576] width 206 height 41
click at [1030, 575] on span "Selecionar" at bounding box center [1025, 576] width 74 height 22
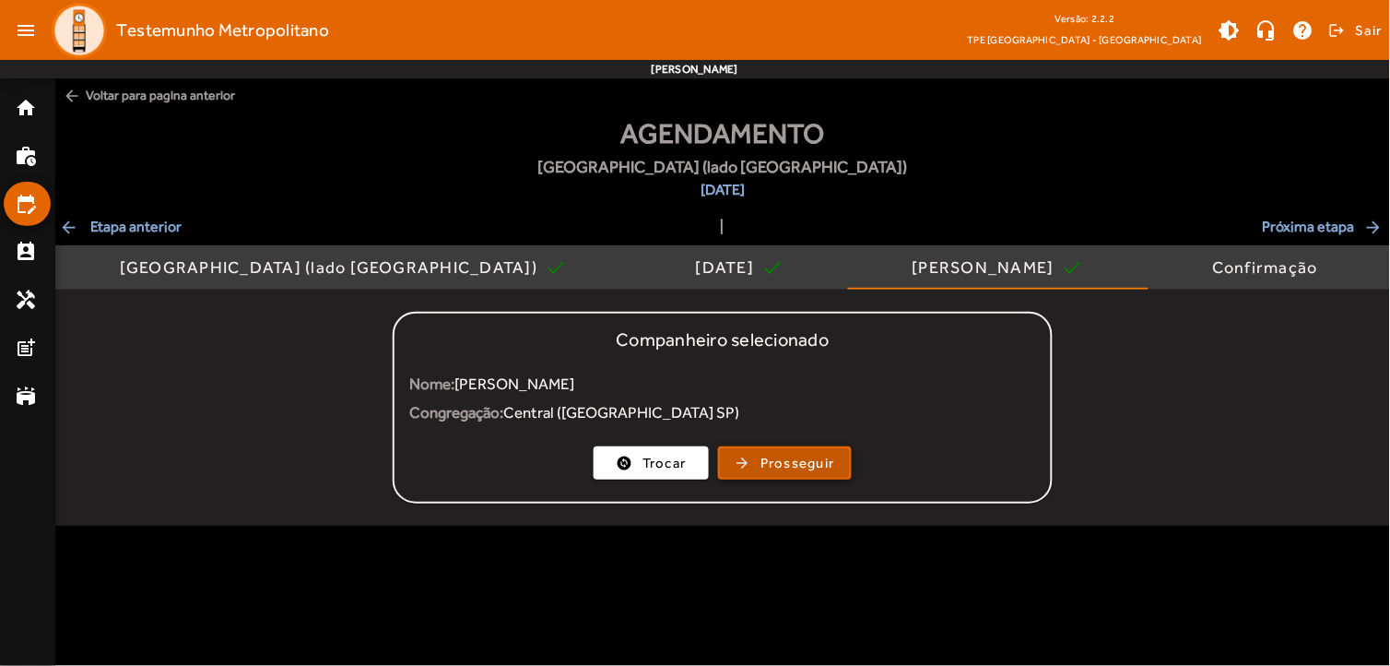
click at [794, 457] on span "Prosseguir" at bounding box center [798, 463] width 75 height 21
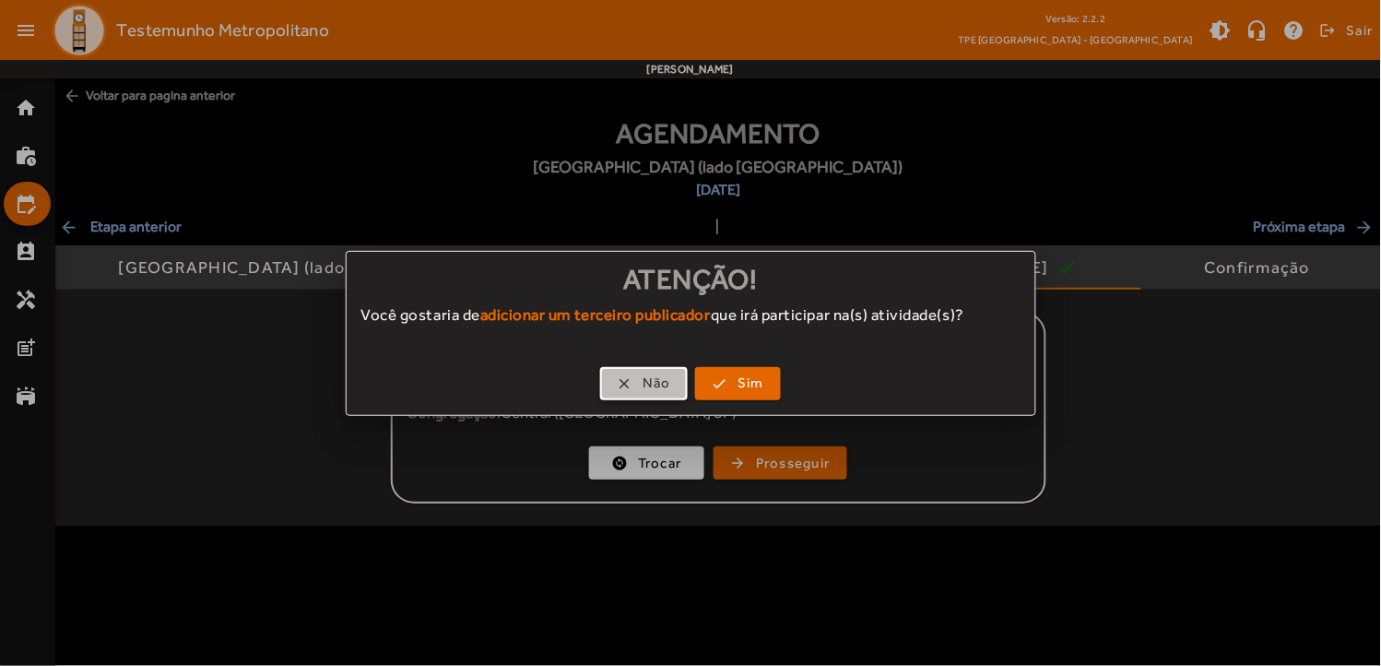
click at [655, 387] on span "Não" at bounding box center [657, 382] width 29 height 21
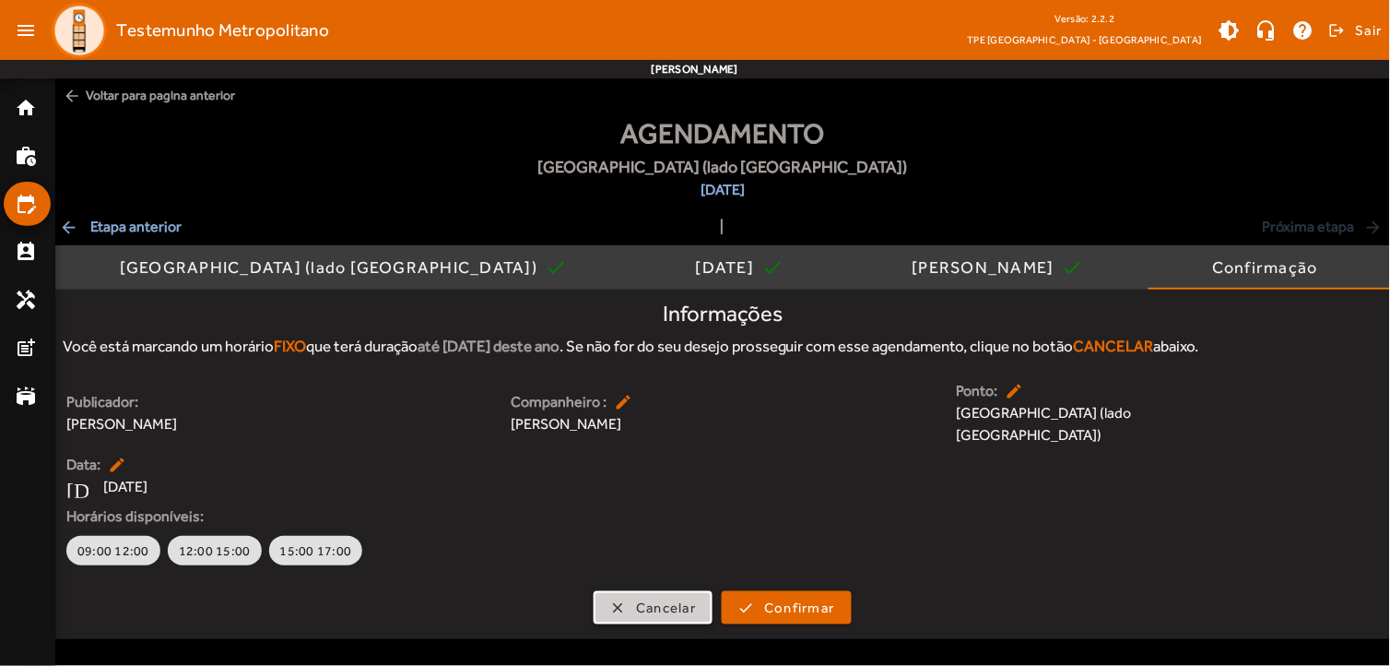
click at [653, 597] on span "Cancelar" at bounding box center [666, 607] width 60 height 21
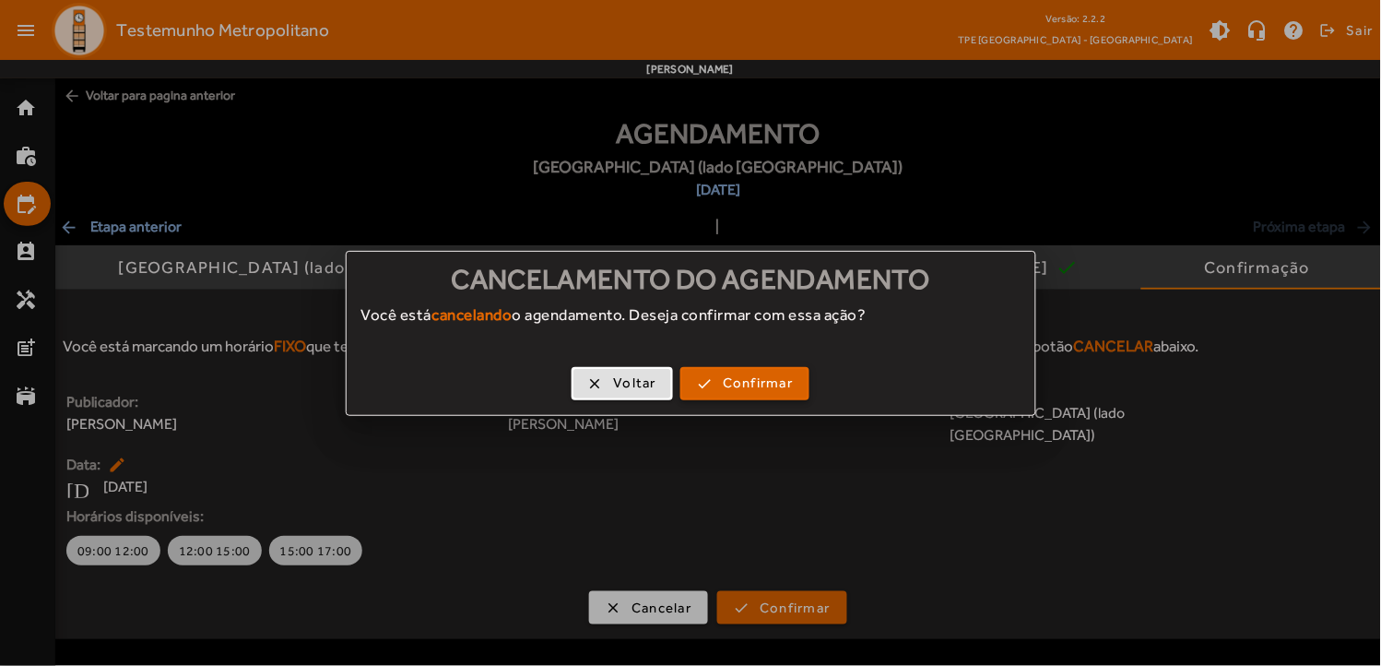
click at [733, 380] on span "Confirmar" at bounding box center [758, 382] width 70 height 21
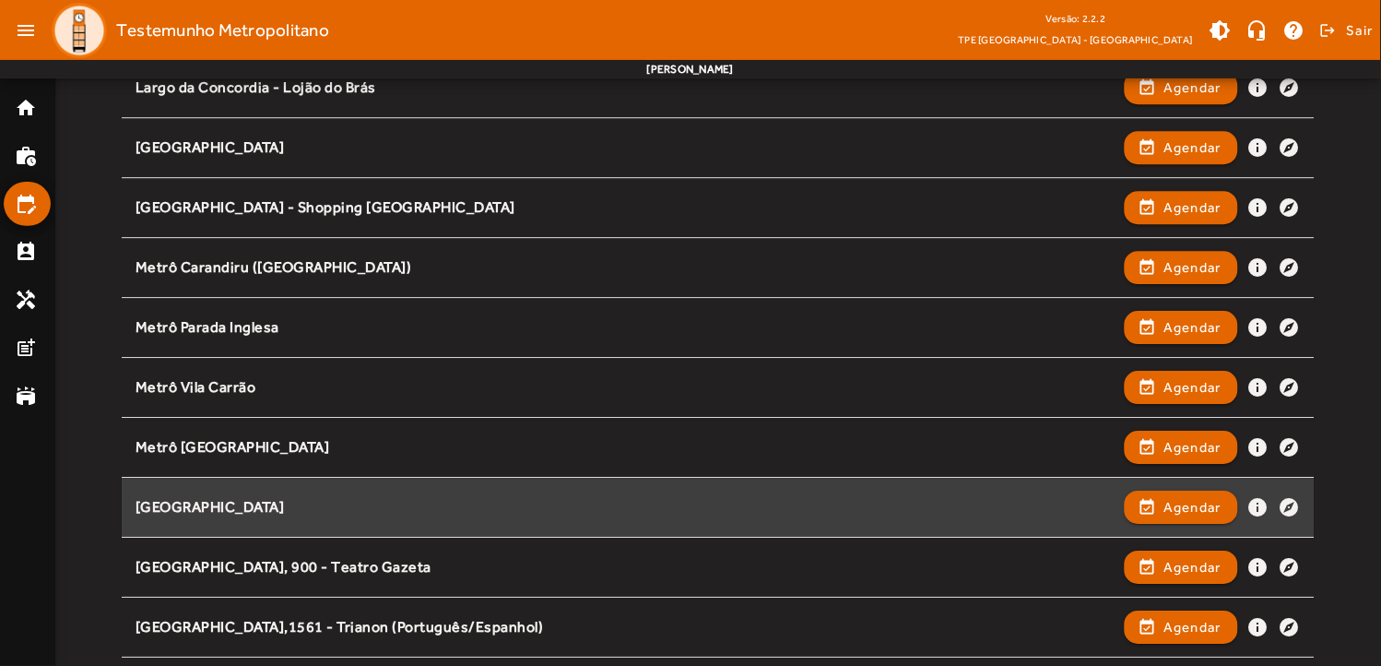
scroll to position [1127, 0]
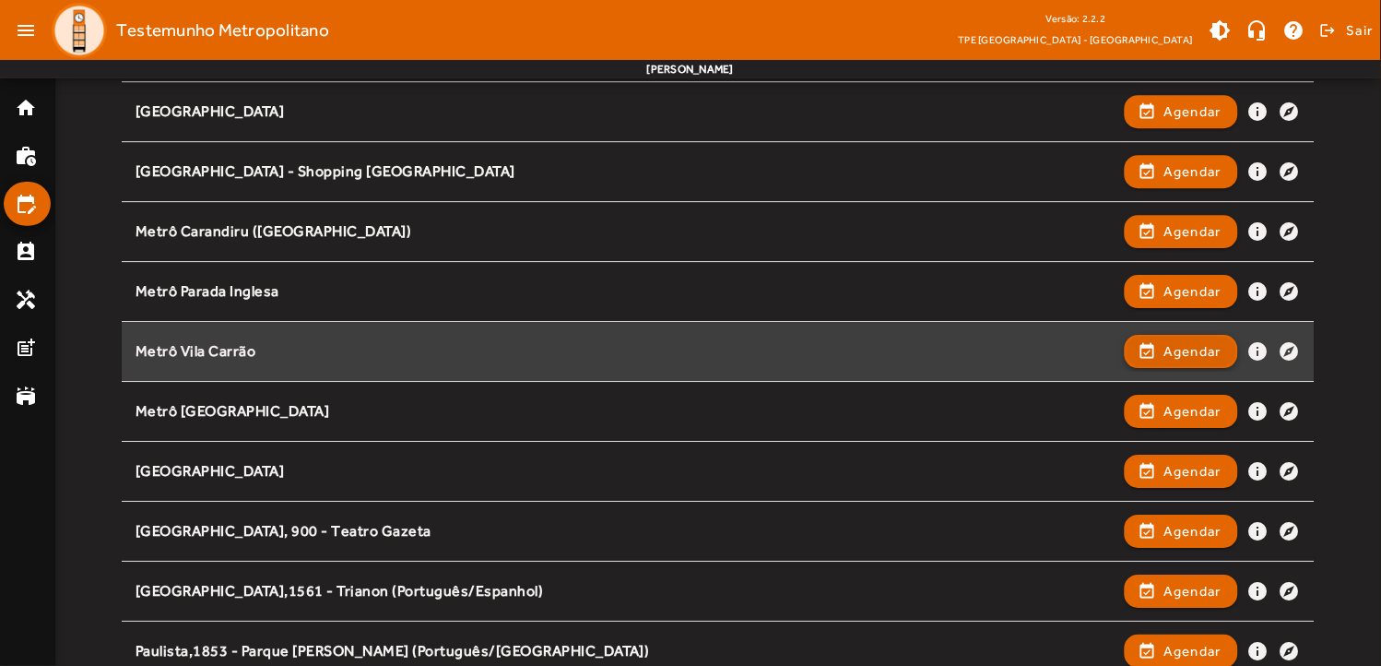
click at [1199, 348] on span "Agendar" at bounding box center [1192, 351] width 58 height 22
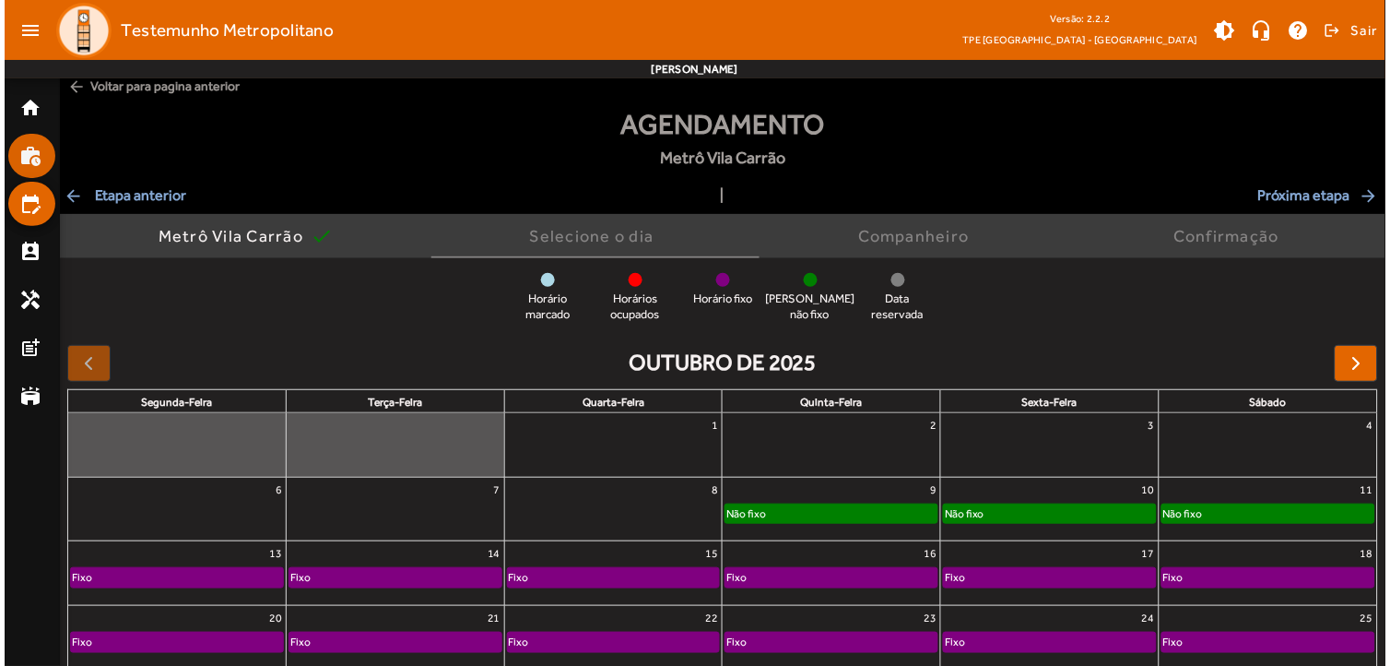
scroll to position [0, 0]
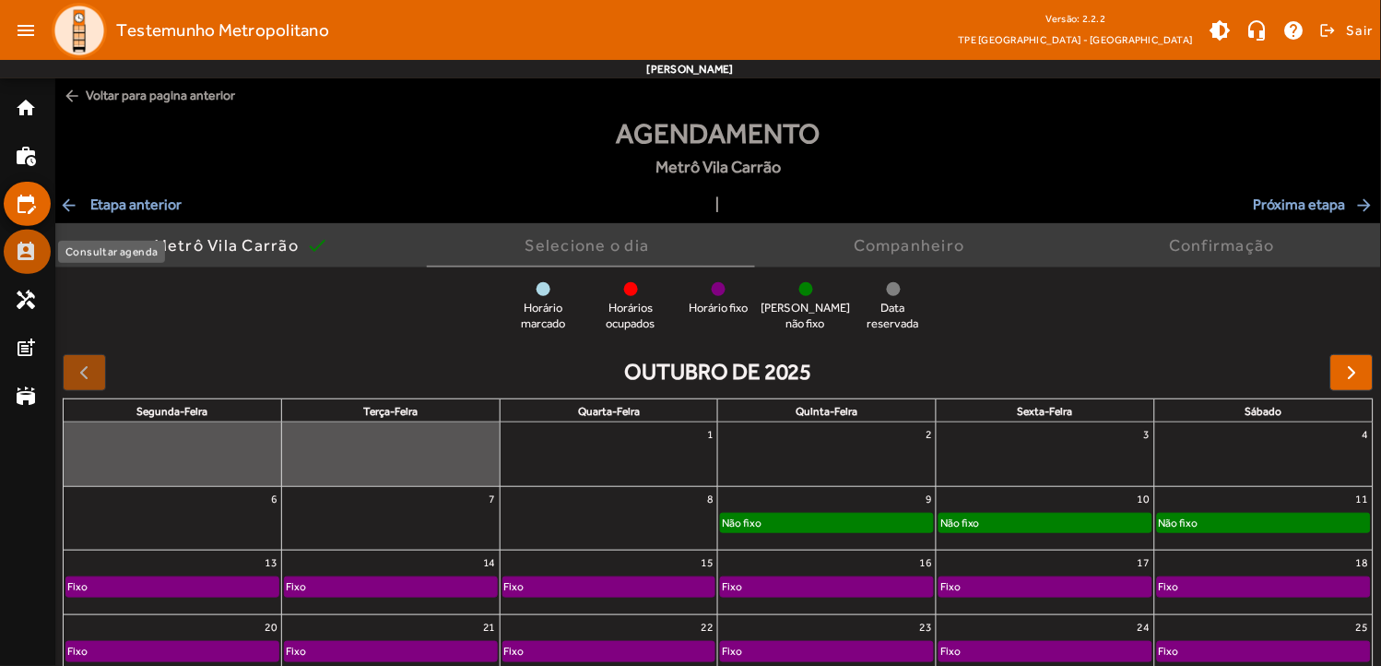
click at [24, 260] on mat-icon "perm_contact_calendar" at bounding box center [26, 252] width 22 height 22
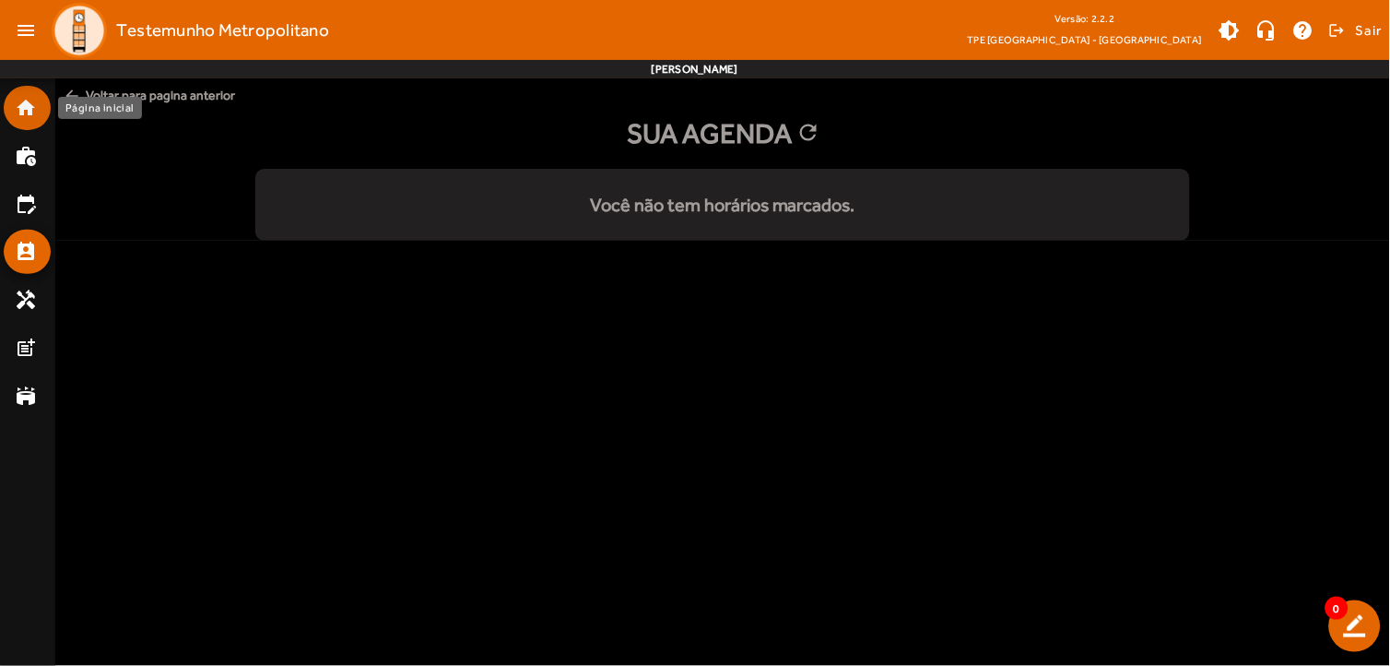
click at [18, 95] on mat-list-item "home" at bounding box center [27, 108] width 47 height 44
